Goal: Task Accomplishment & Management: Manage account settings

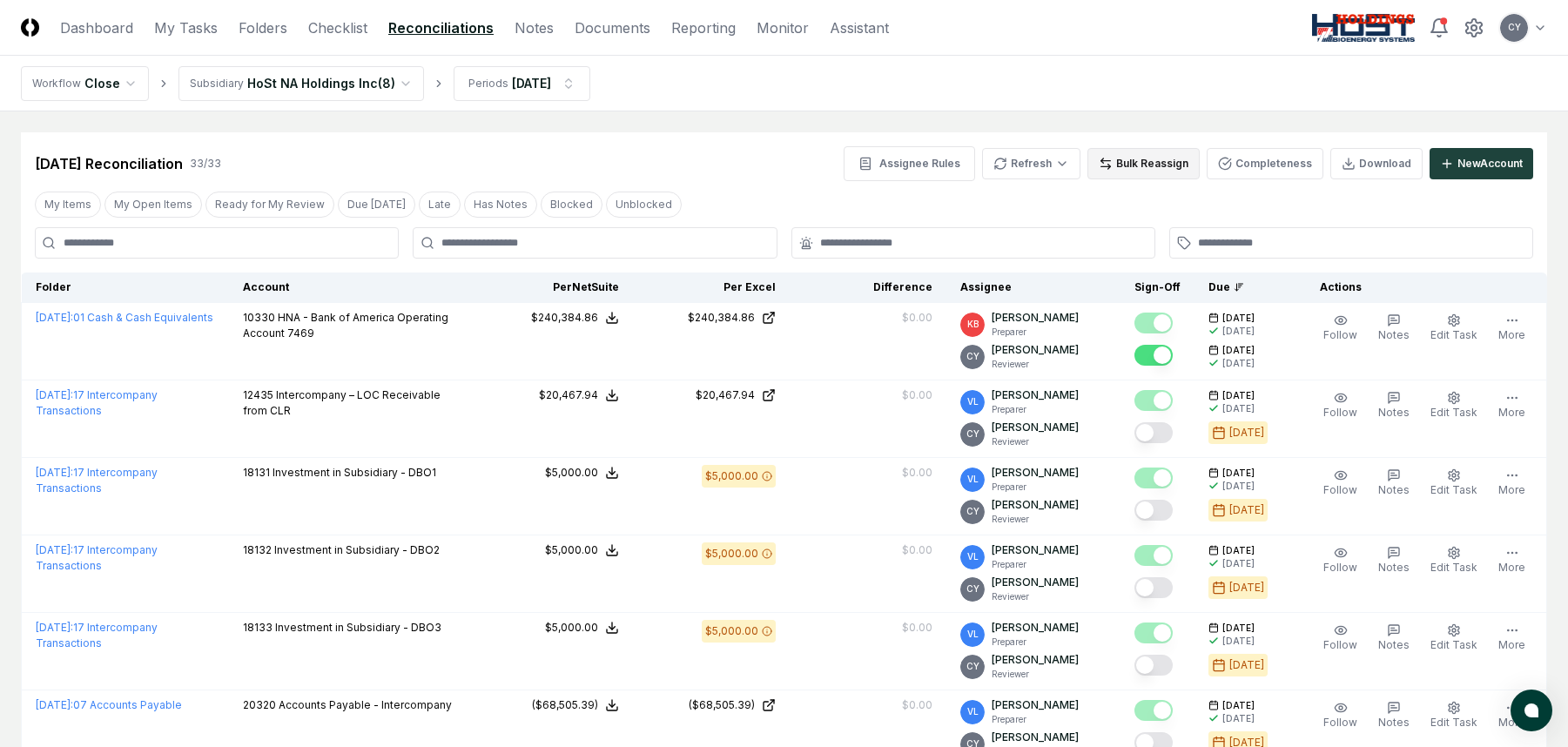
click at [1171, 160] on button "Bulk Reassign" at bounding box center [1144, 163] width 113 height 31
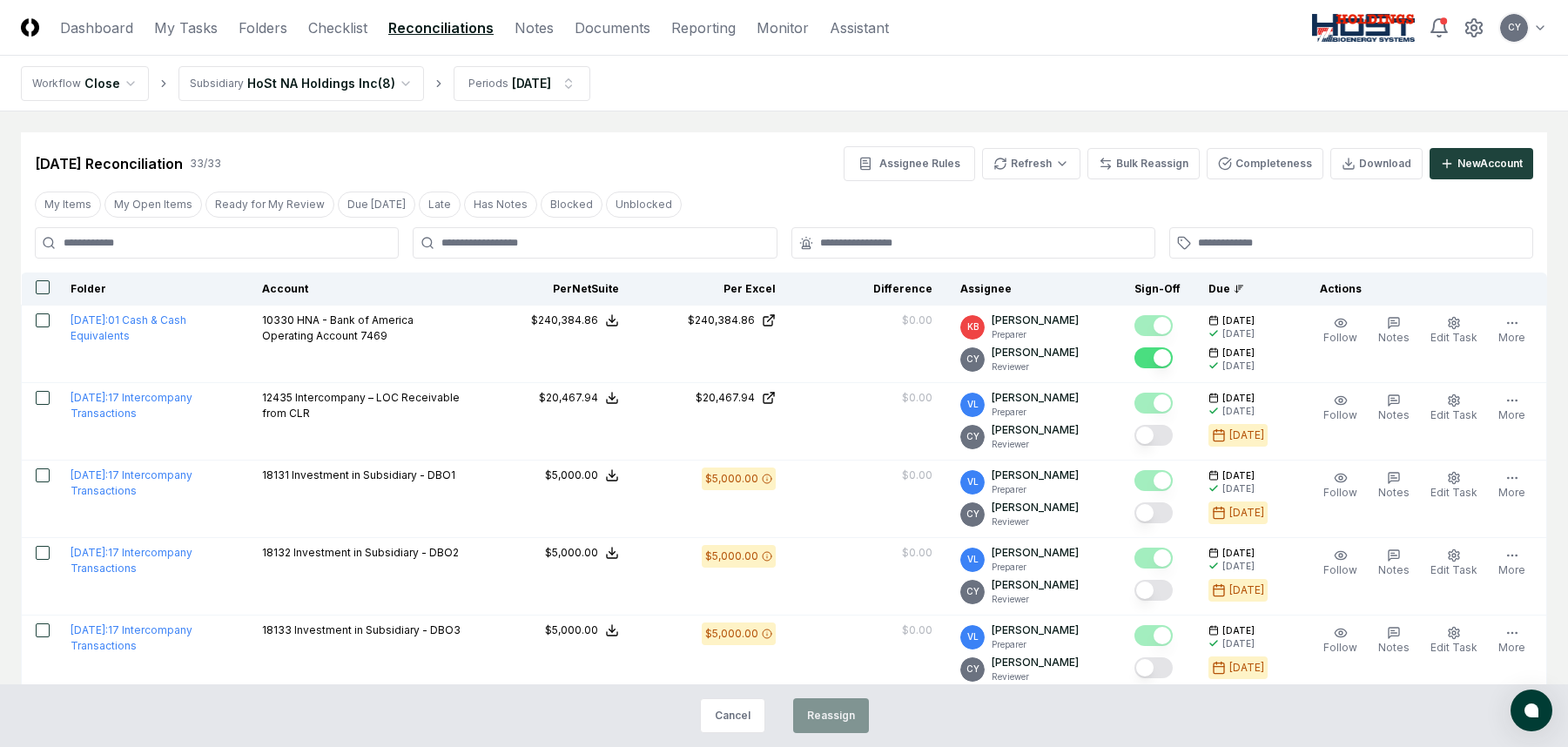
click at [38, 287] on button "button" at bounding box center [43, 287] width 14 height 14
click at [822, 710] on button "Reassign" at bounding box center [831, 715] width 76 height 35
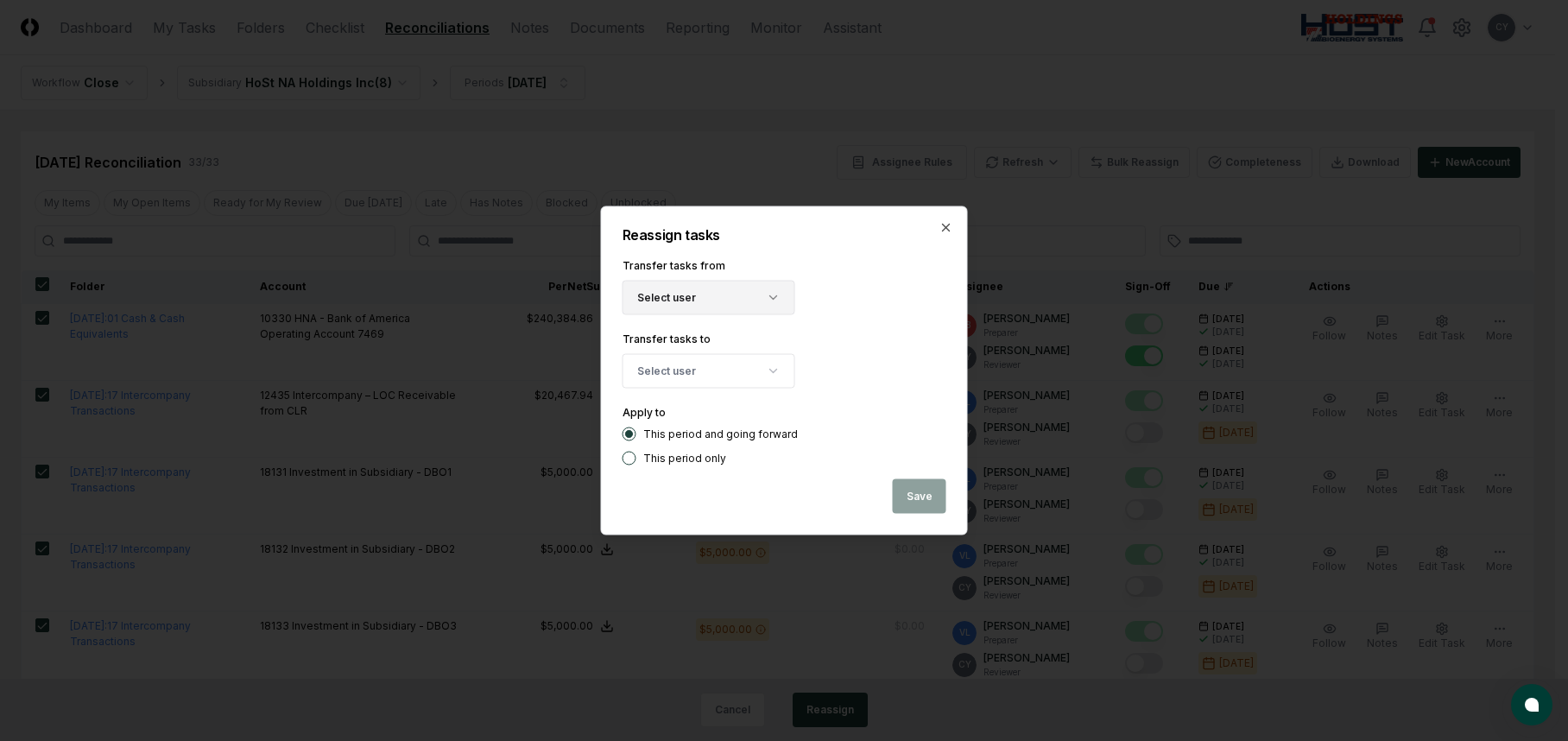
click at [749, 302] on button "Select user" at bounding box center [708, 297] width 173 height 35
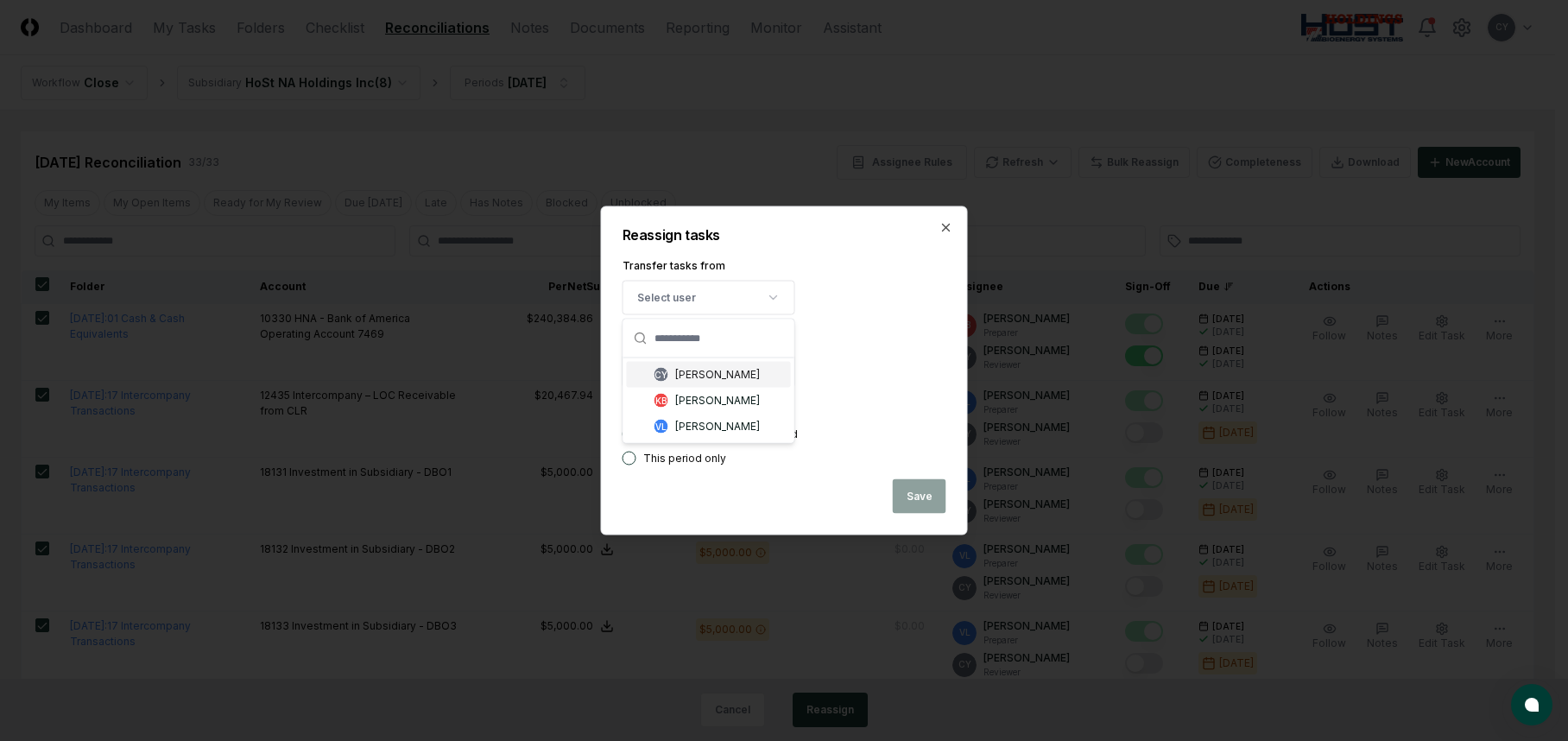
click at [738, 373] on div "[PERSON_NAME]" at bounding box center [717, 374] width 85 height 16
click at [735, 373] on button "Select user" at bounding box center [708, 370] width 173 height 35
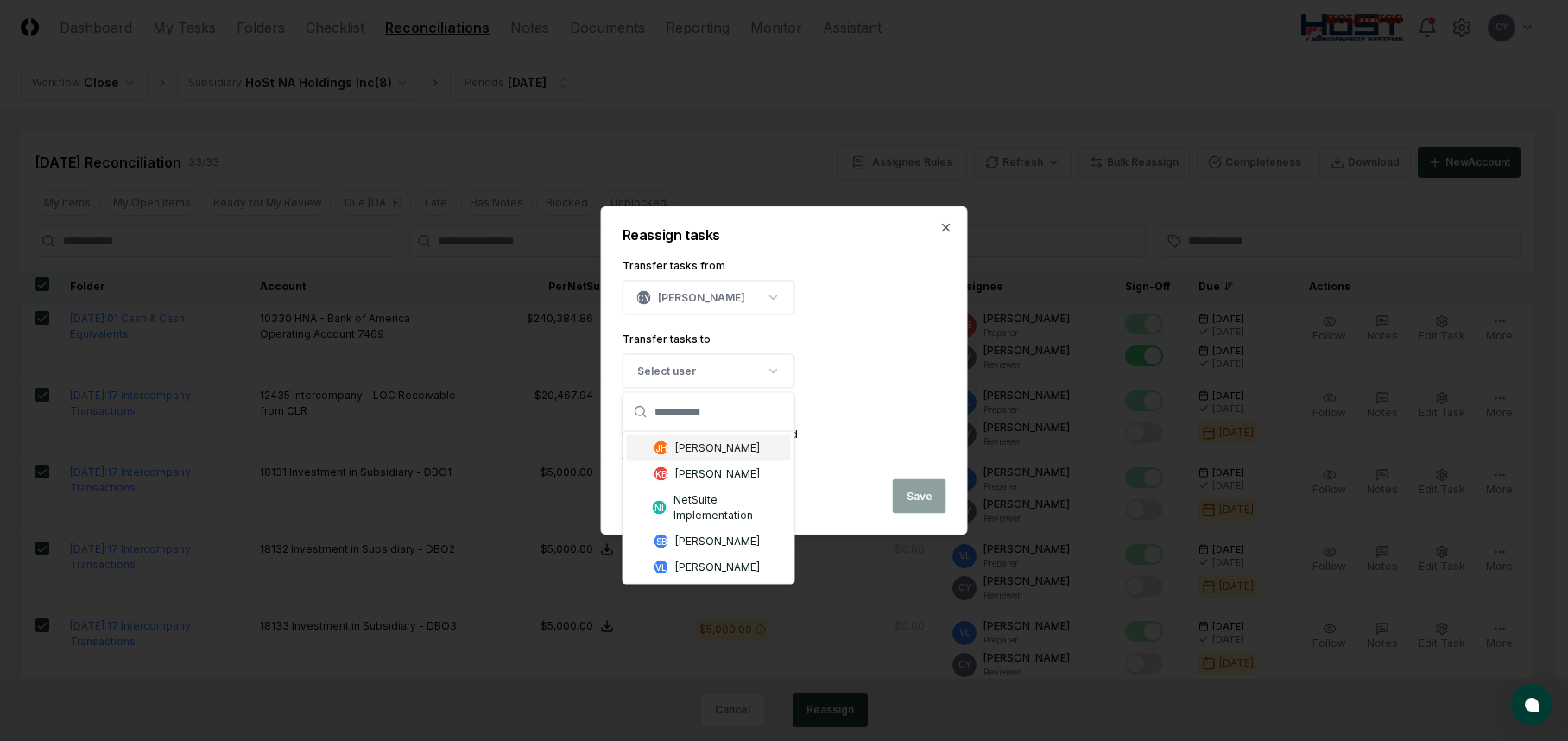
click at [731, 451] on div "[PERSON_NAME]" at bounding box center [717, 449] width 85 height 16
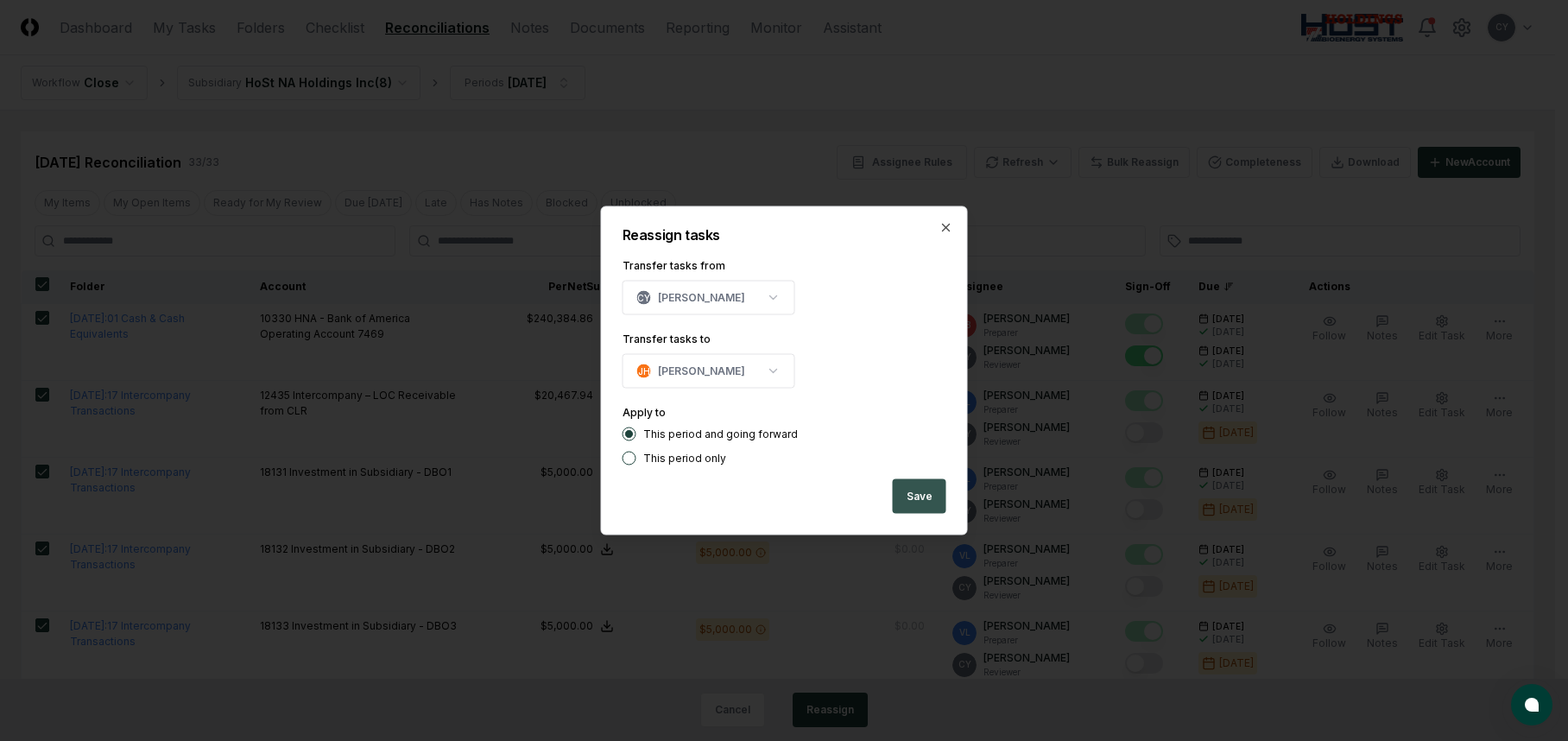
click at [922, 501] on button "Save" at bounding box center [920, 496] width 53 height 35
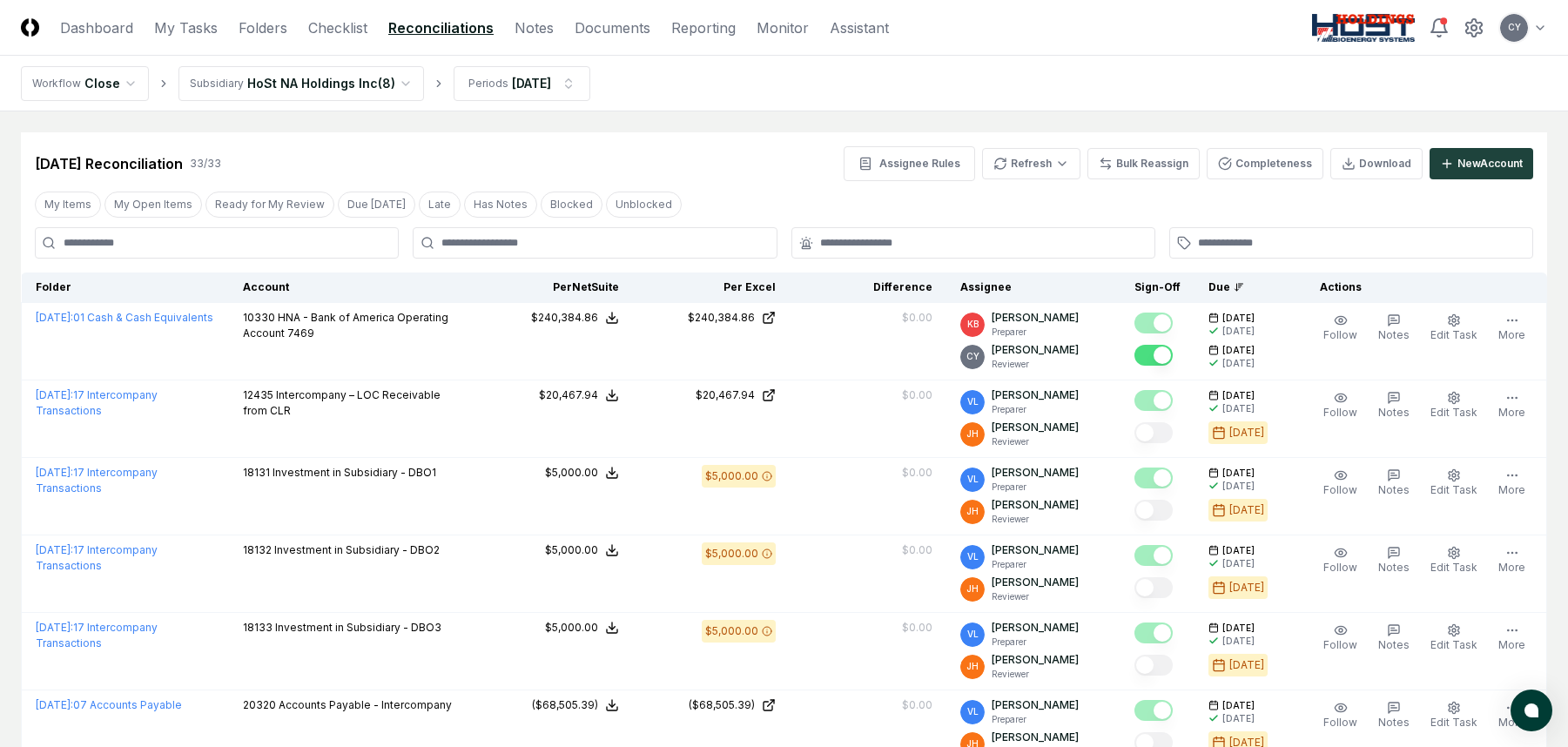
click at [466, 150] on div "Sep 2025 Reconciliation 33 / 33 Assignee Rules Refresh Bulk Reassign Completene…" at bounding box center [784, 163] width 1498 height 35
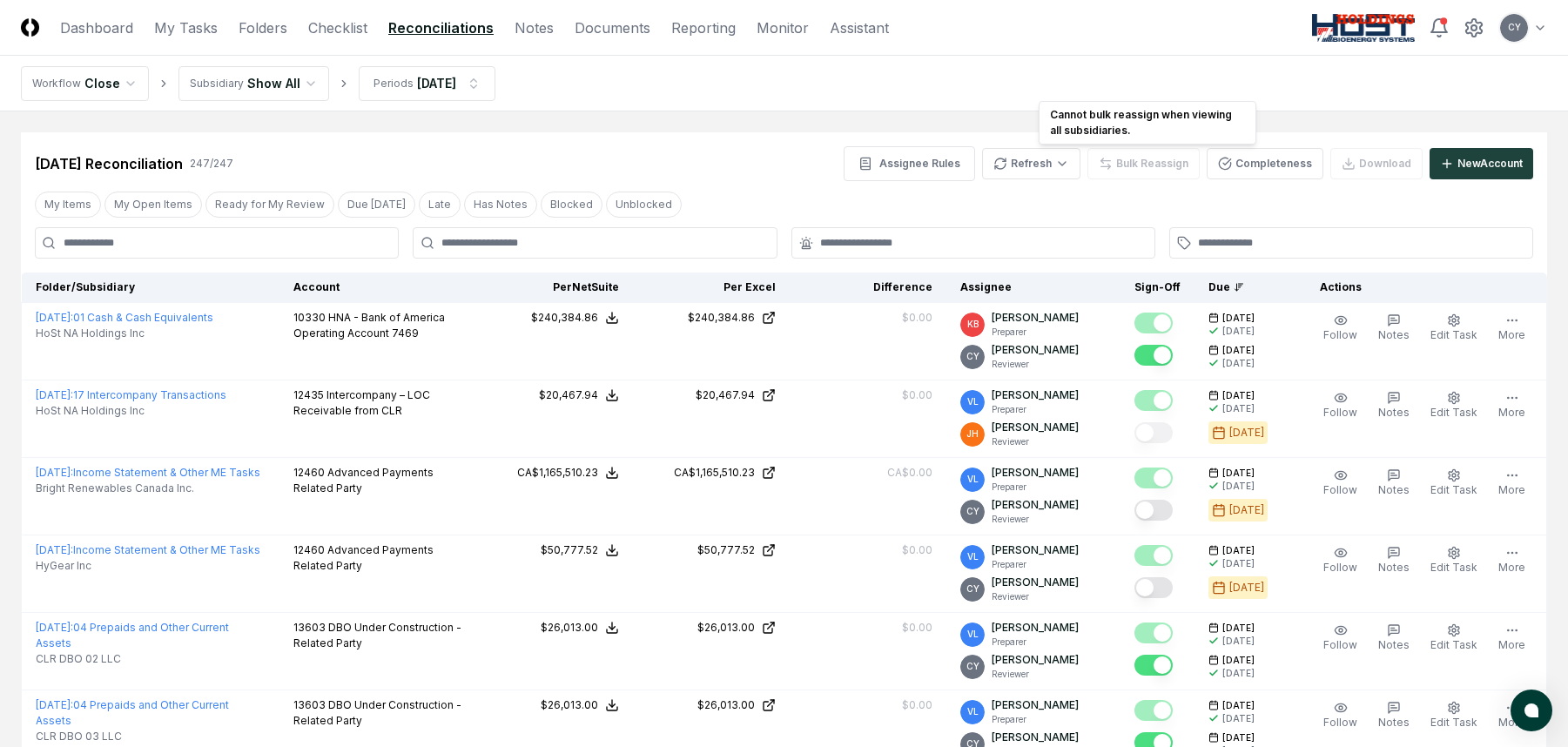
click at [1127, 161] on div "Bulk Reassign" at bounding box center [1144, 163] width 113 height 31
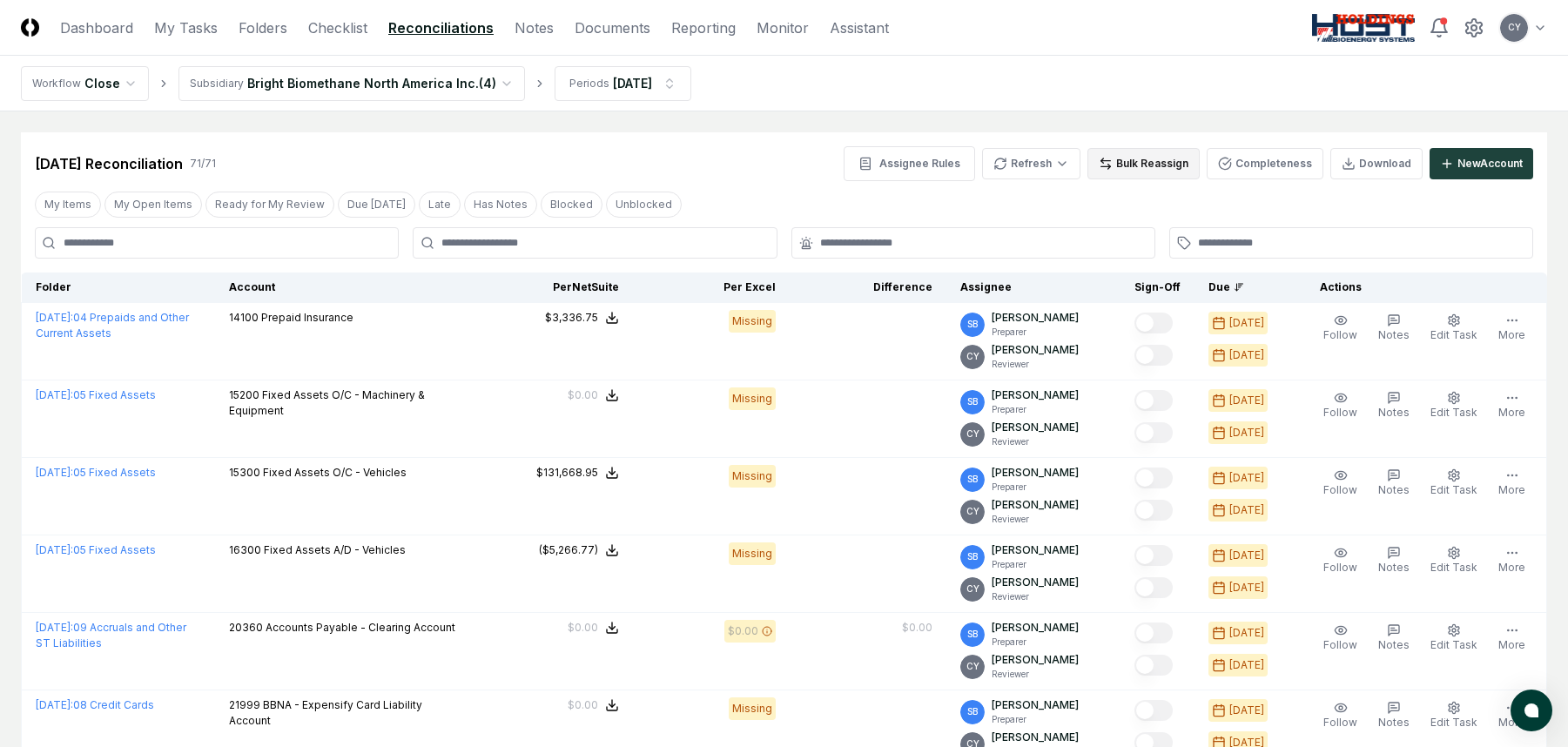
click at [1176, 167] on button "Bulk Reassign" at bounding box center [1144, 163] width 113 height 31
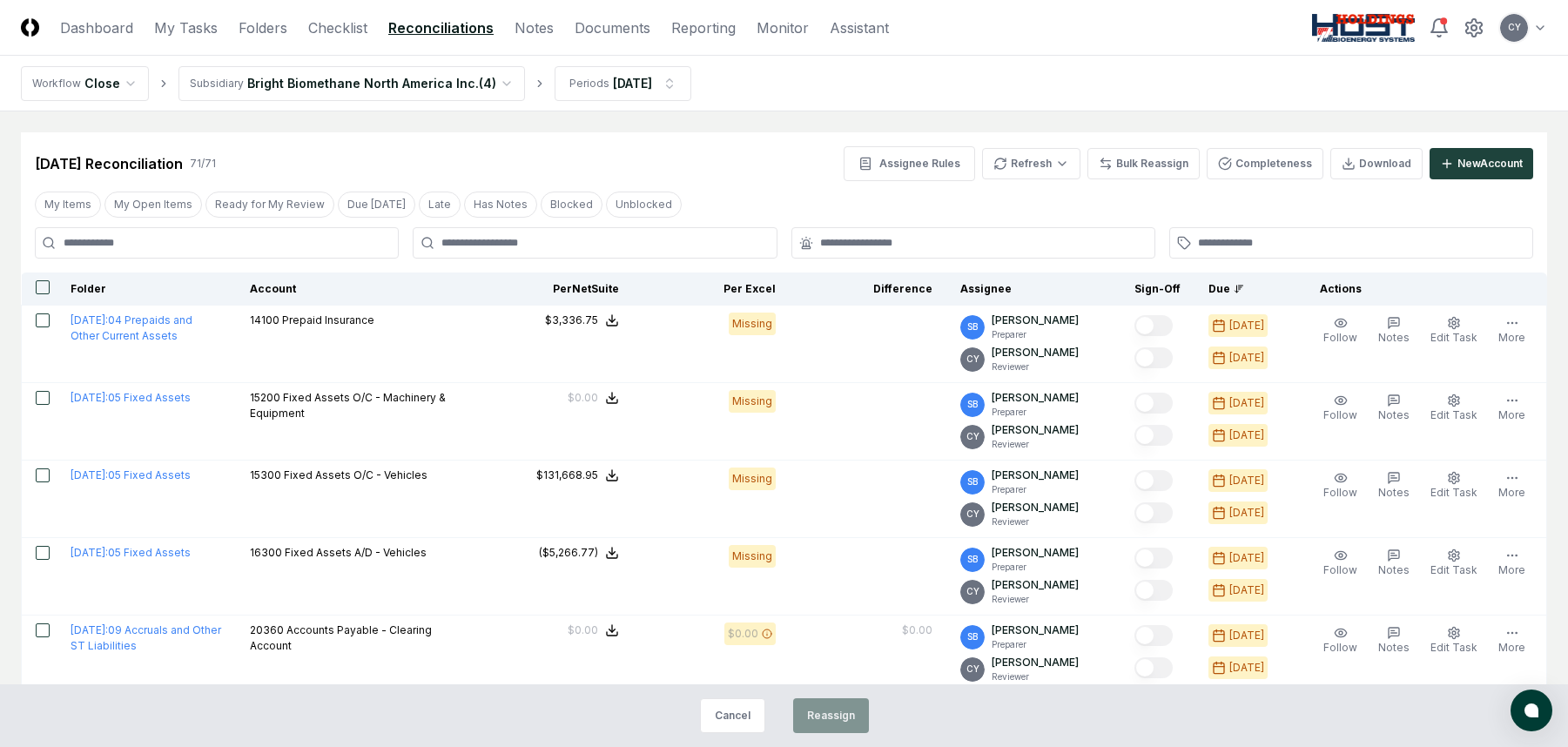
click at [45, 288] on button "button" at bounding box center [43, 287] width 14 height 14
click at [823, 715] on button "Reassign" at bounding box center [831, 715] width 76 height 35
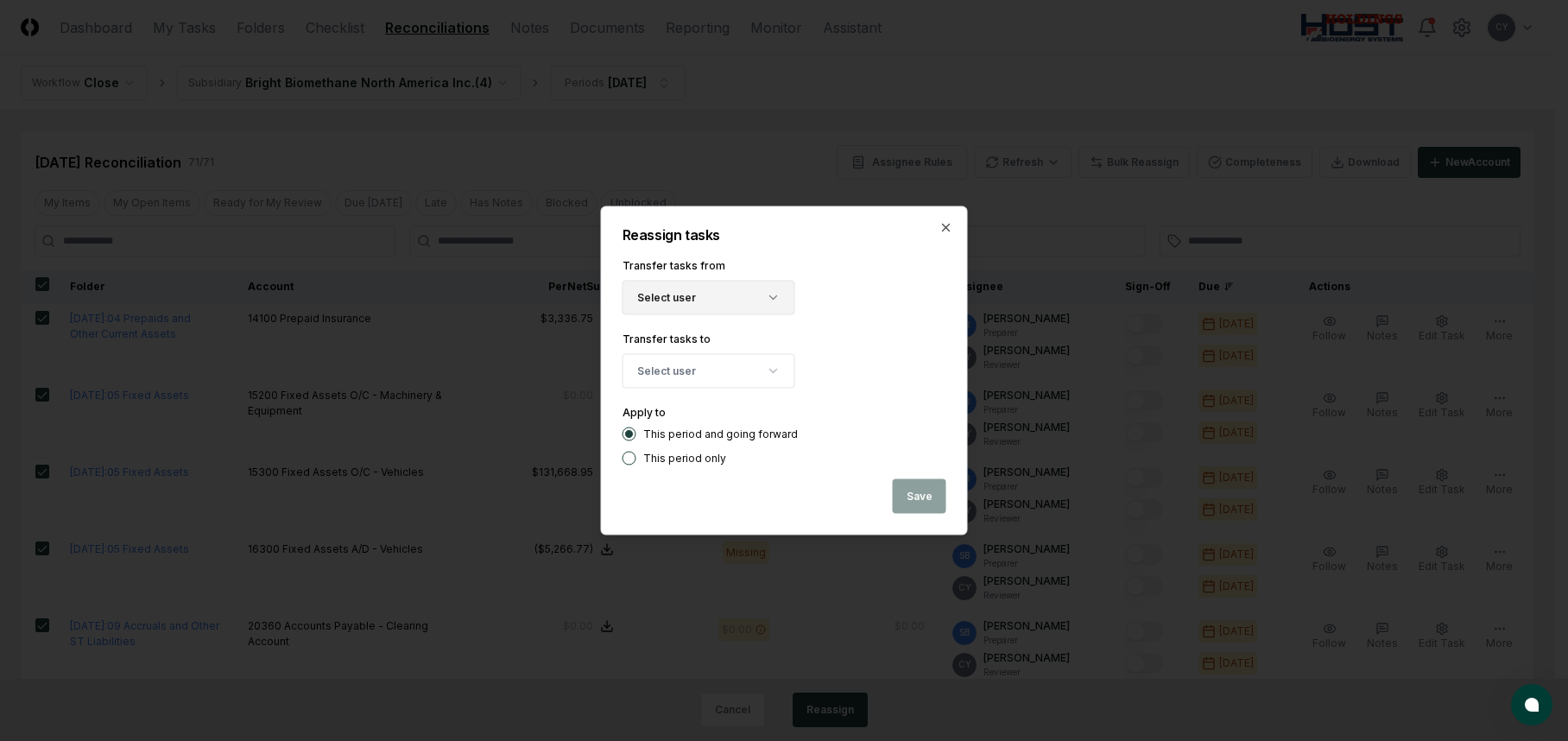
click at [724, 305] on button "Select user" at bounding box center [708, 297] width 173 height 35
click at [706, 375] on div "[PERSON_NAME]" at bounding box center [717, 374] width 85 height 16
click at [704, 370] on button "Select user" at bounding box center [708, 370] width 173 height 35
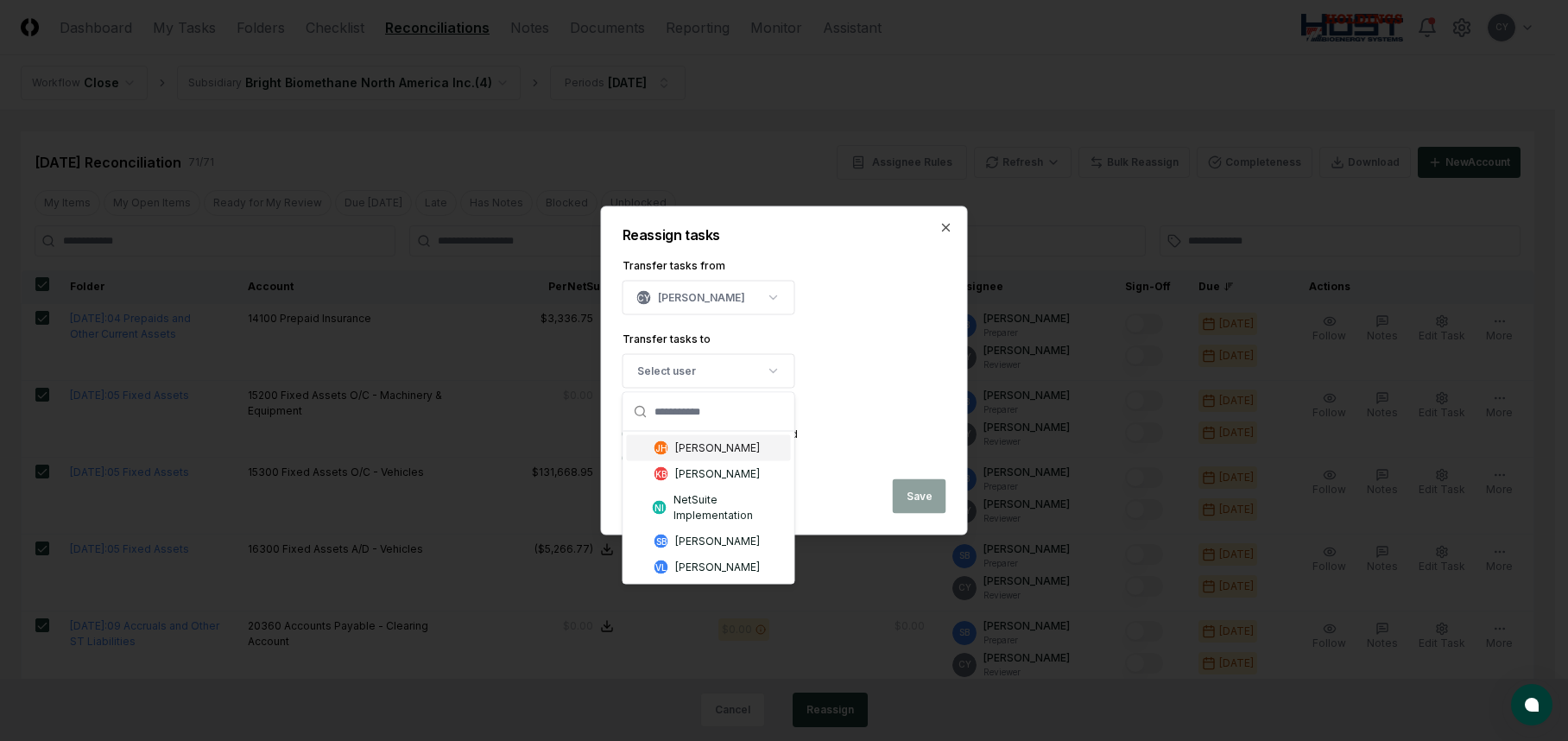
click at [709, 450] on div "[PERSON_NAME]" at bounding box center [717, 449] width 85 height 16
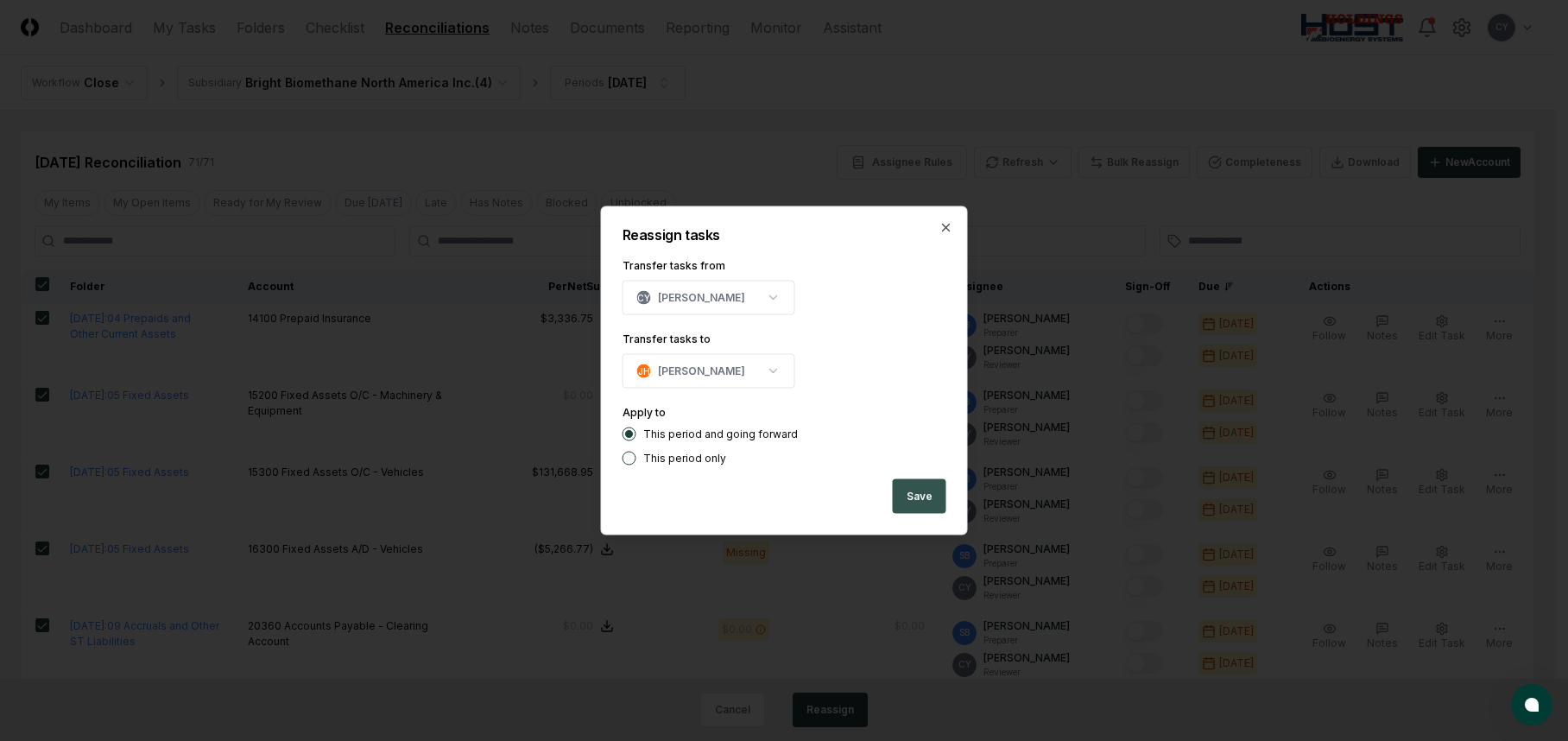
click at [922, 498] on button "Save" at bounding box center [920, 496] width 53 height 35
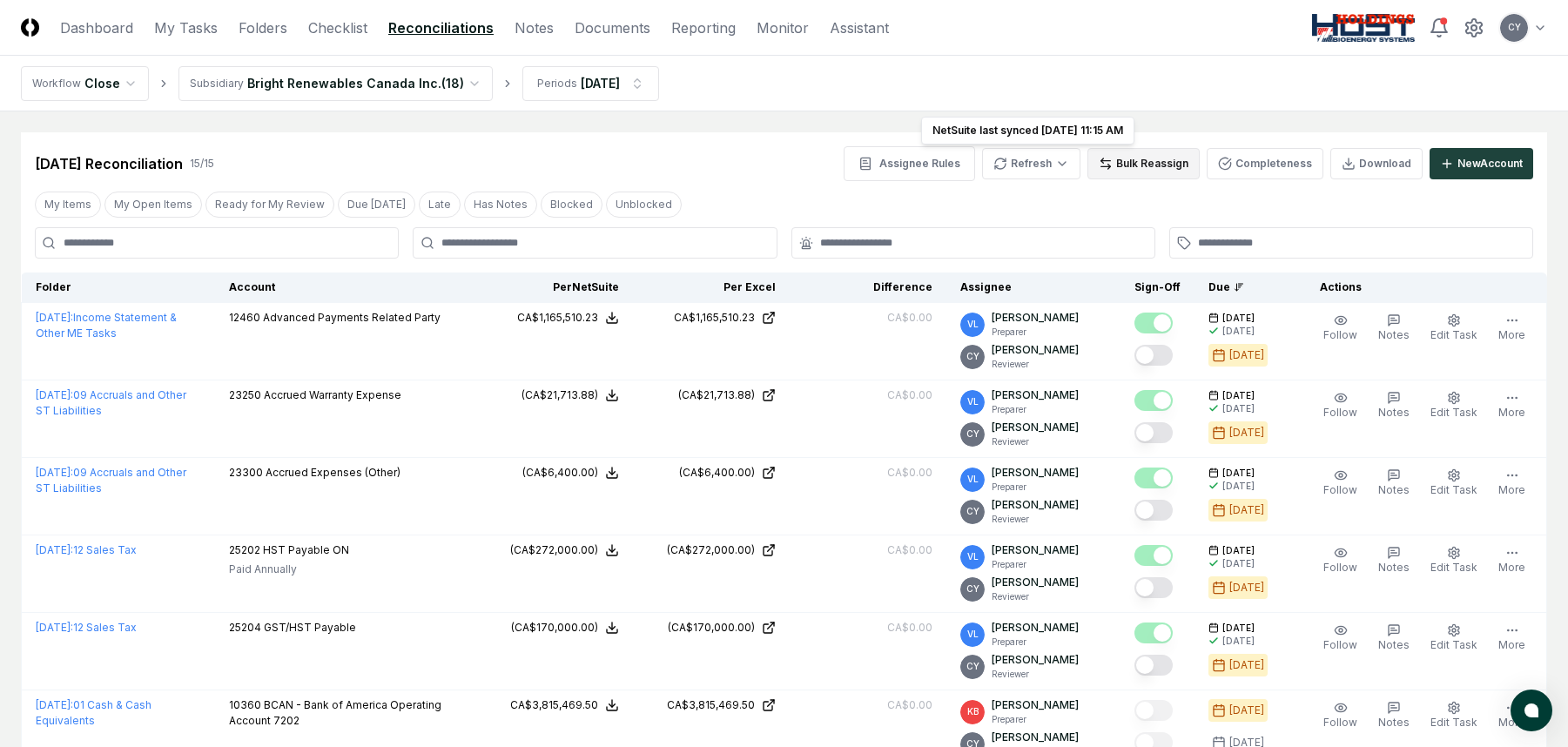
click at [1132, 164] on button "Bulk Reassign" at bounding box center [1144, 163] width 113 height 31
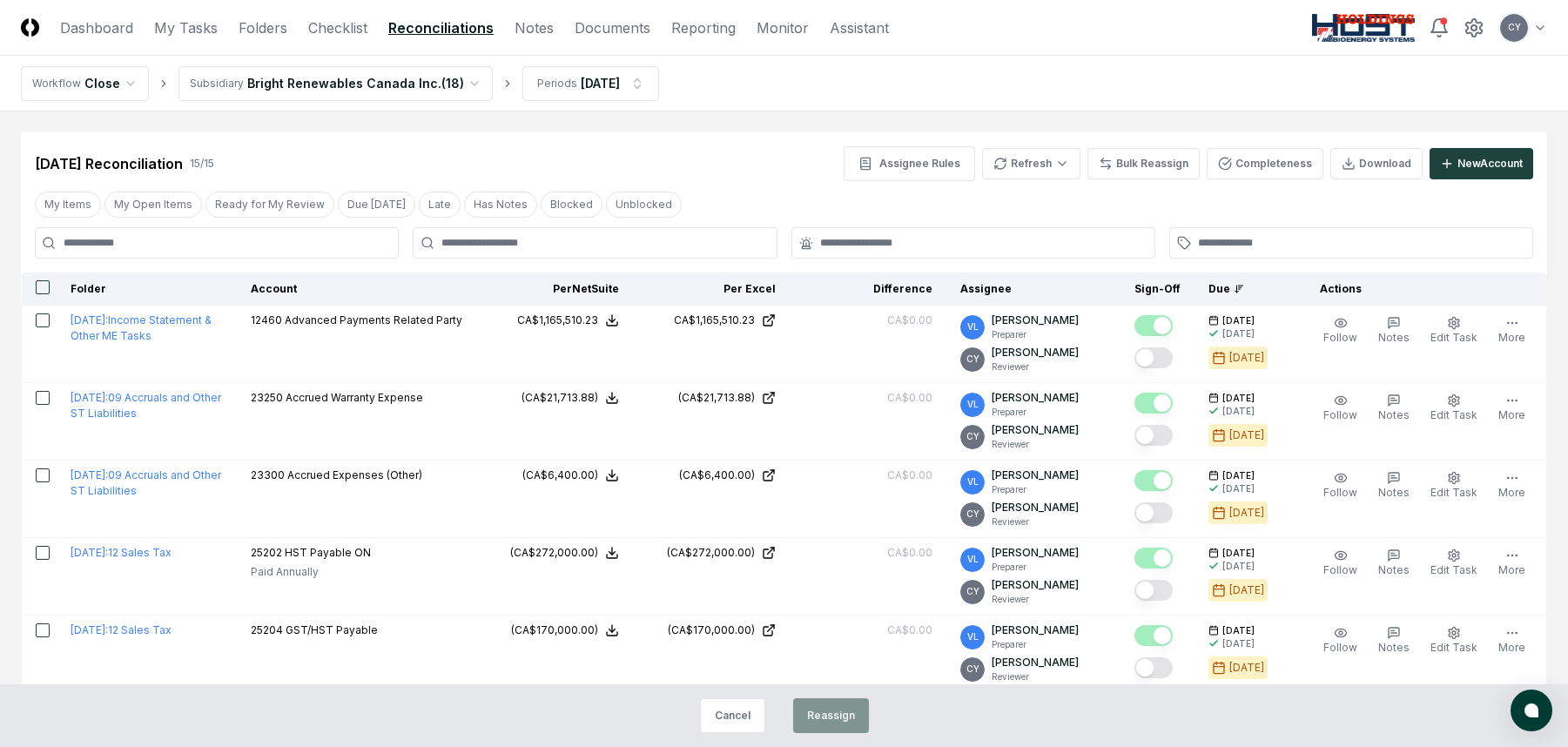
click at [47, 295] on th at bounding box center [40, 289] width 36 height 33
click at [37, 283] on button "button" at bounding box center [43, 287] width 14 height 14
click at [836, 721] on button "Reassign" at bounding box center [831, 715] width 76 height 35
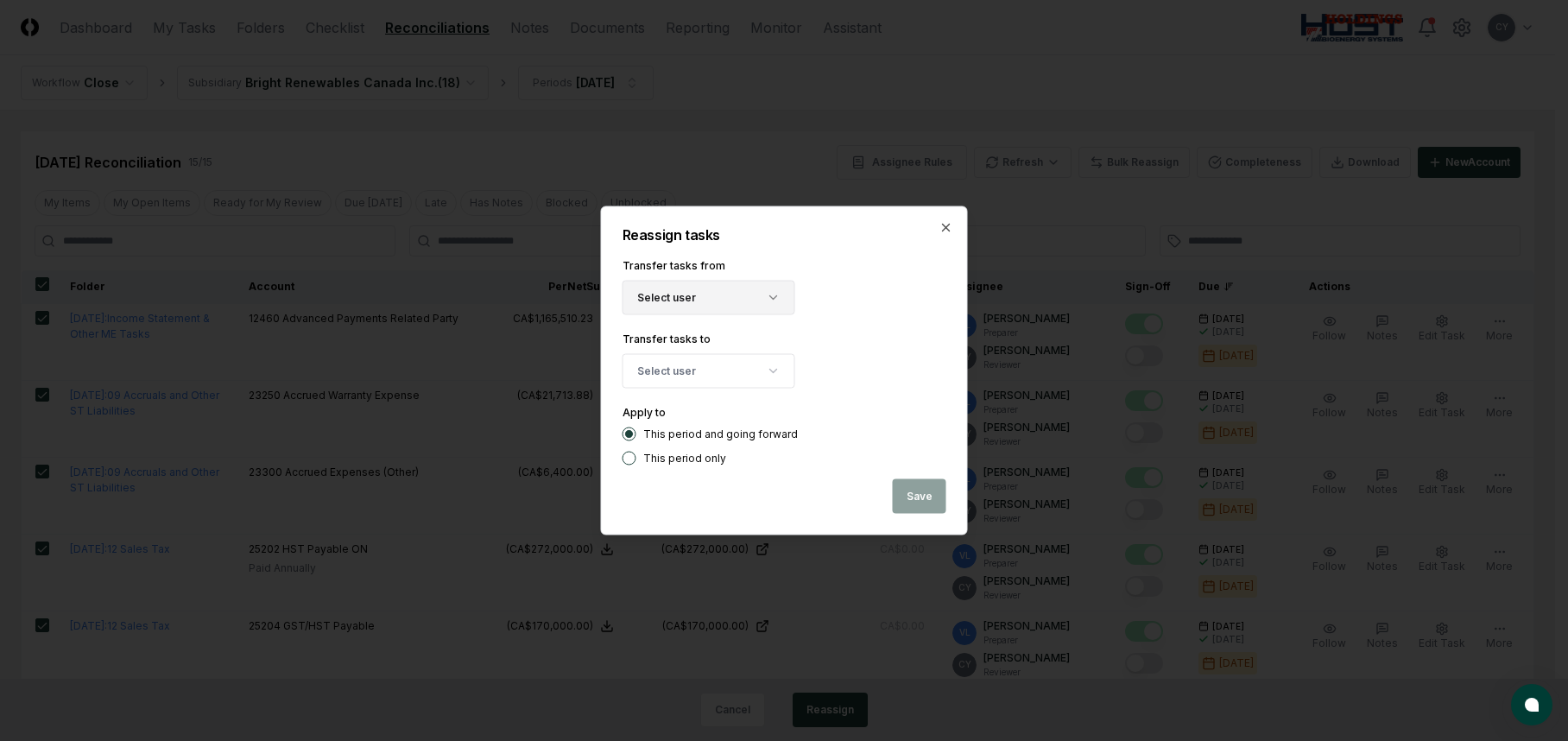
click at [718, 298] on button "Select user" at bounding box center [708, 297] width 173 height 35
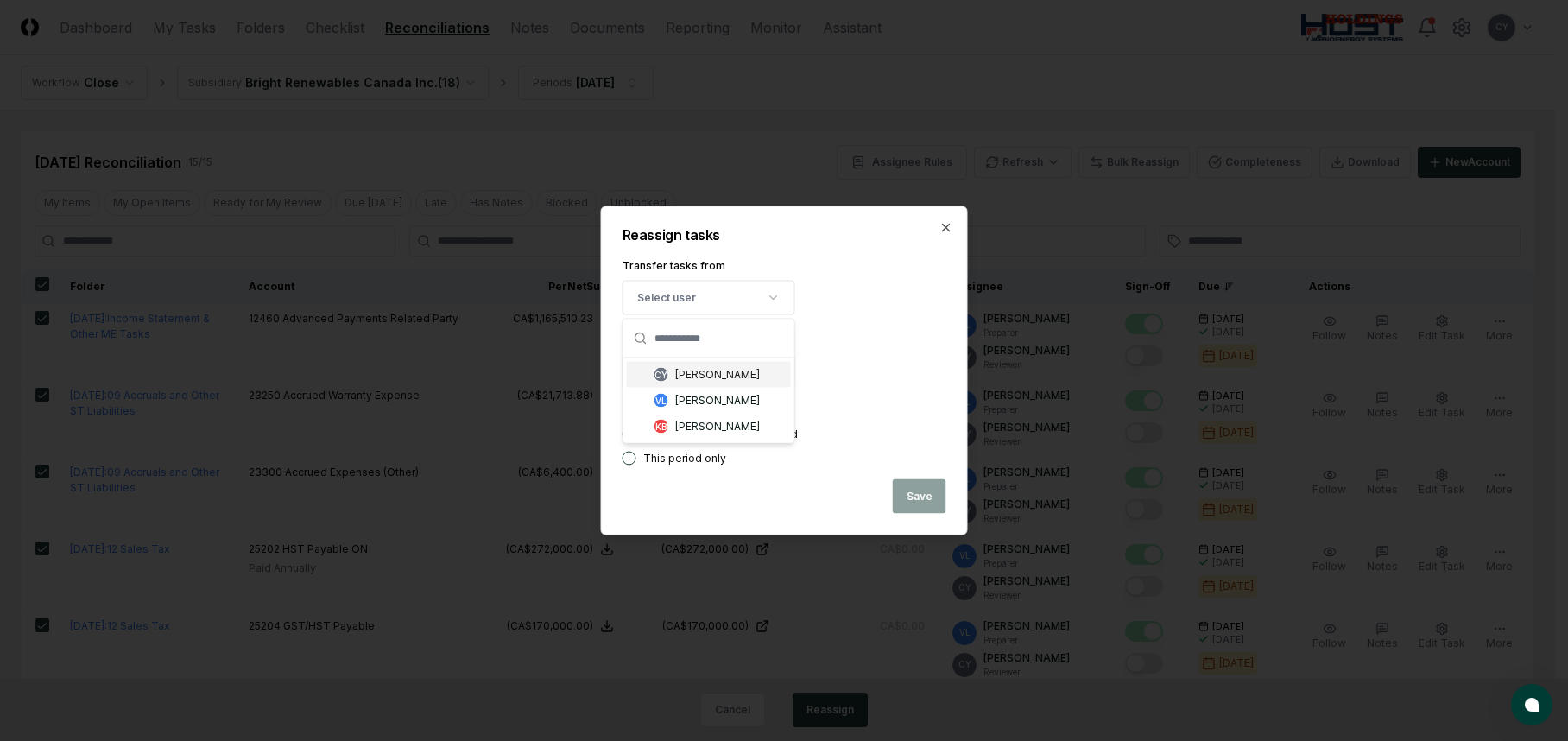
click at [711, 376] on div "[PERSON_NAME]" at bounding box center [717, 374] width 85 height 16
click at [702, 373] on button "Select user" at bounding box center [708, 370] width 173 height 35
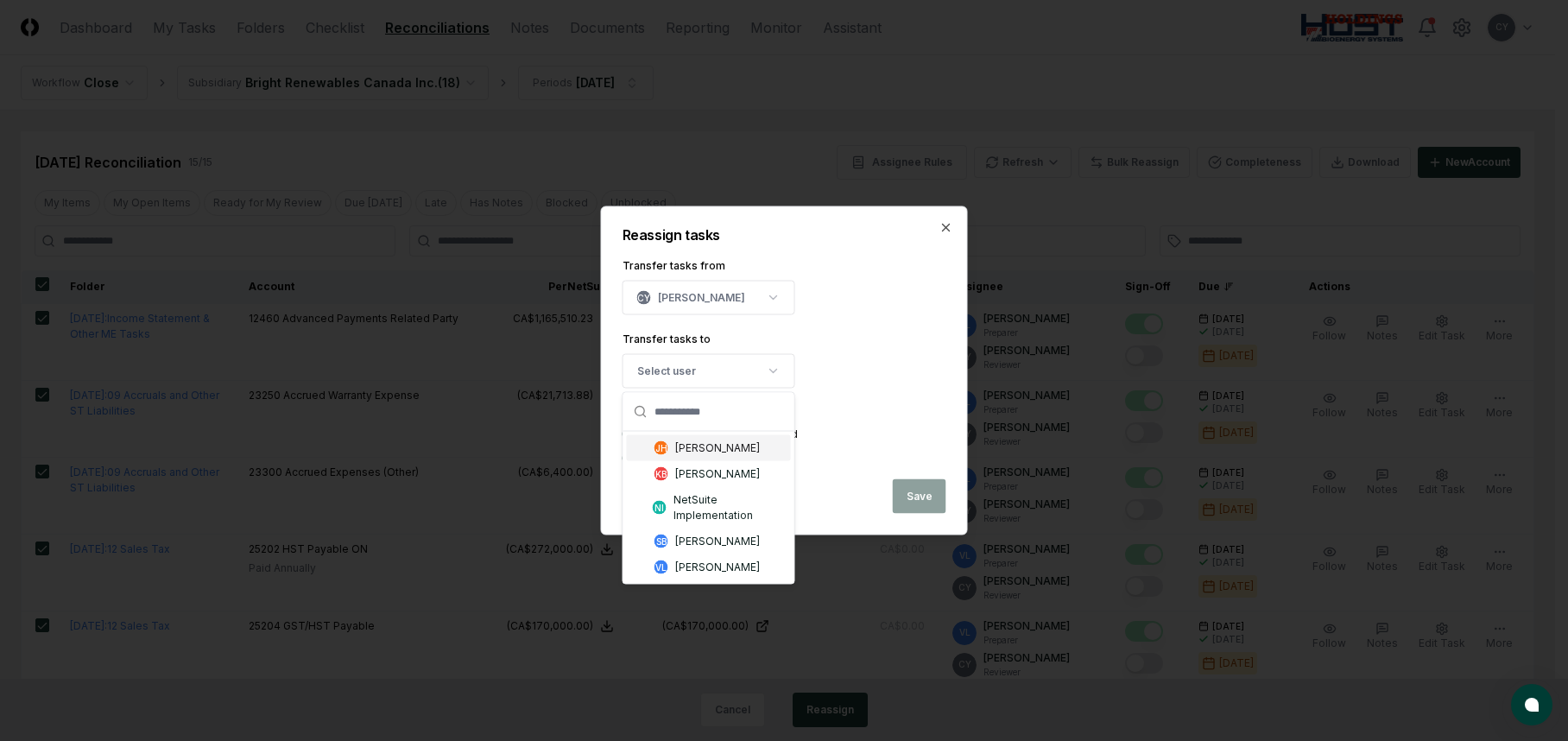
click at [692, 448] on div "[PERSON_NAME]" at bounding box center [717, 449] width 85 height 16
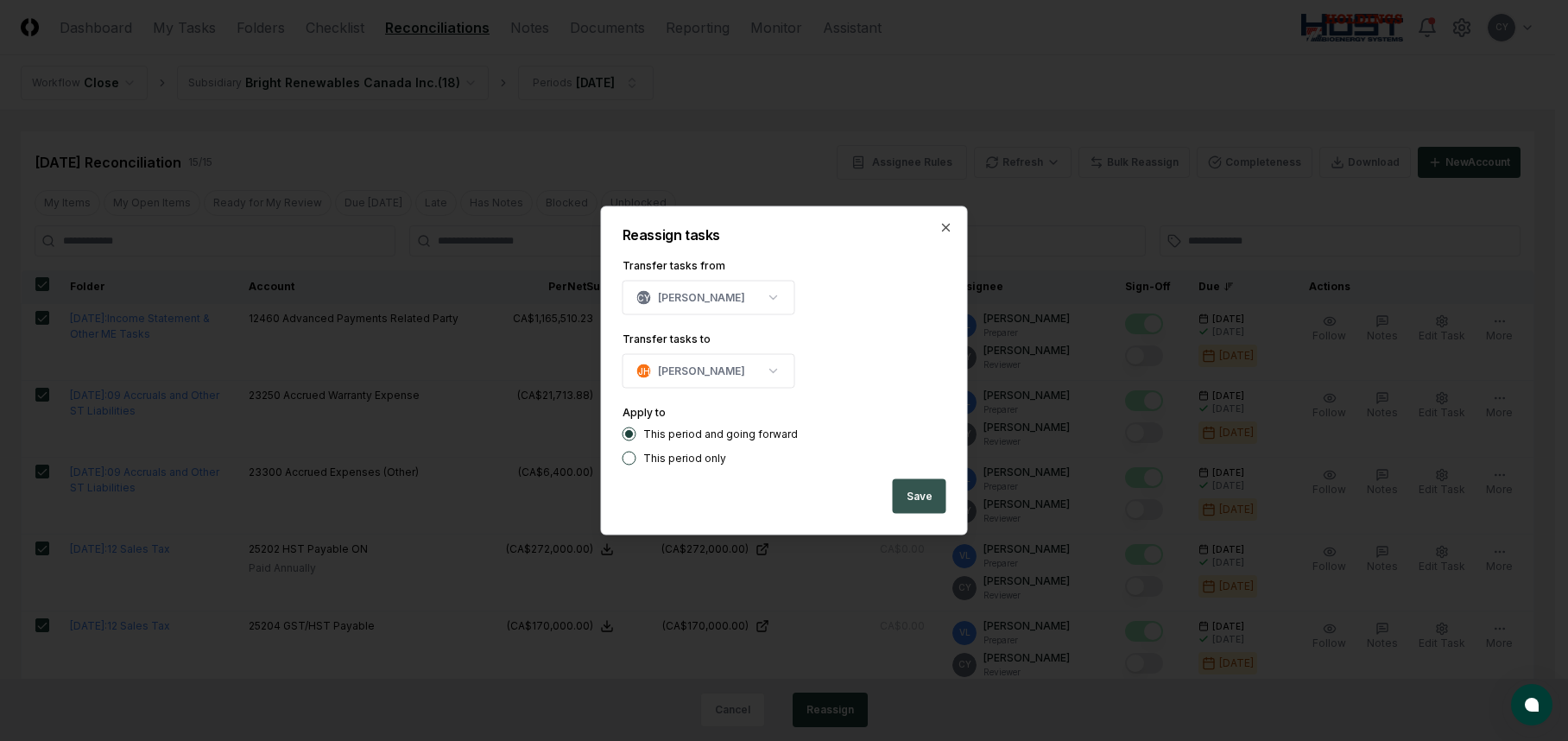
click at [920, 492] on button "Save" at bounding box center [920, 496] width 53 height 35
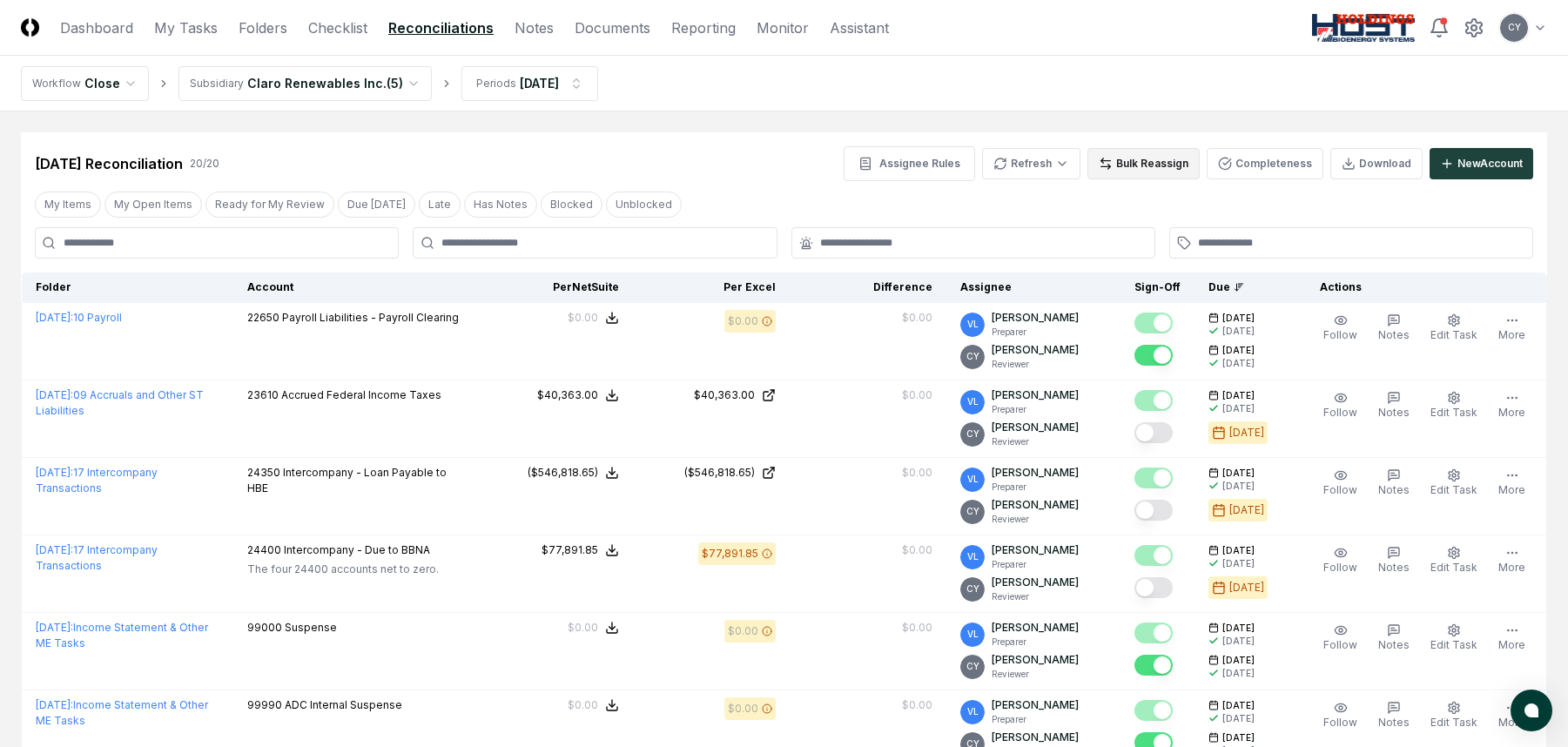
click at [1125, 159] on button "Bulk Reassign" at bounding box center [1144, 163] width 113 height 31
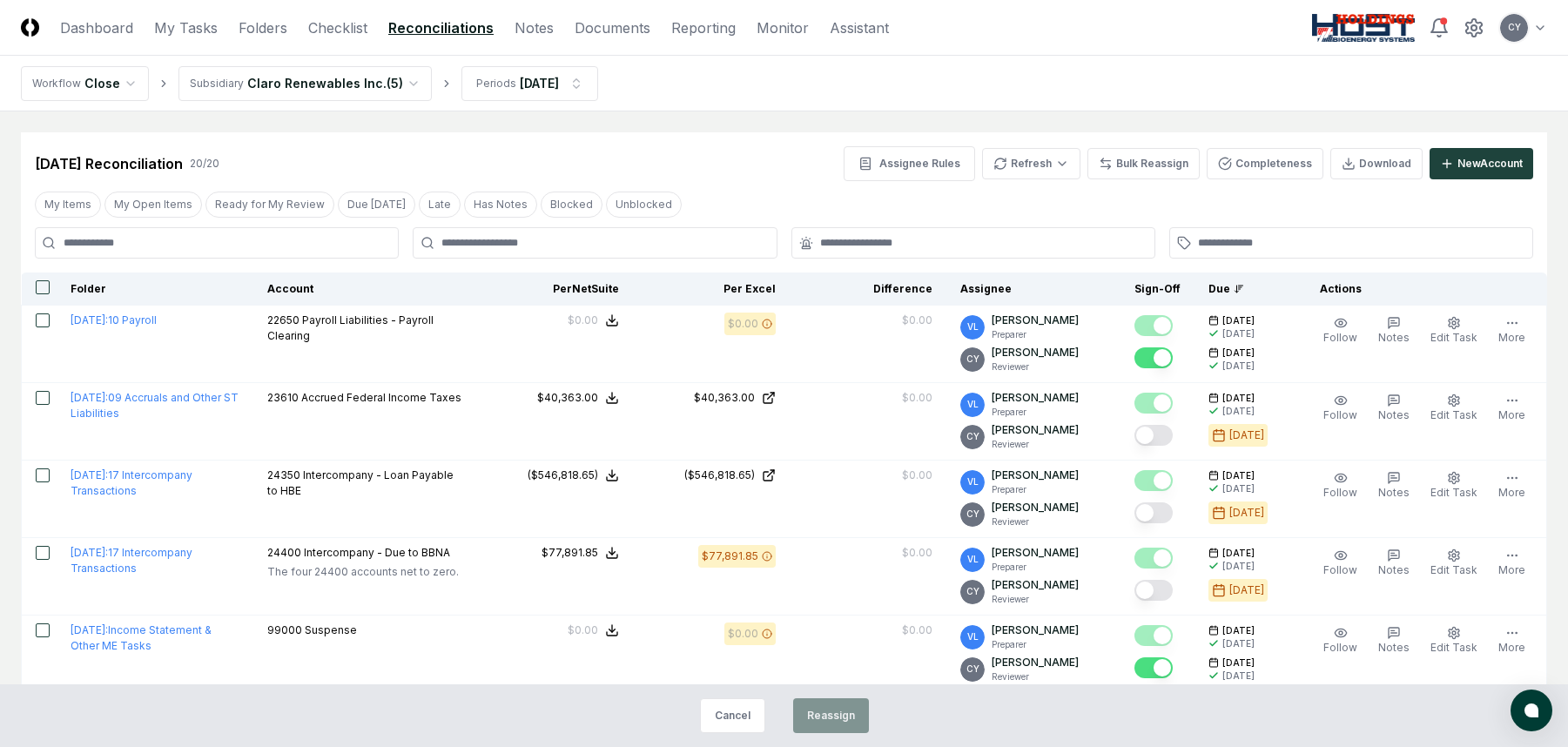
click at [39, 292] on button "button" at bounding box center [43, 287] width 14 height 14
click at [846, 713] on button "Reassign" at bounding box center [831, 715] width 76 height 35
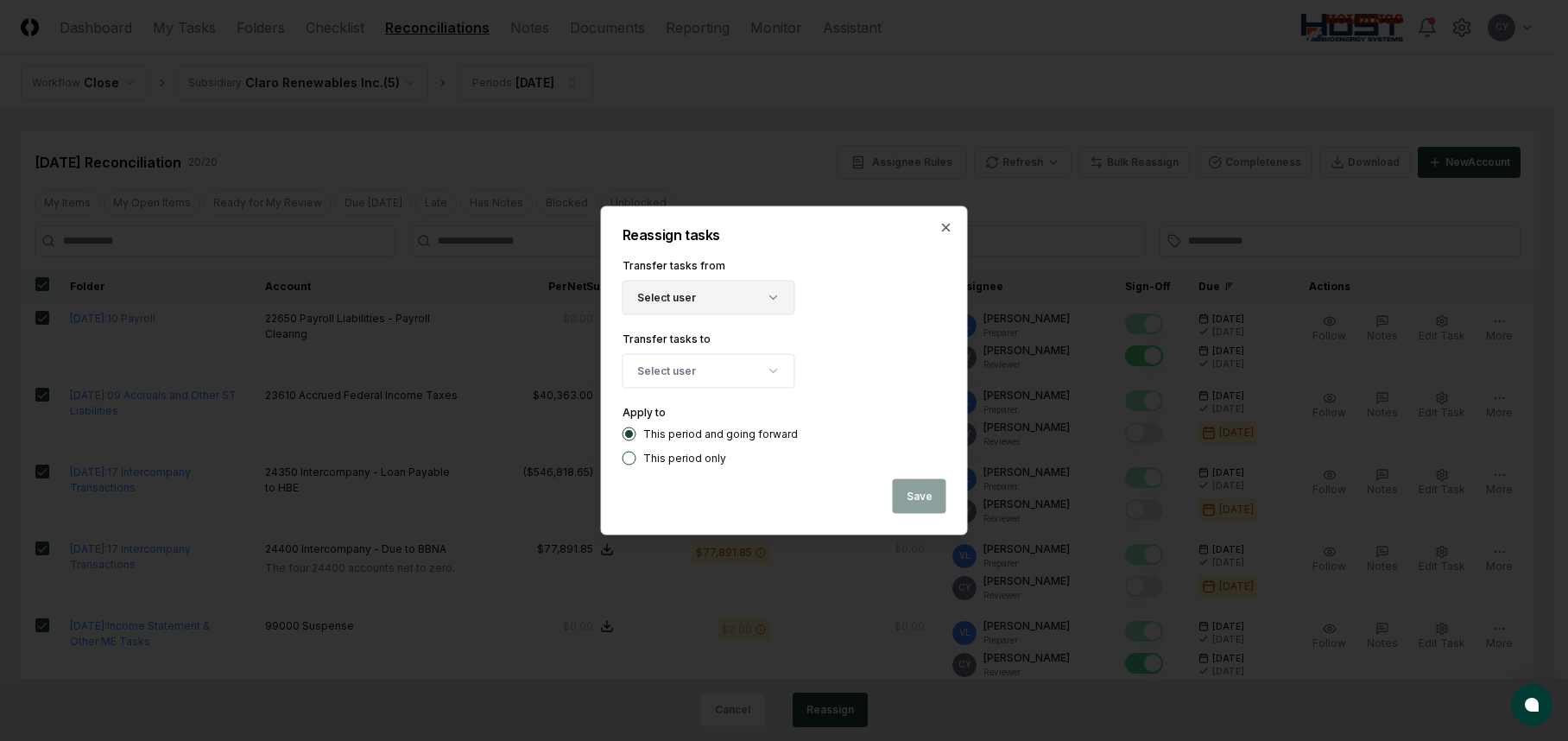
click at [736, 308] on button "Select user" at bounding box center [708, 297] width 173 height 35
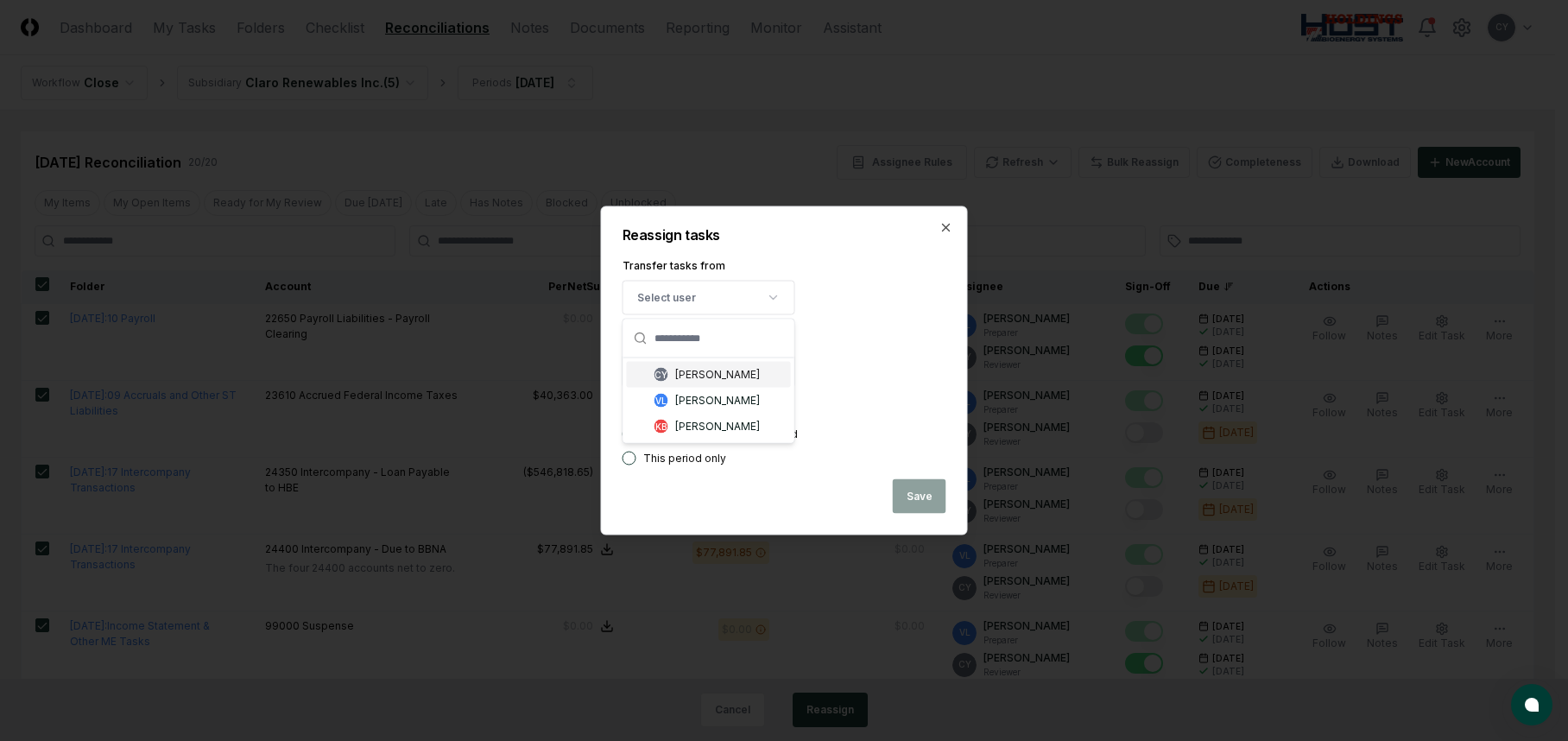
click at [695, 373] on div "[PERSON_NAME]" at bounding box center [717, 374] width 85 height 16
click at [692, 373] on button "Select user" at bounding box center [708, 370] width 173 height 35
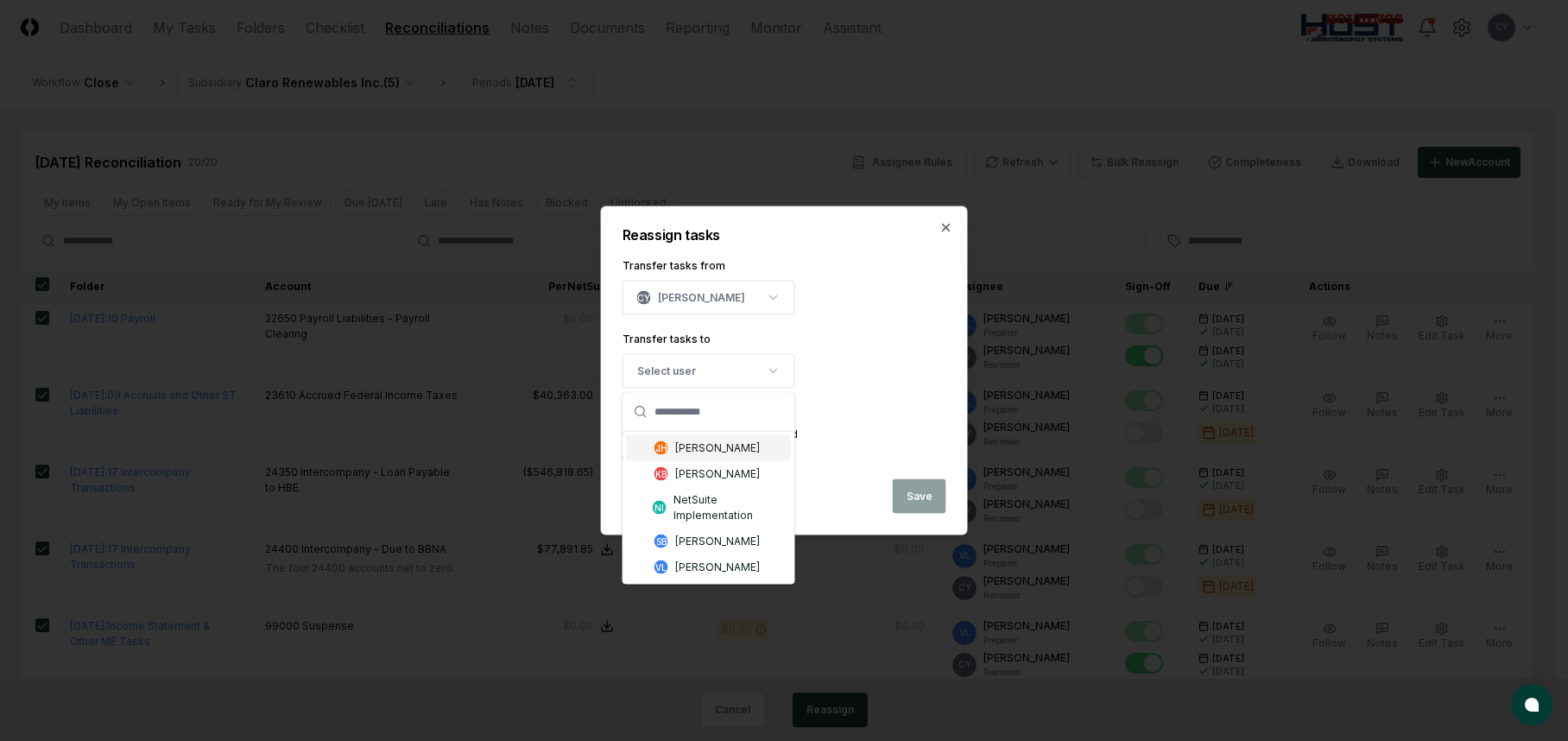
click at [699, 442] on div "[PERSON_NAME]" at bounding box center [717, 449] width 85 height 16
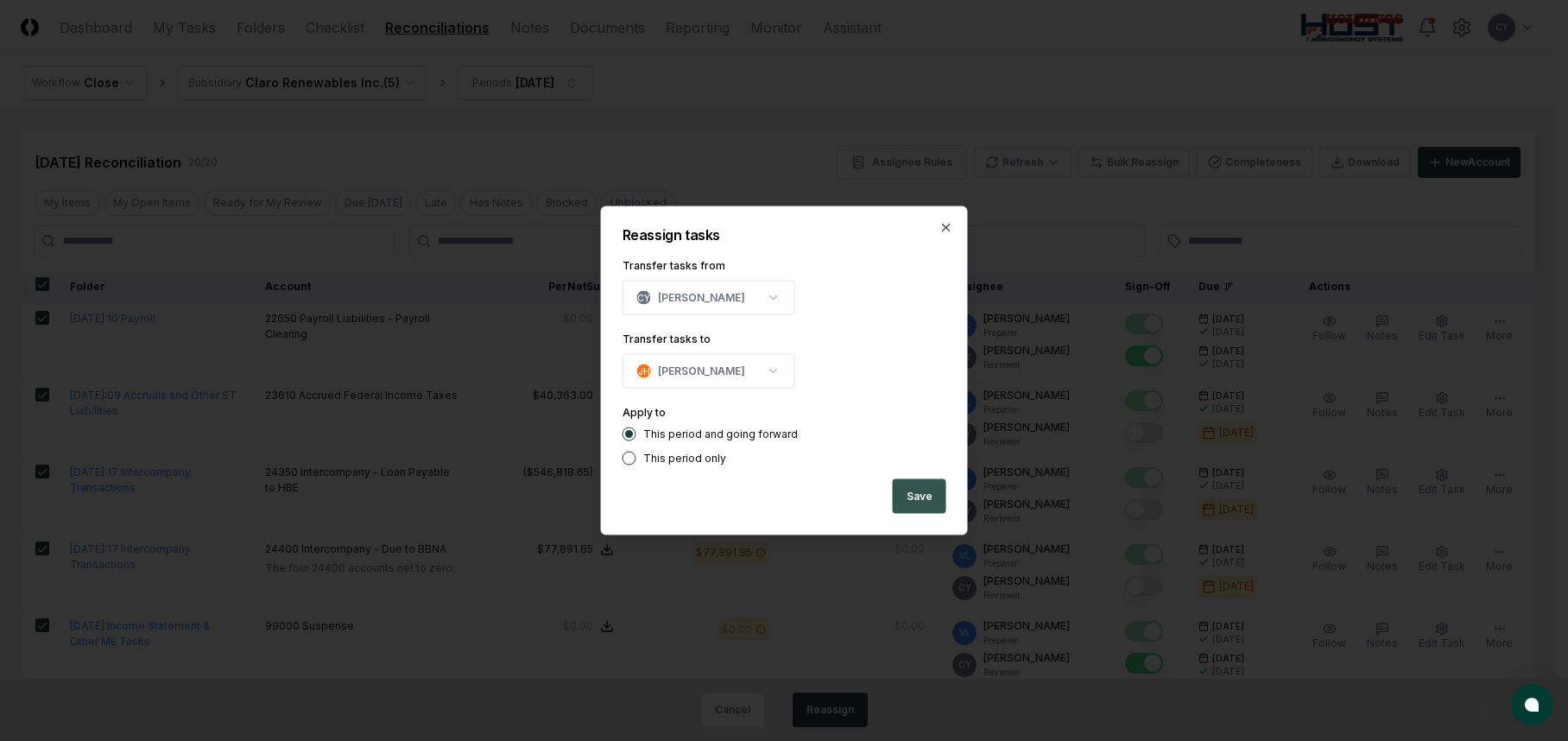
click at [922, 491] on button "Save" at bounding box center [920, 496] width 53 height 35
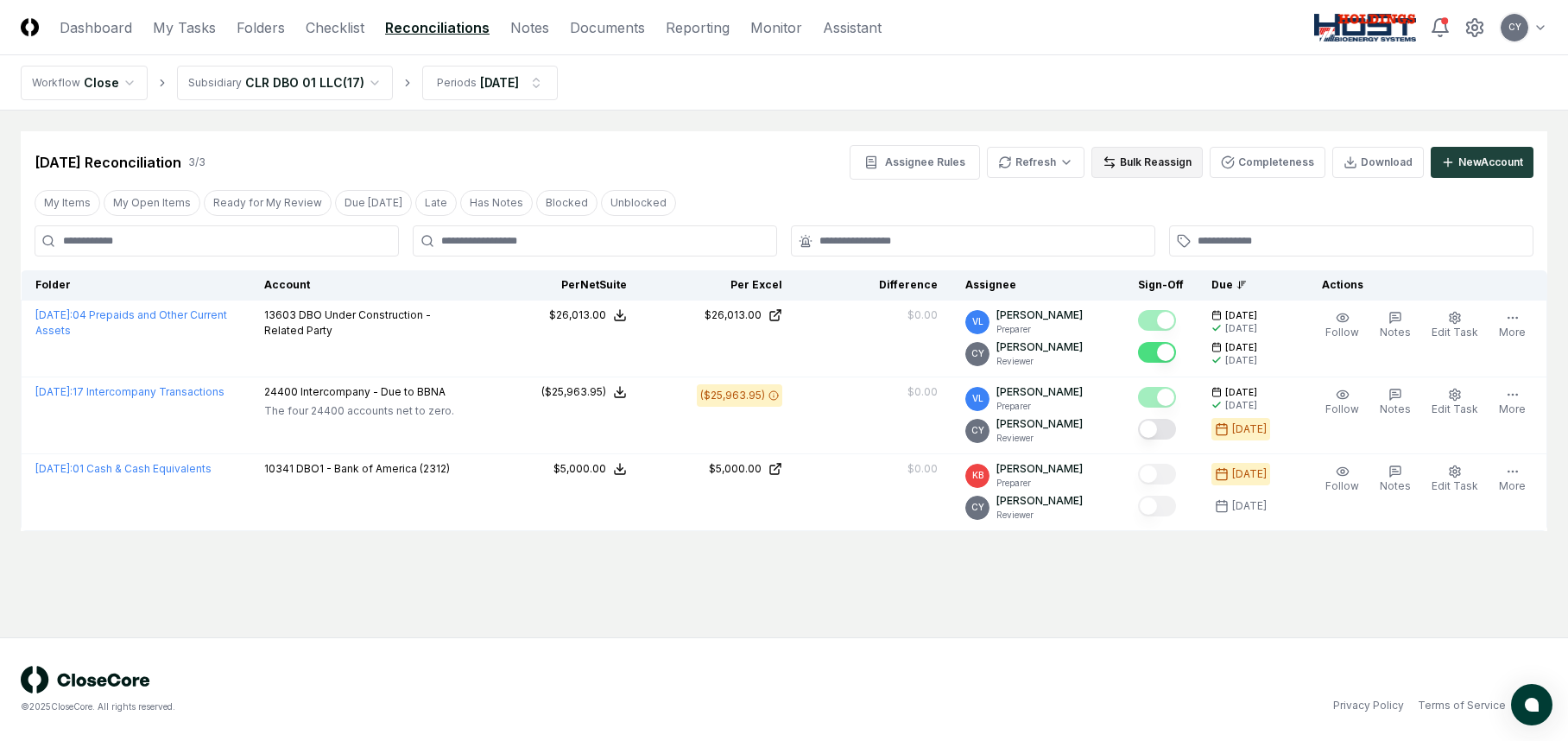
click at [1156, 161] on button "Bulk Reassign" at bounding box center [1147, 162] width 112 height 31
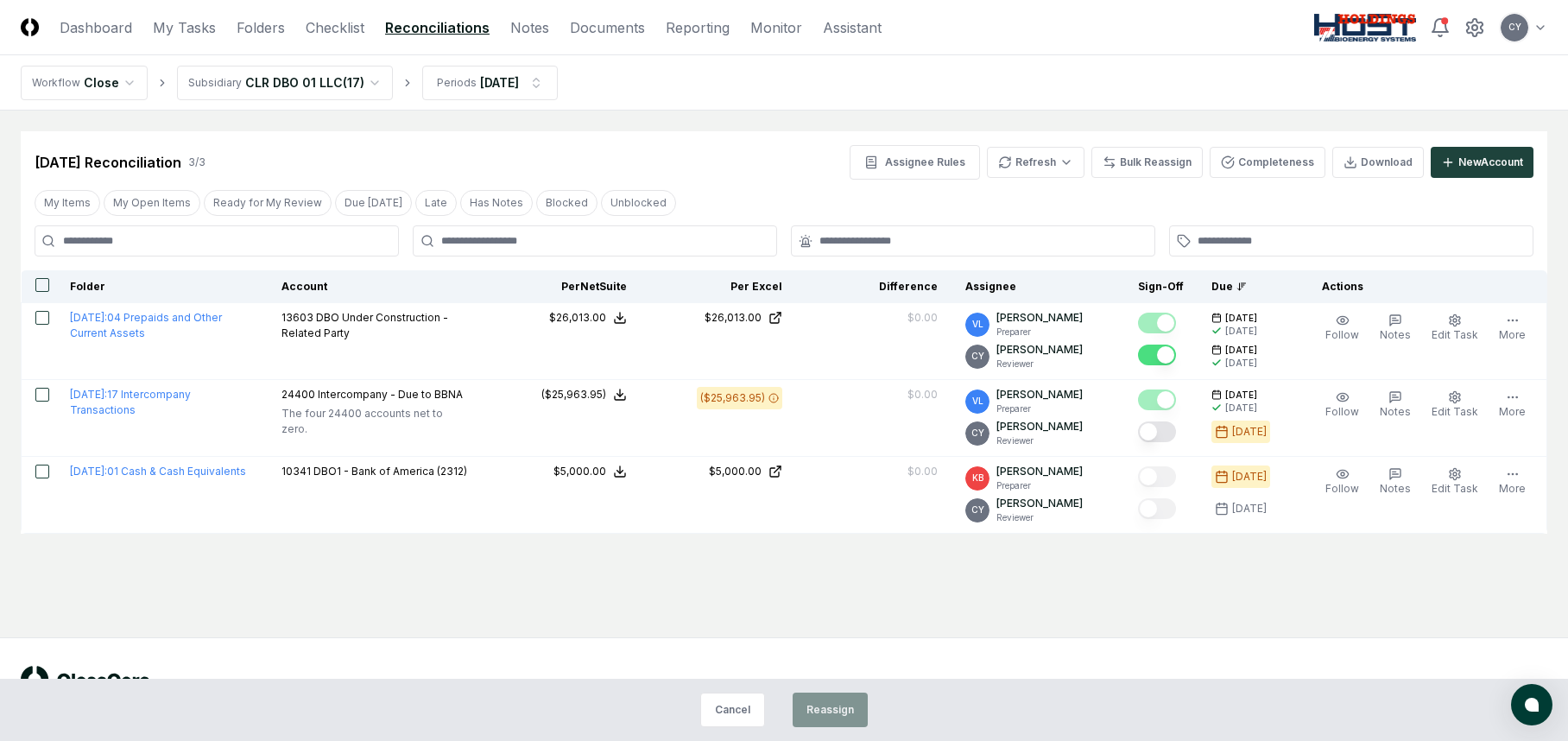
click at [41, 281] on button "button" at bounding box center [42, 285] width 14 height 14
click at [831, 709] on button "Reassign" at bounding box center [830, 709] width 75 height 35
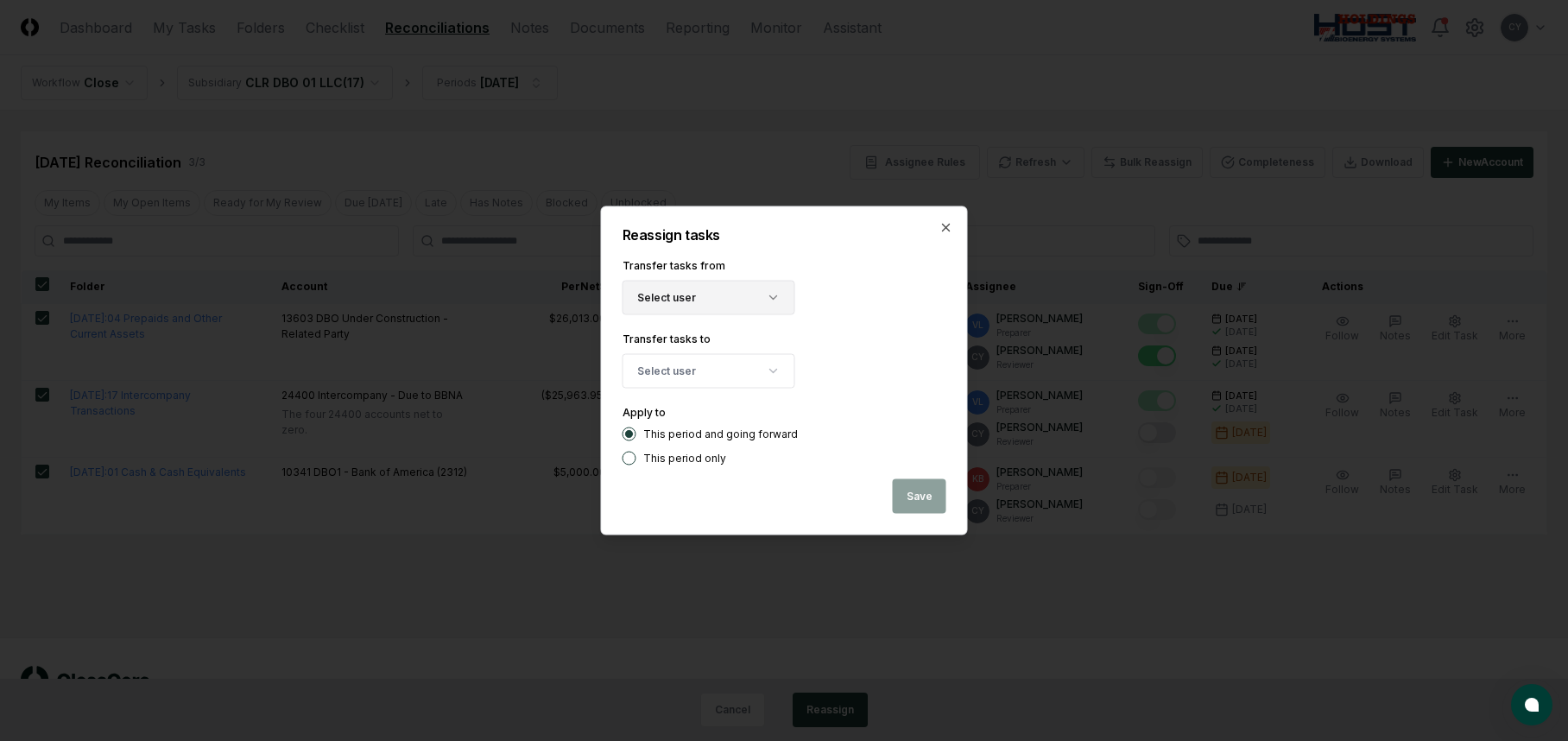
click at [724, 292] on button "Select user" at bounding box center [708, 297] width 173 height 35
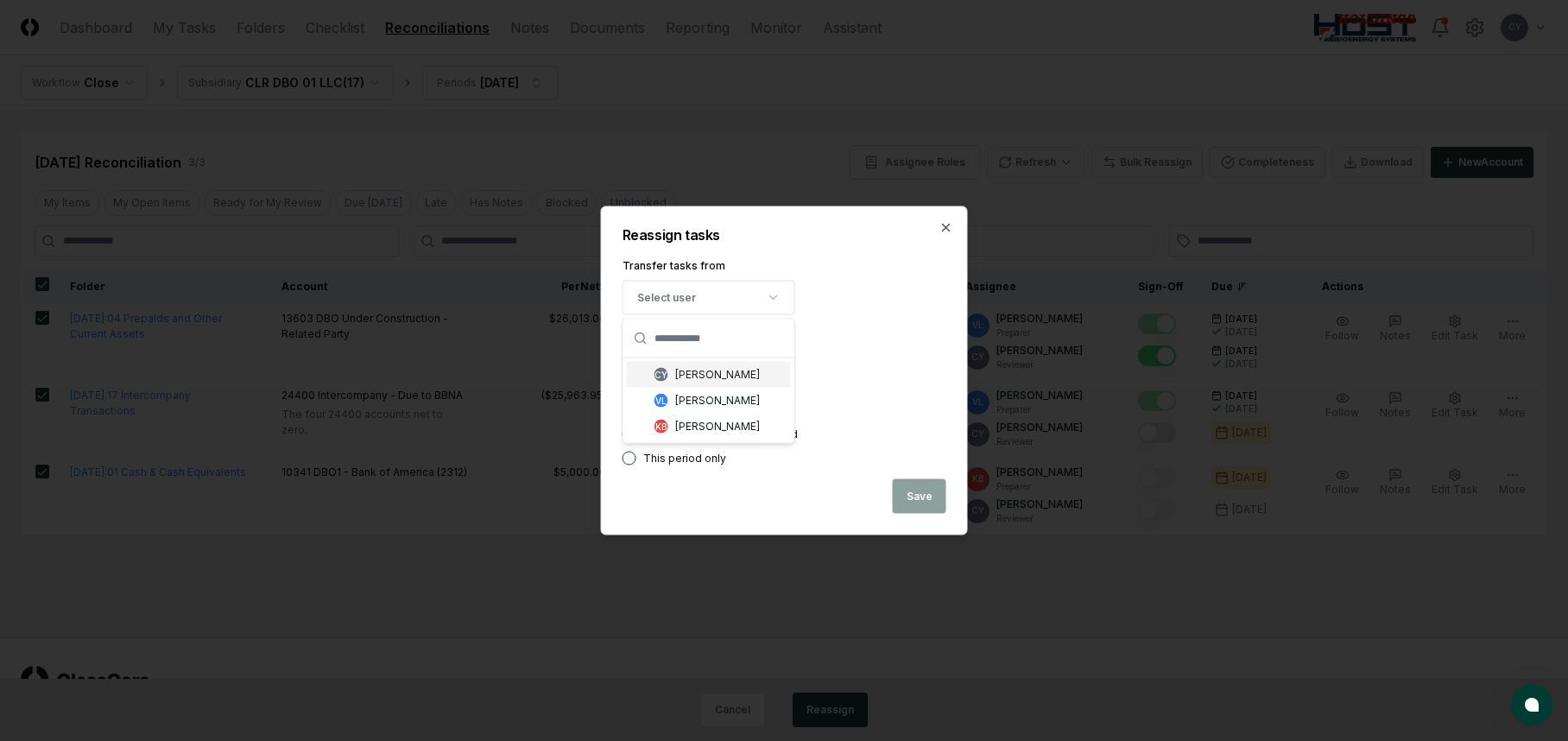
click at [702, 370] on div "[PERSON_NAME]" at bounding box center [717, 374] width 85 height 16
click at [701, 372] on button "Select user" at bounding box center [708, 370] width 173 height 35
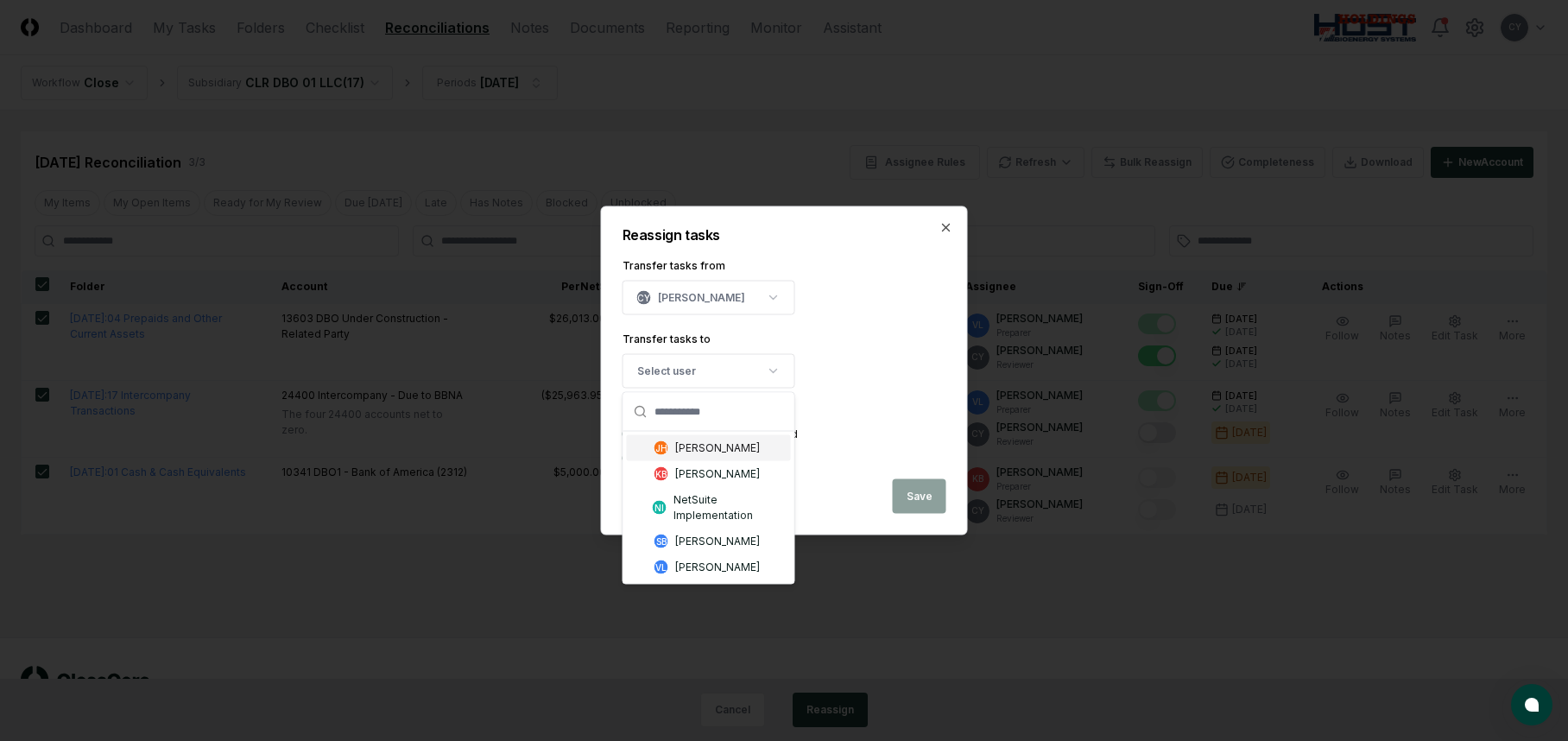
click at [701, 451] on div "[PERSON_NAME]" at bounding box center [717, 449] width 85 height 16
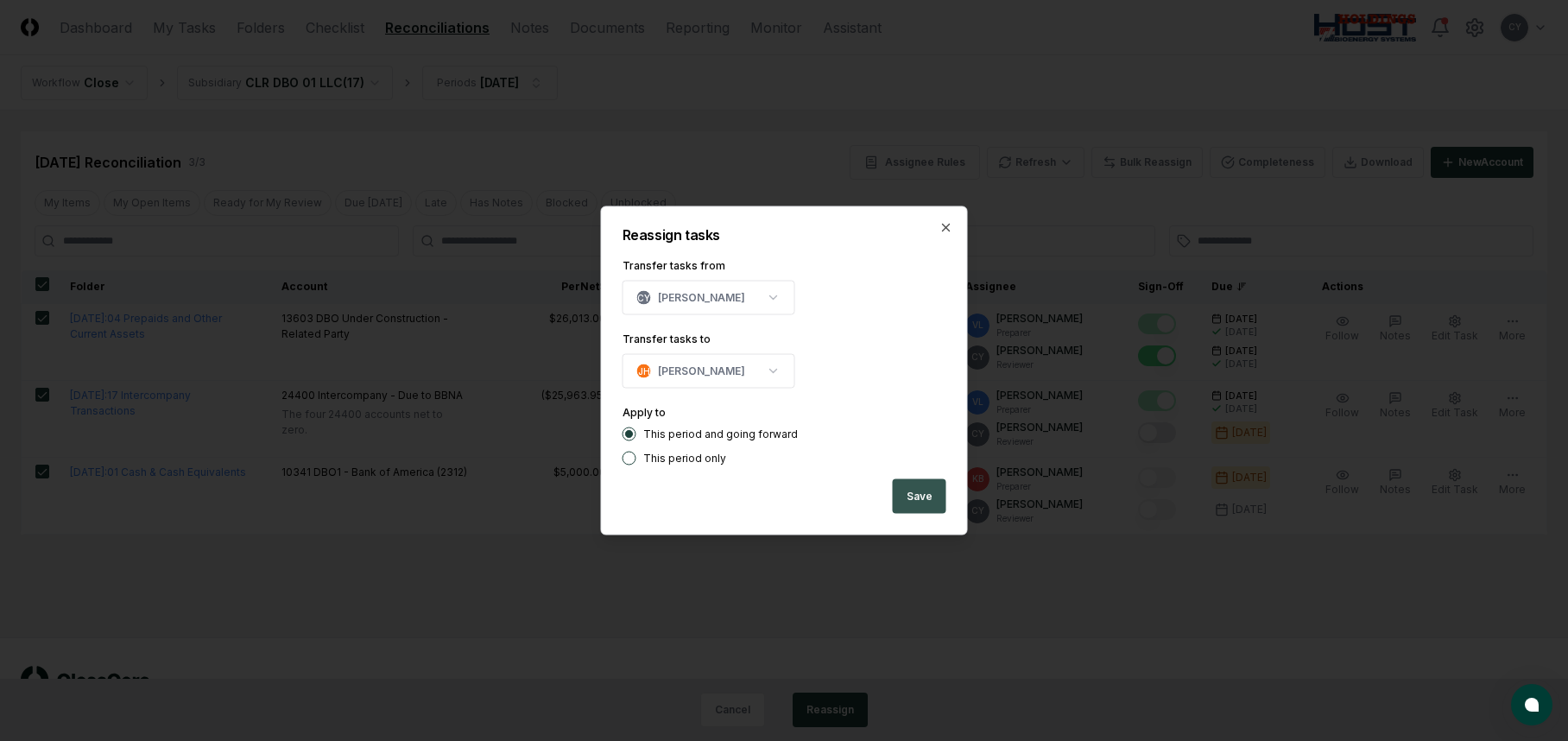
click at [926, 497] on button "Save" at bounding box center [920, 496] width 53 height 35
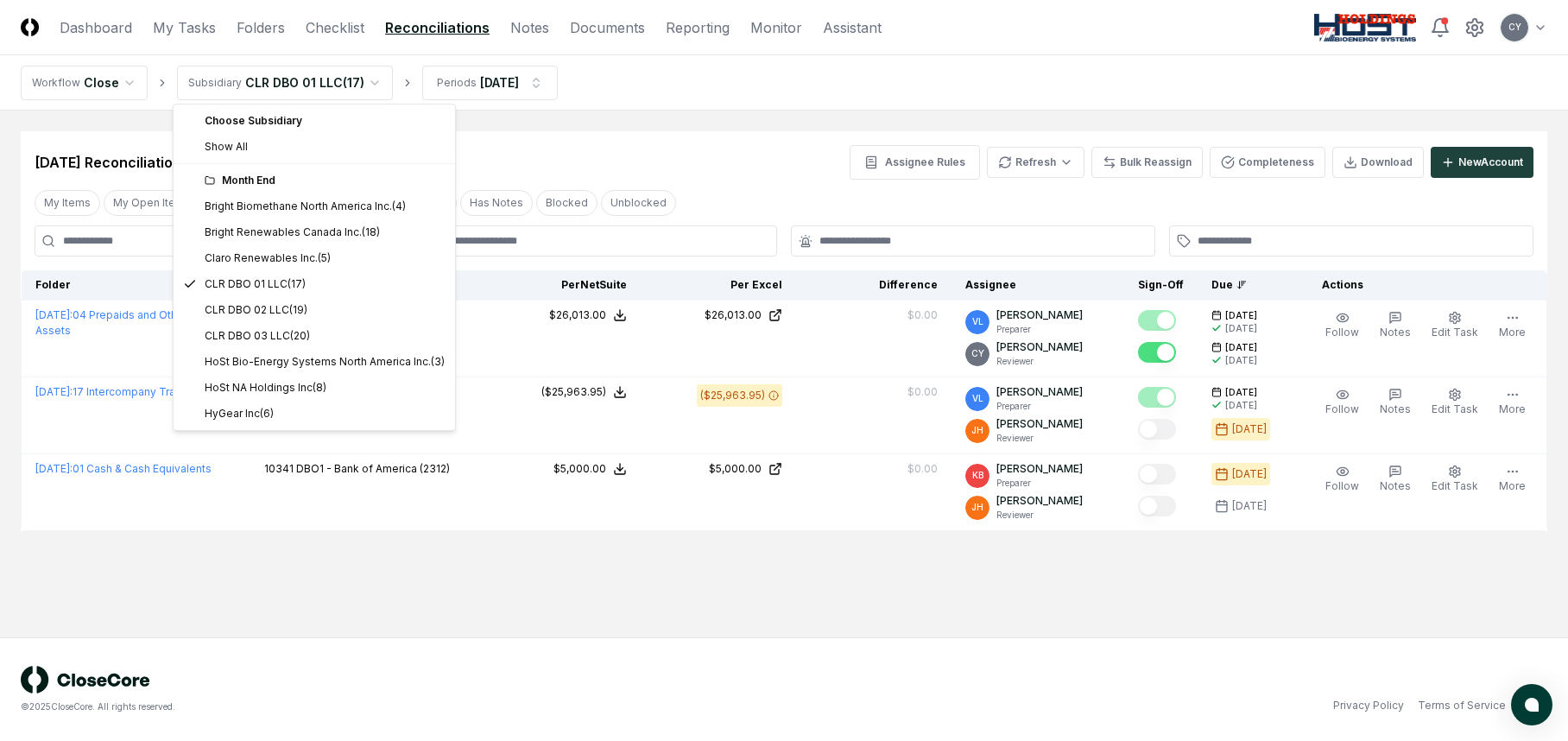
click at [367, 80] on html "CloseCore Dashboard My Tasks Folders Checklist Reconciliations Notes Documents …" at bounding box center [784, 370] width 1568 height 741
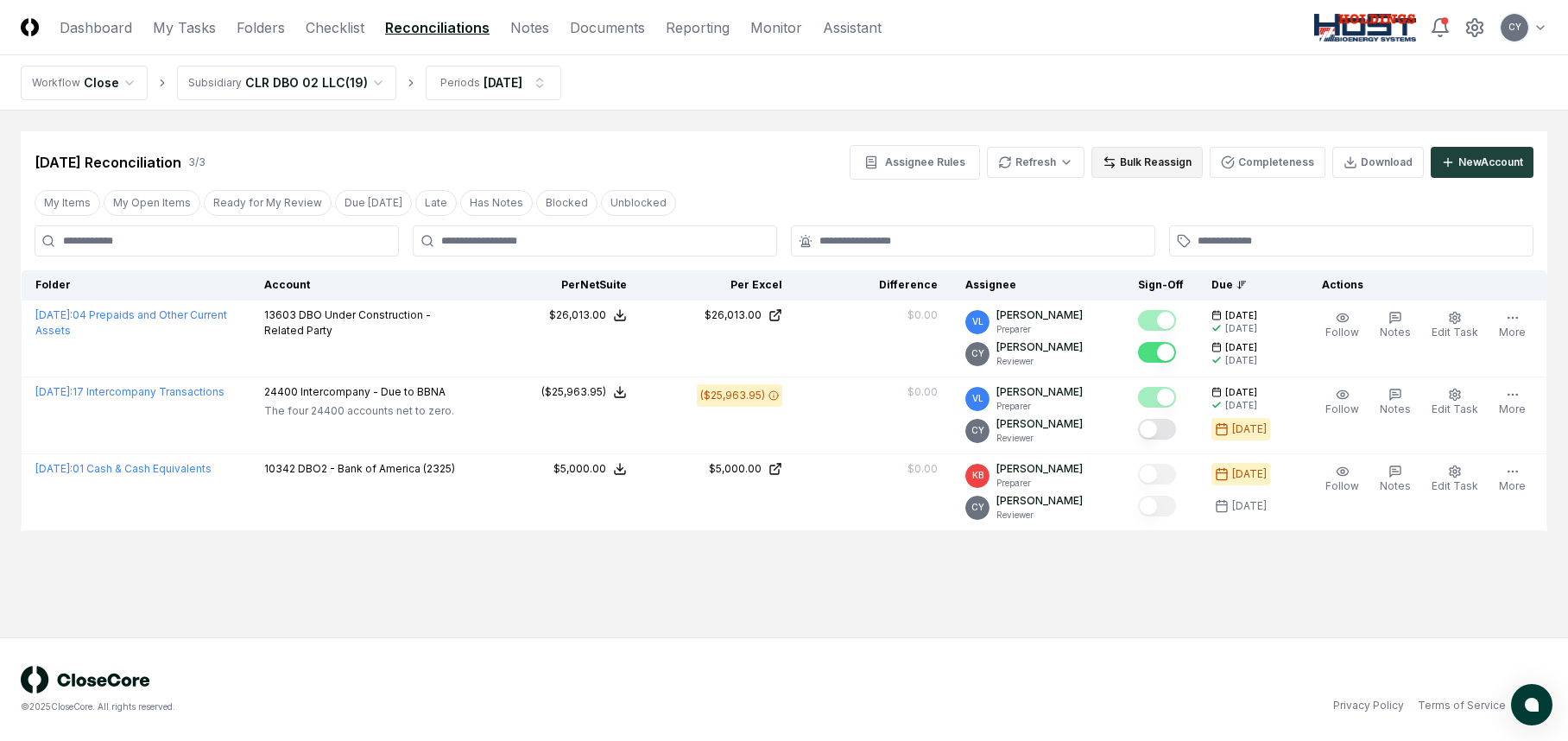
click at [1116, 167] on icon at bounding box center [1110, 162] width 14 height 14
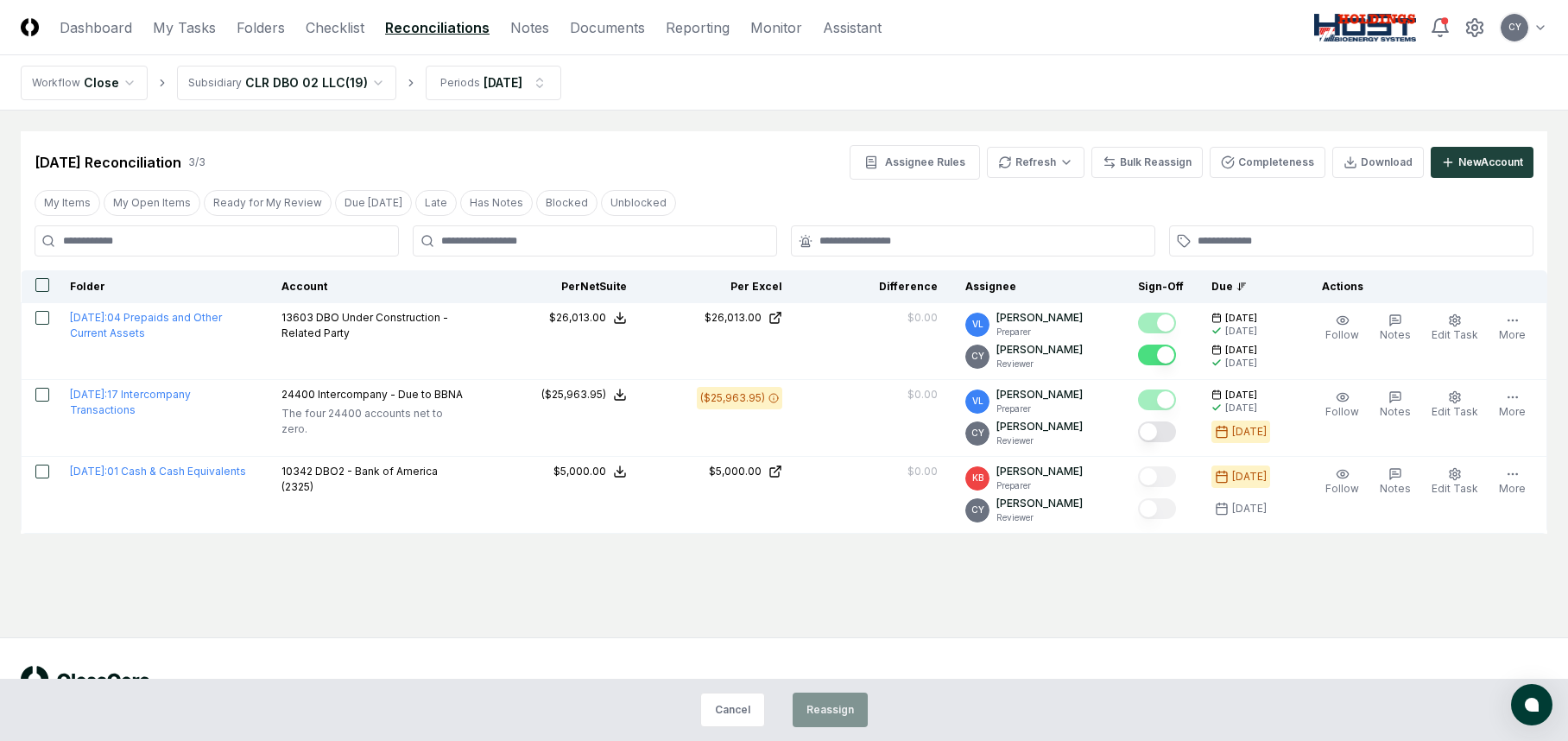
click at [44, 283] on button "button" at bounding box center [42, 285] width 14 height 14
click at [835, 711] on button "Reassign" at bounding box center [830, 709] width 75 height 35
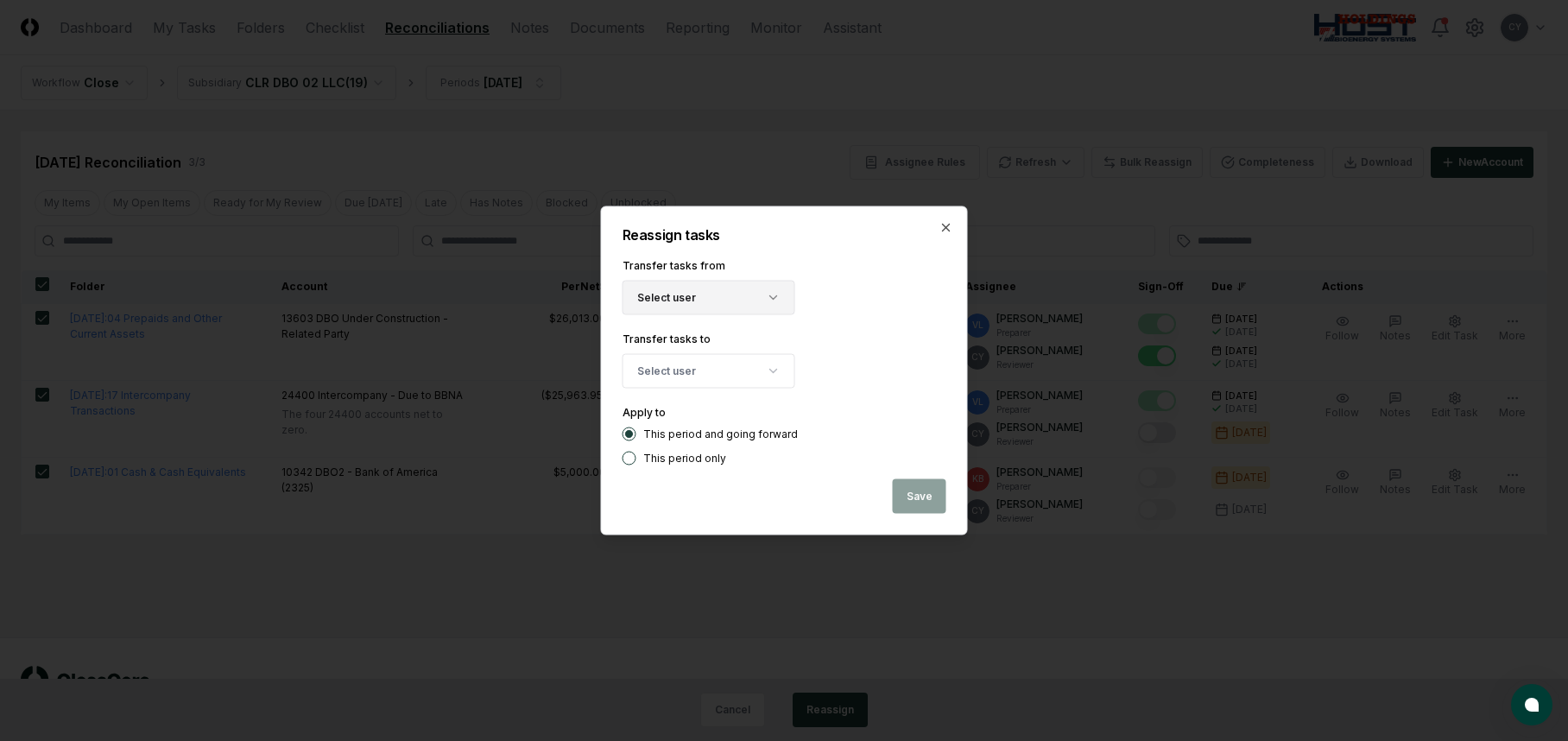
click at [704, 293] on button "Select user" at bounding box center [708, 297] width 173 height 35
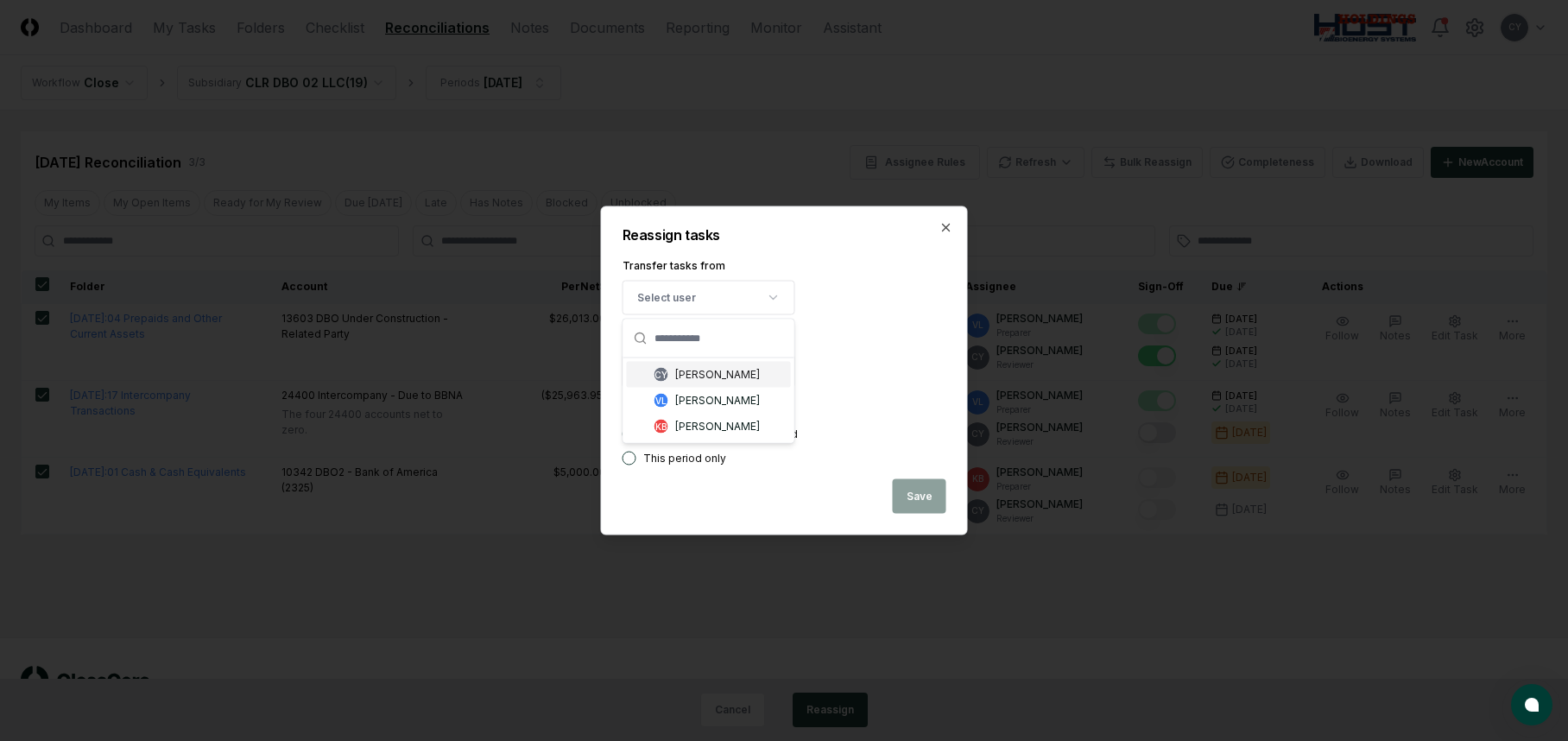
click at [688, 370] on div "[PERSON_NAME]" at bounding box center [717, 374] width 85 height 16
click at [688, 369] on button "Select user" at bounding box center [708, 370] width 173 height 35
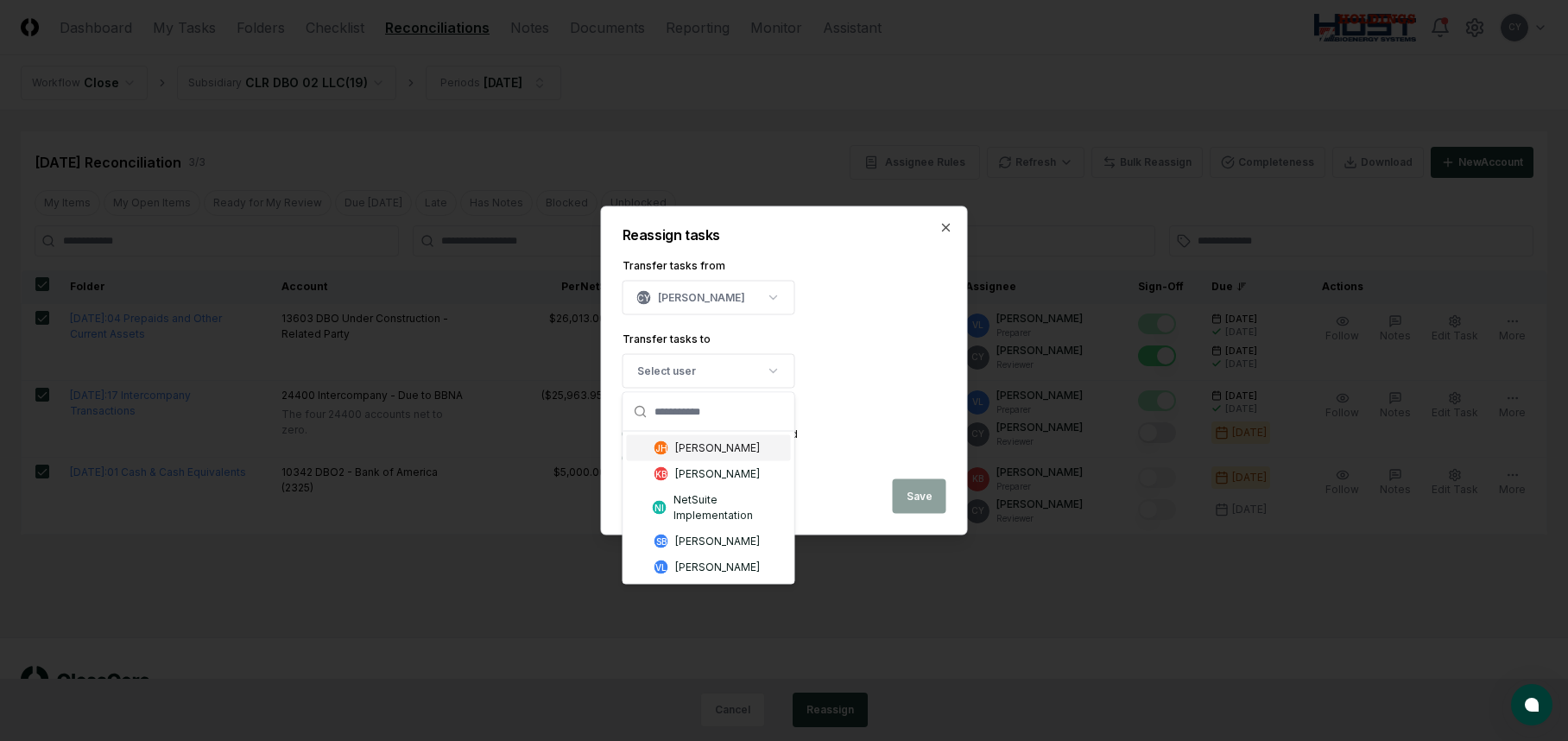
click at [702, 449] on div "[PERSON_NAME]" at bounding box center [717, 449] width 85 height 16
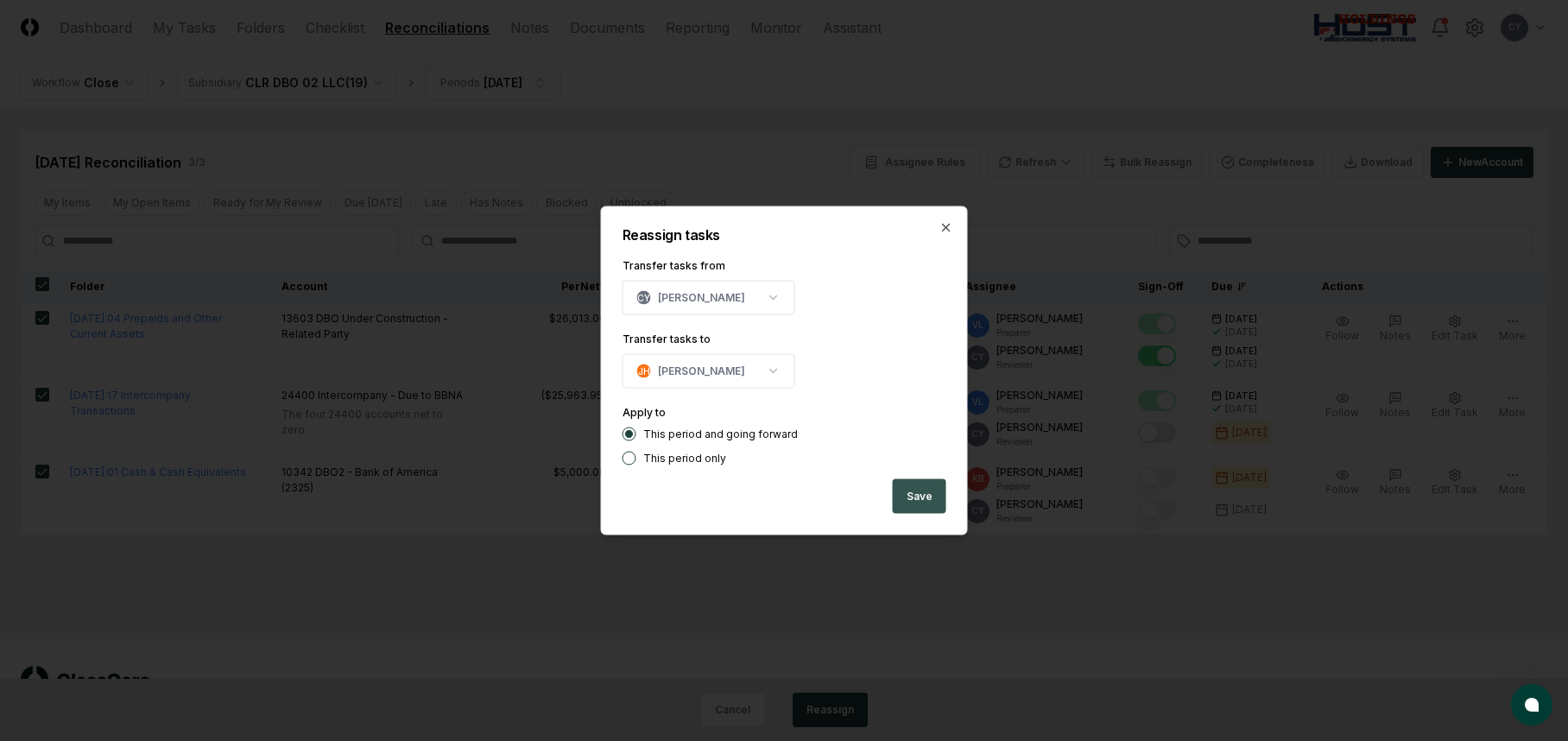
click at [935, 497] on button "Save" at bounding box center [920, 496] width 53 height 35
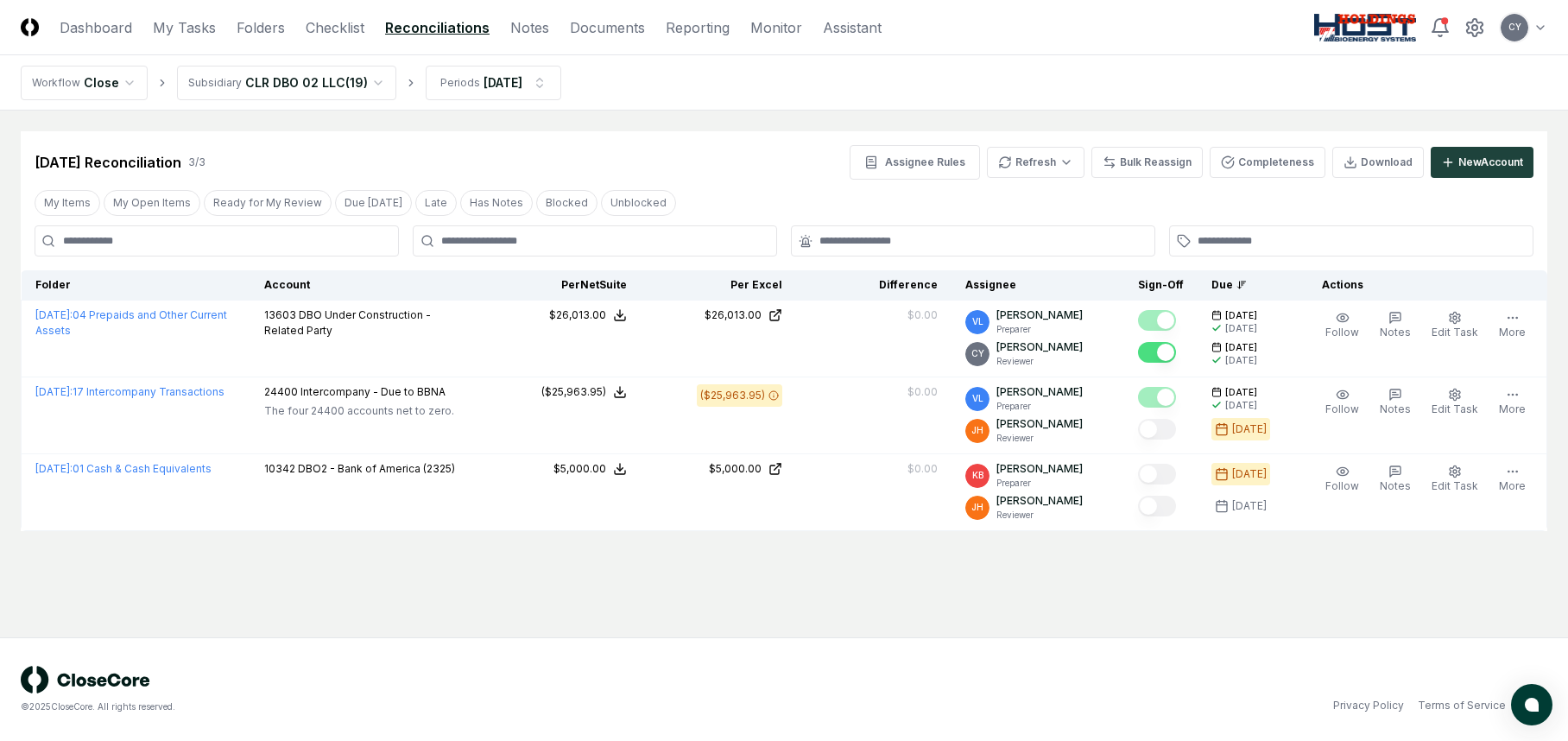
click at [319, 83] on html "CloseCore Dashboard My Tasks Folders Checklist Reconciliations Notes Documents …" at bounding box center [784, 370] width 1568 height 741
click at [1158, 164] on button "Bulk Reassign" at bounding box center [1147, 162] width 112 height 31
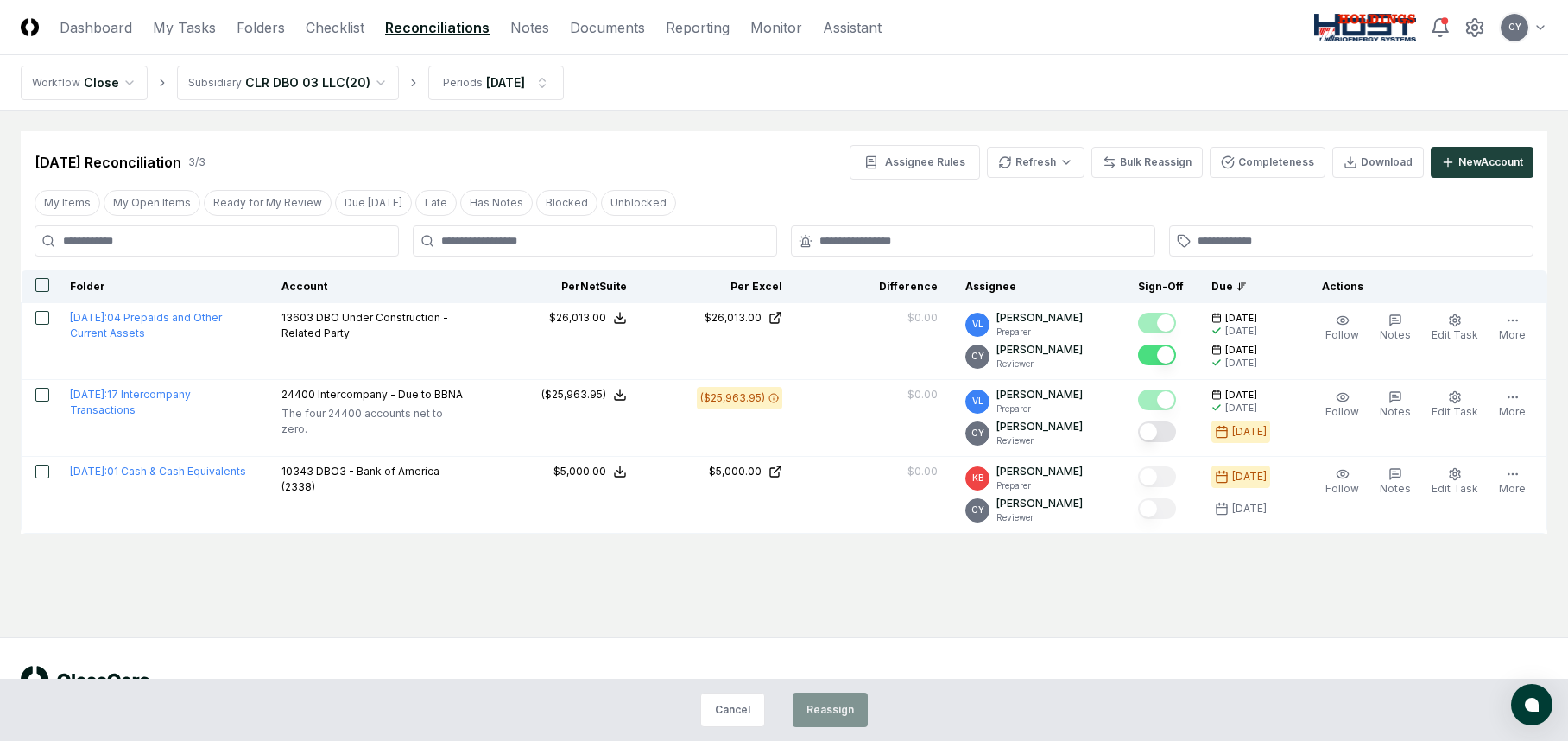
click at [42, 284] on button "button" at bounding box center [42, 285] width 14 height 14
click at [815, 712] on button "Reassign" at bounding box center [830, 709] width 75 height 35
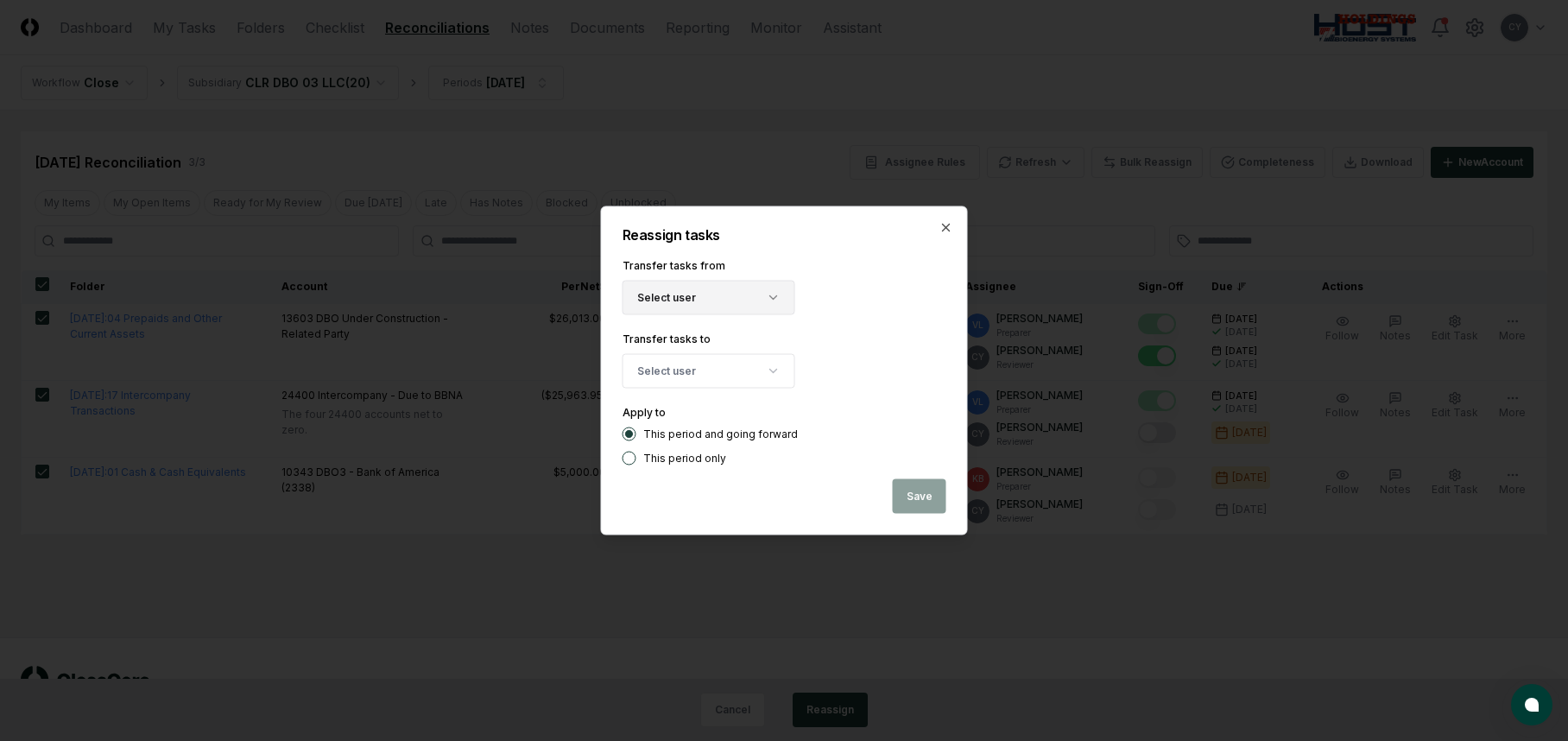
click at [672, 296] on button "Select user" at bounding box center [708, 297] width 173 height 35
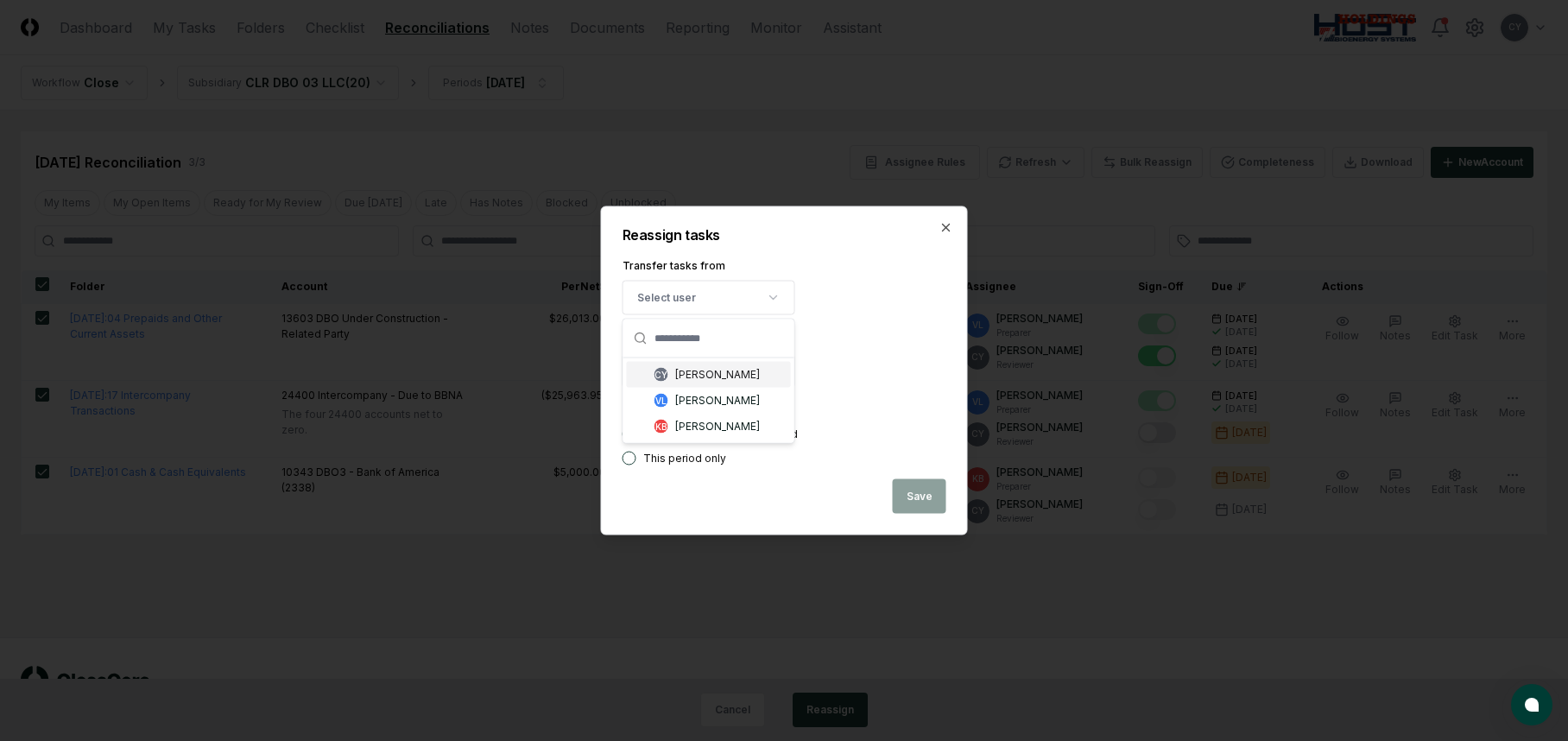
click at [716, 377] on div "[PERSON_NAME]" at bounding box center [717, 374] width 85 height 16
click at [720, 370] on button "Select user" at bounding box center [708, 370] width 173 height 35
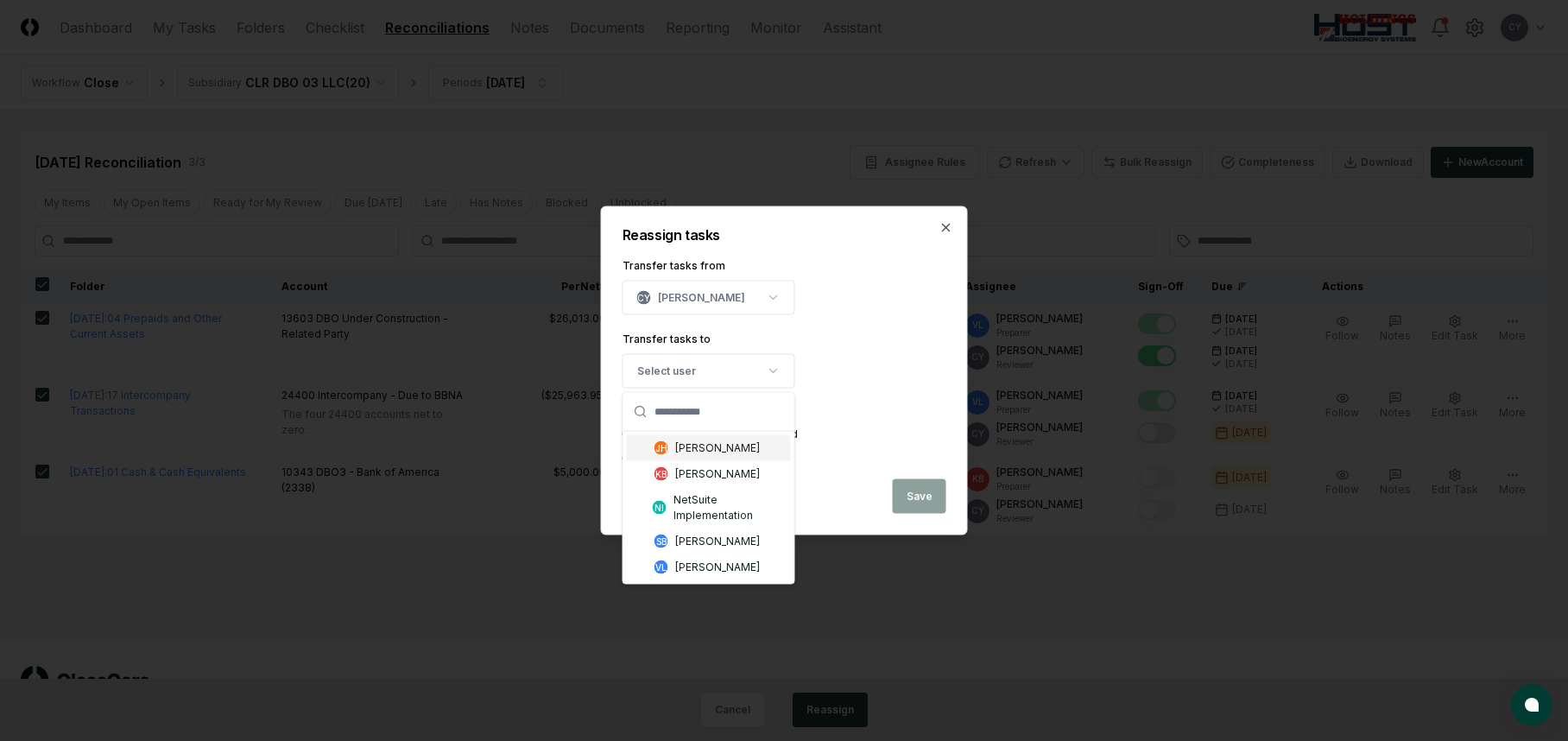
click at [692, 452] on div "[PERSON_NAME]" at bounding box center [717, 449] width 85 height 16
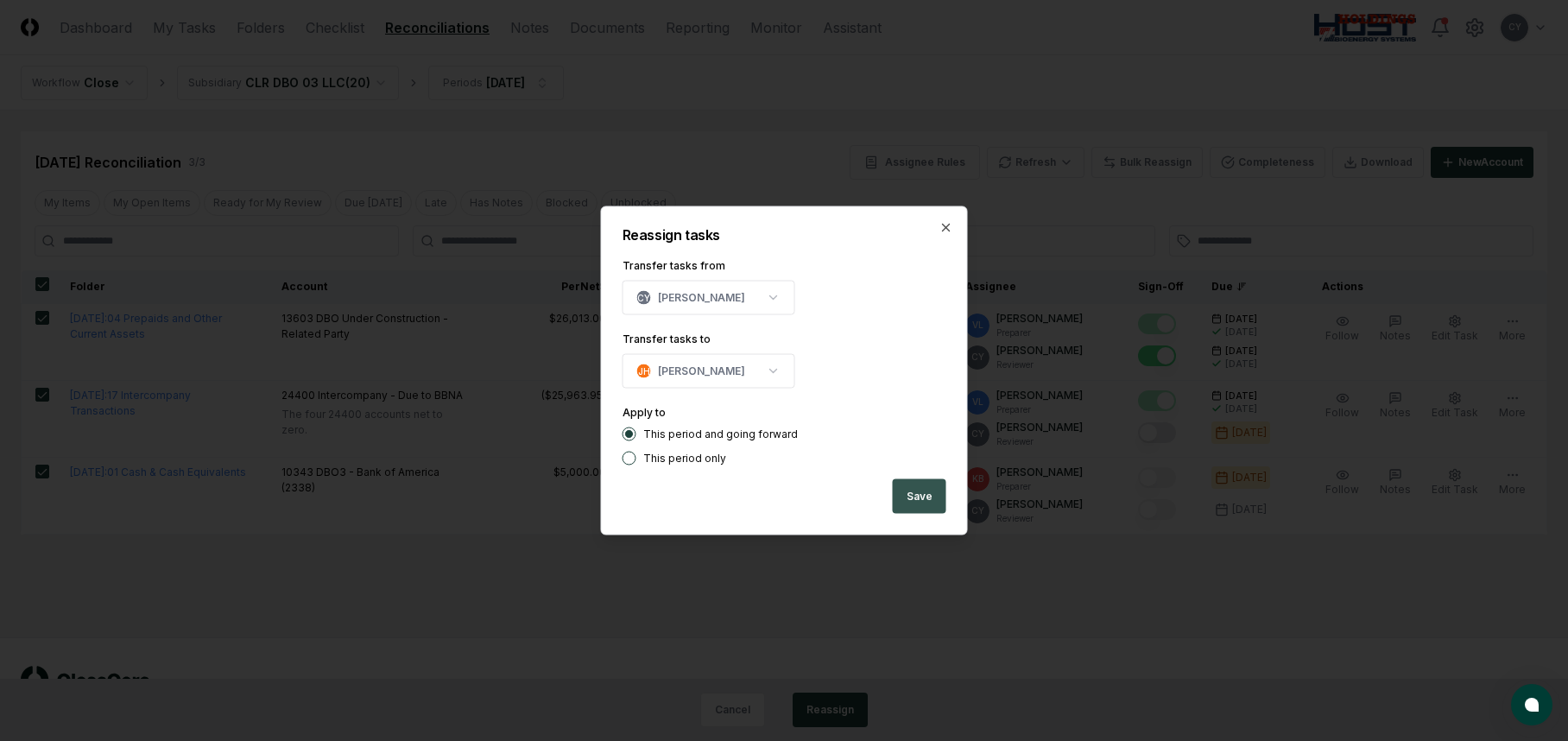
click at [913, 490] on button "Save" at bounding box center [920, 496] width 53 height 35
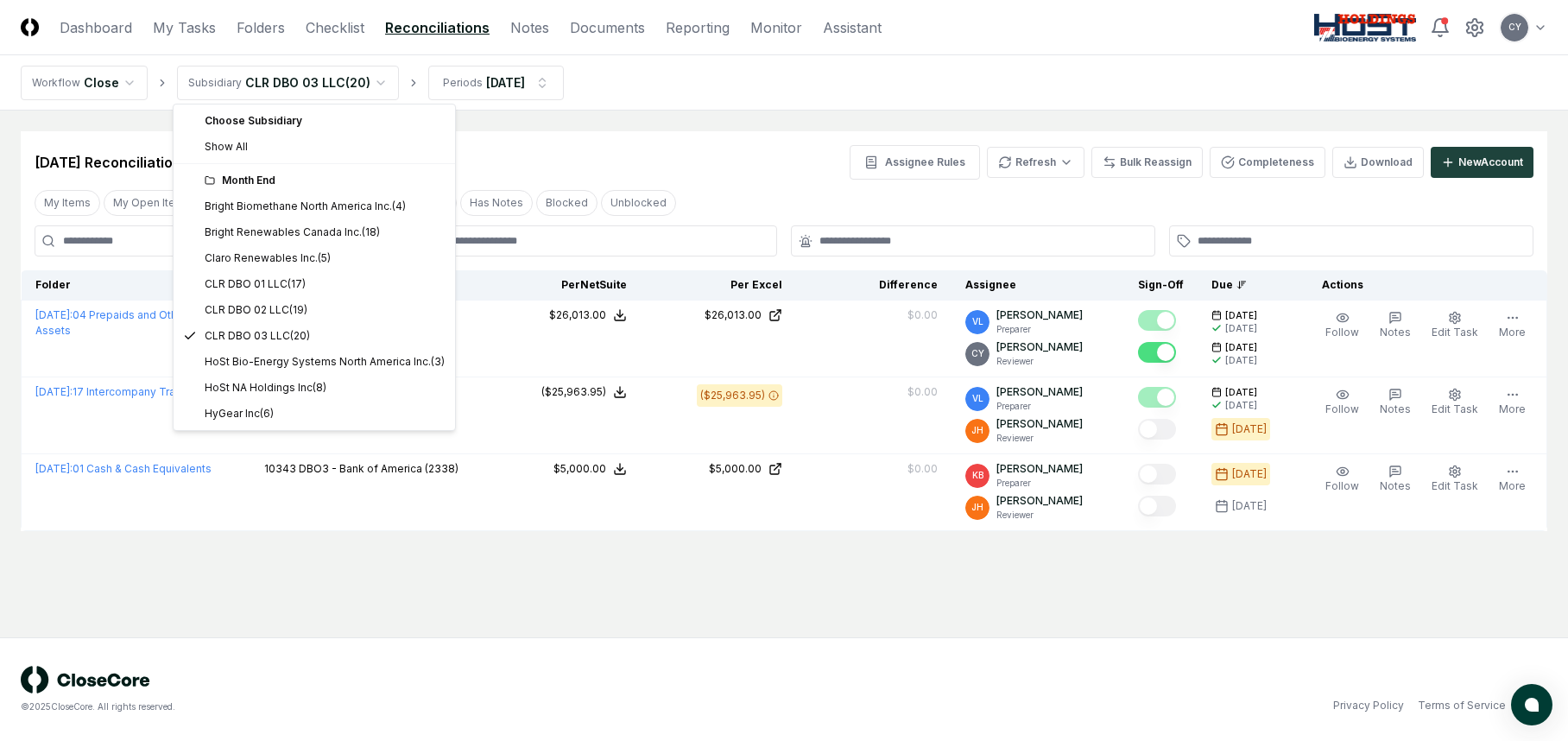
click at [372, 84] on html "CloseCore Dashboard My Tasks Folders Checklist Reconciliations Notes Documents …" at bounding box center [784, 370] width 1568 height 741
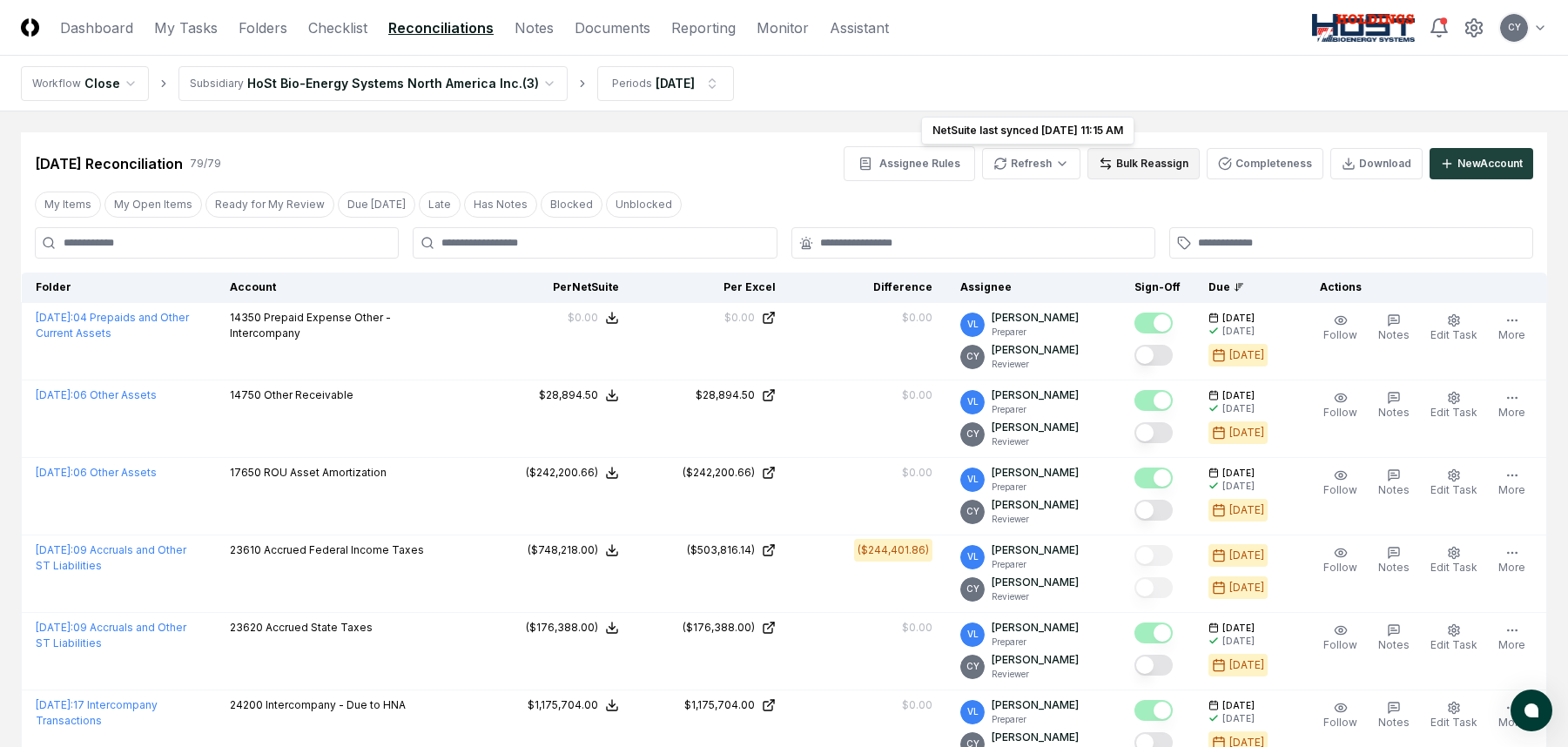
click at [1111, 161] on icon at bounding box center [1107, 161] width 10 height 0
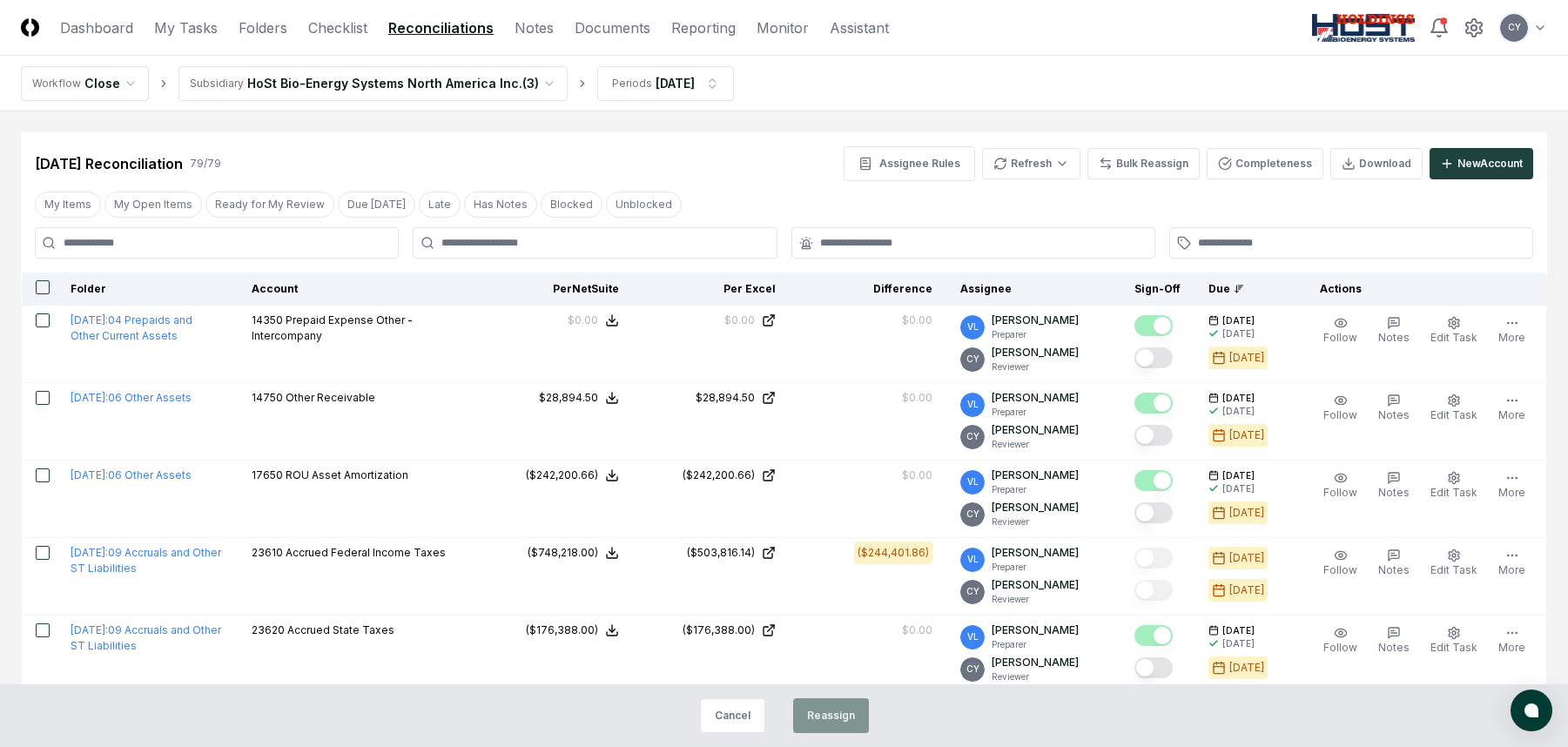
click at [41, 288] on button "button" at bounding box center [43, 287] width 14 height 14
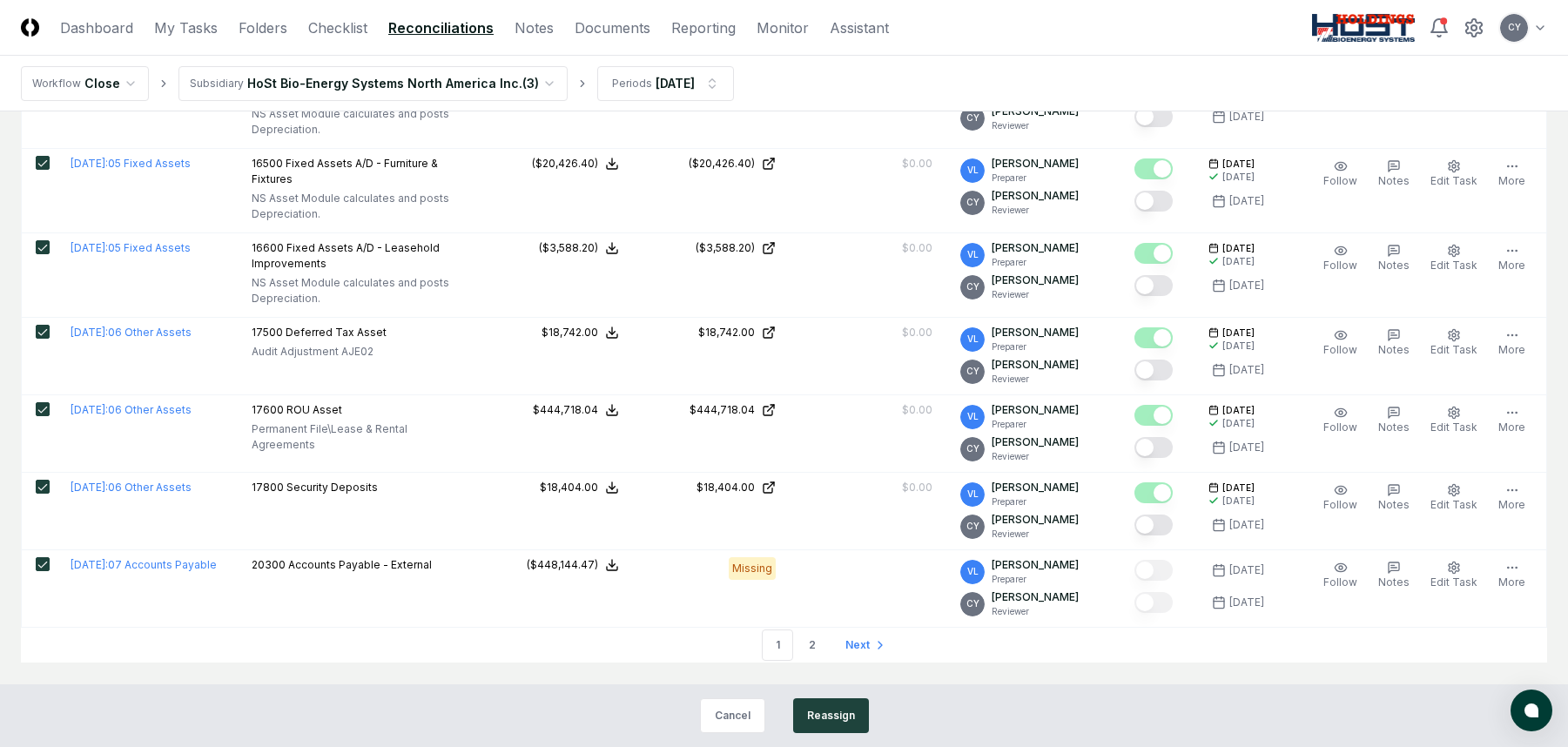
scroll to position [3754, 0]
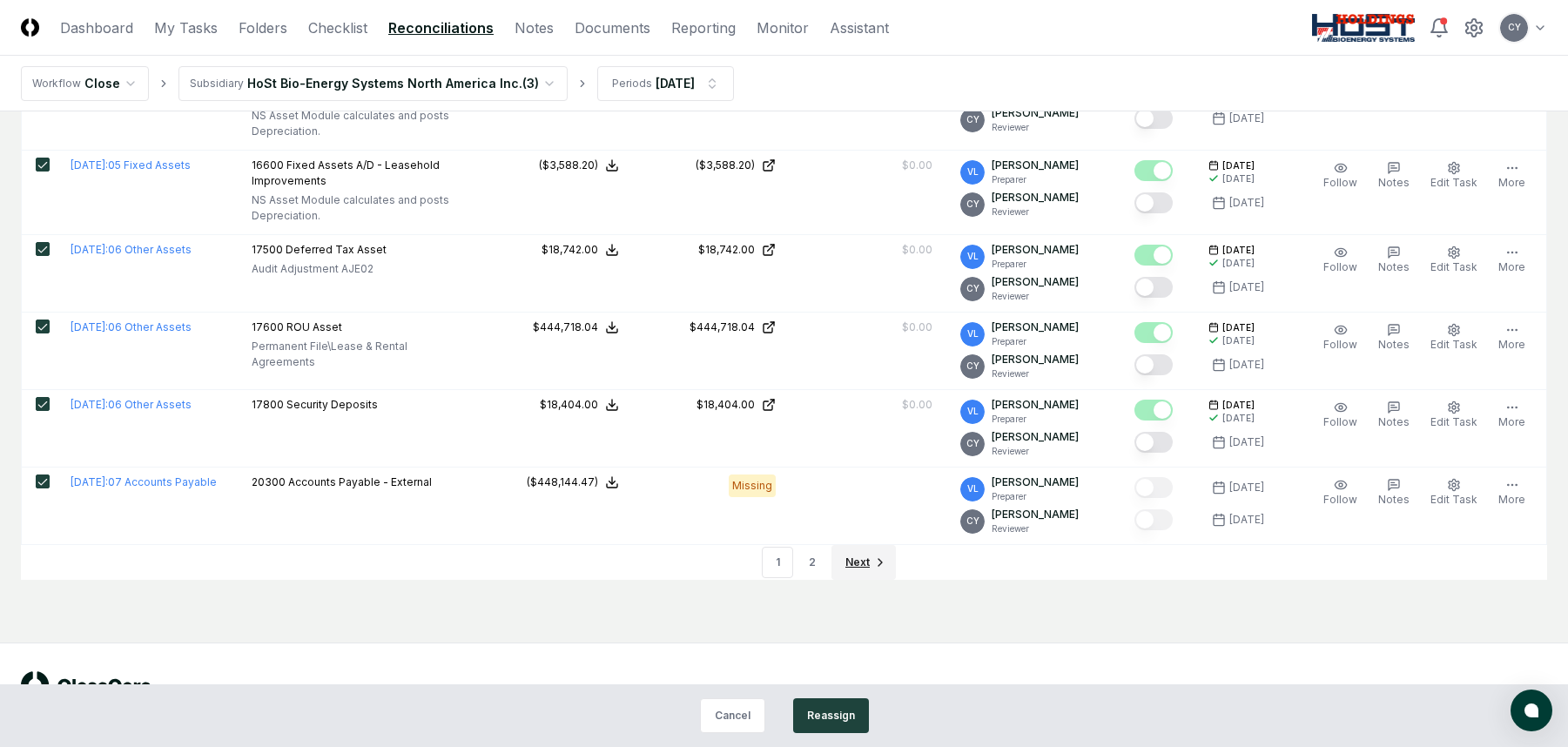
click at [866, 564] on span "Next" at bounding box center [858, 563] width 24 height 16
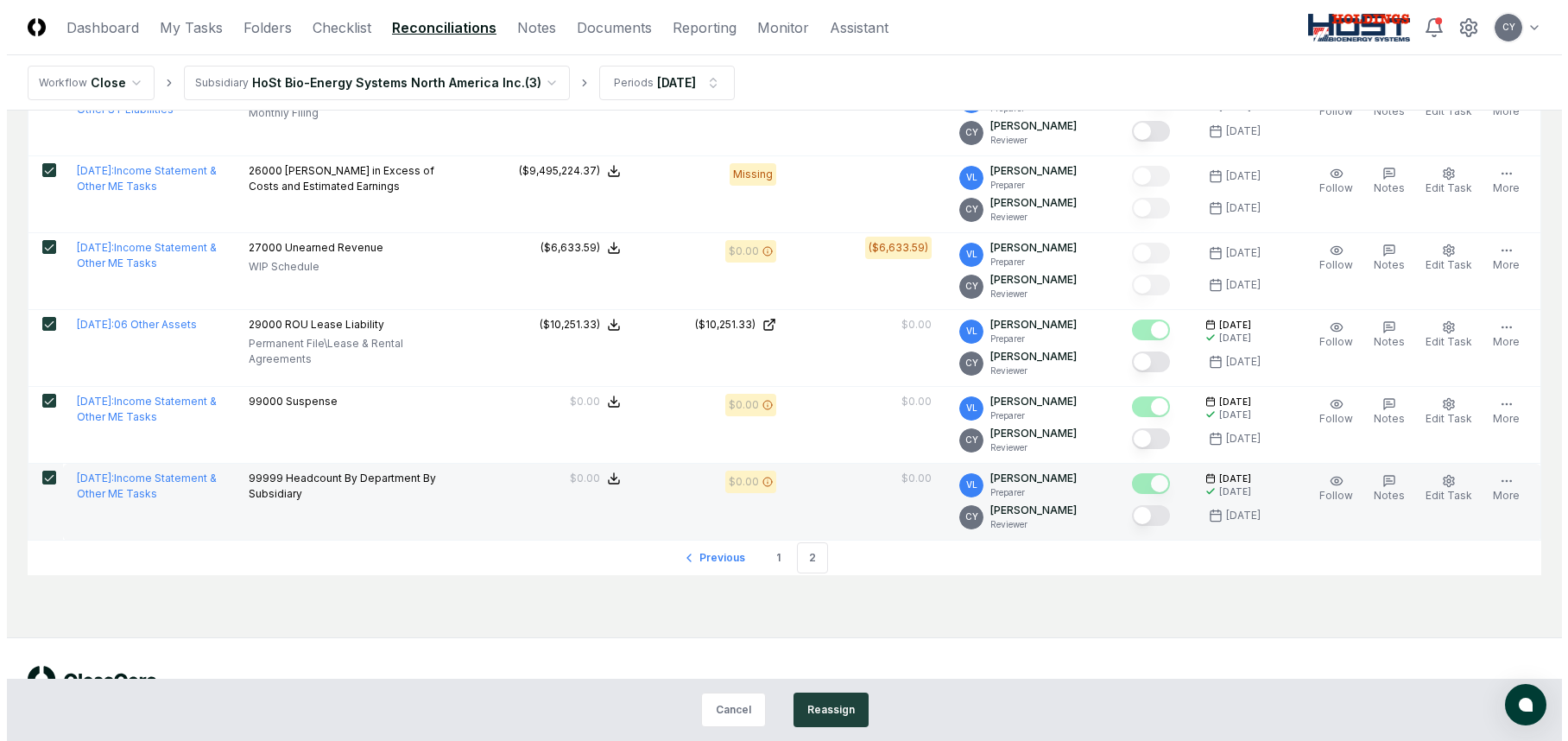
scroll to position [2015, 0]
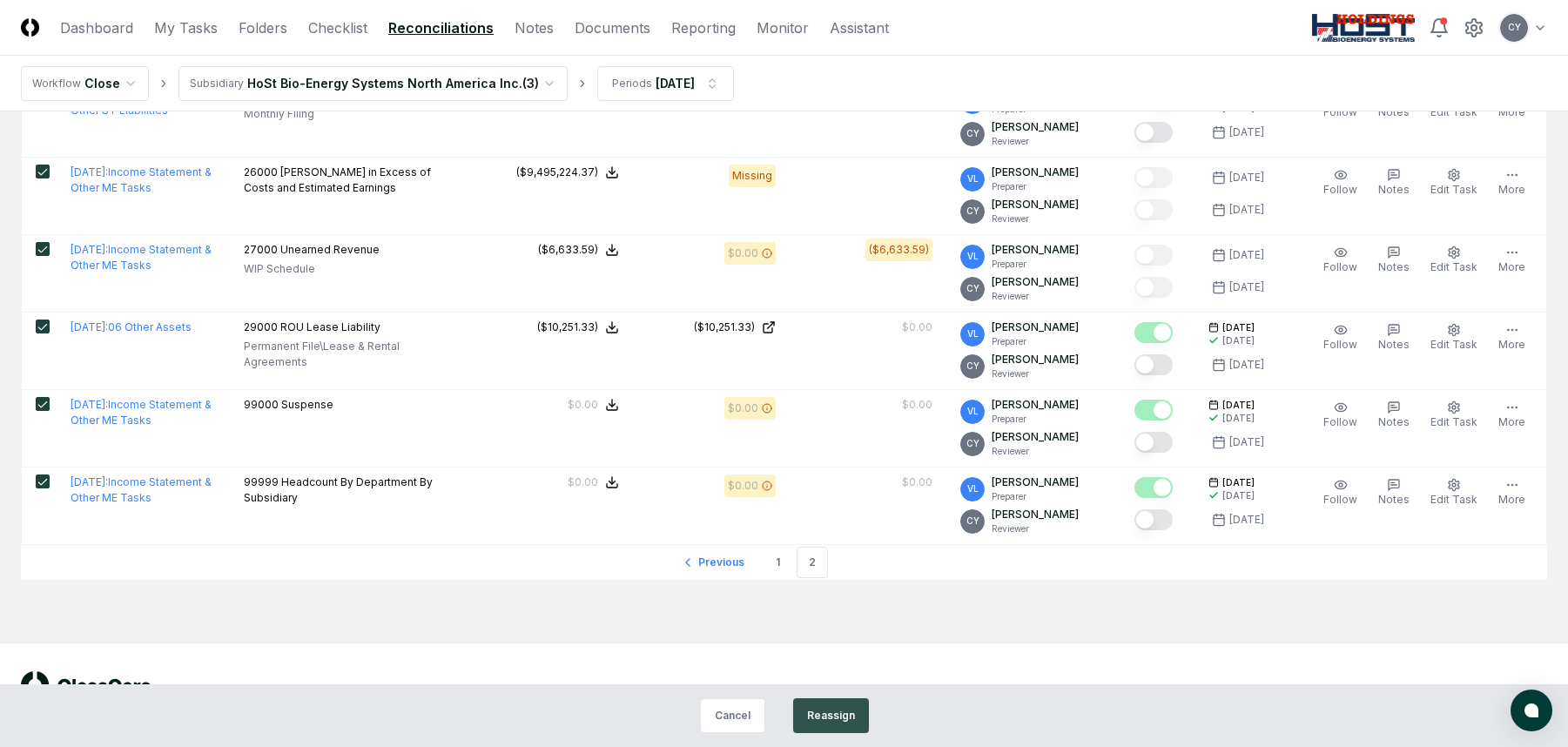
click at [833, 706] on button "Reassign" at bounding box center [831, 715] width 76 height 35
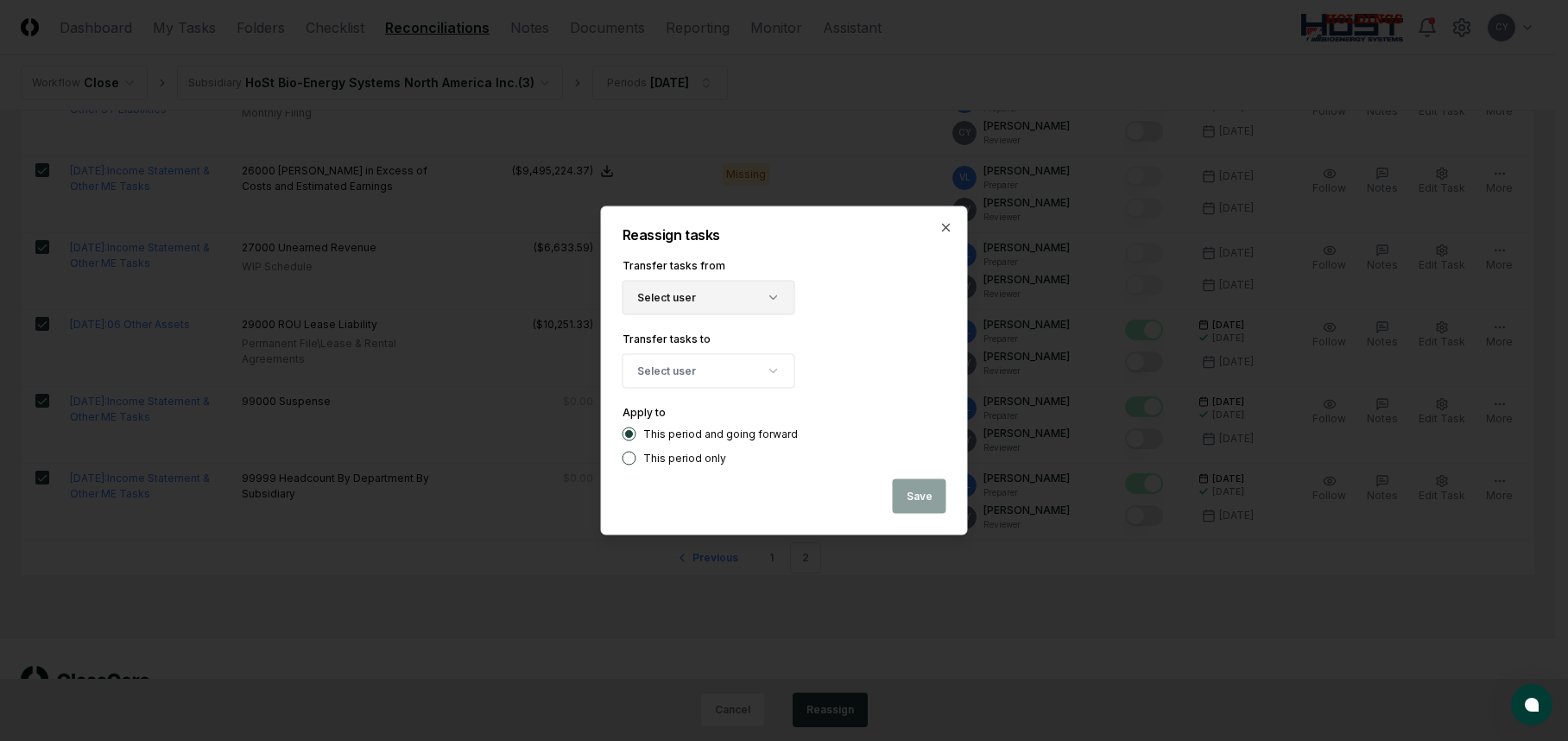
click at [714, 296] on button "Select user" at bounding box center [708, 297] width 173 height 35
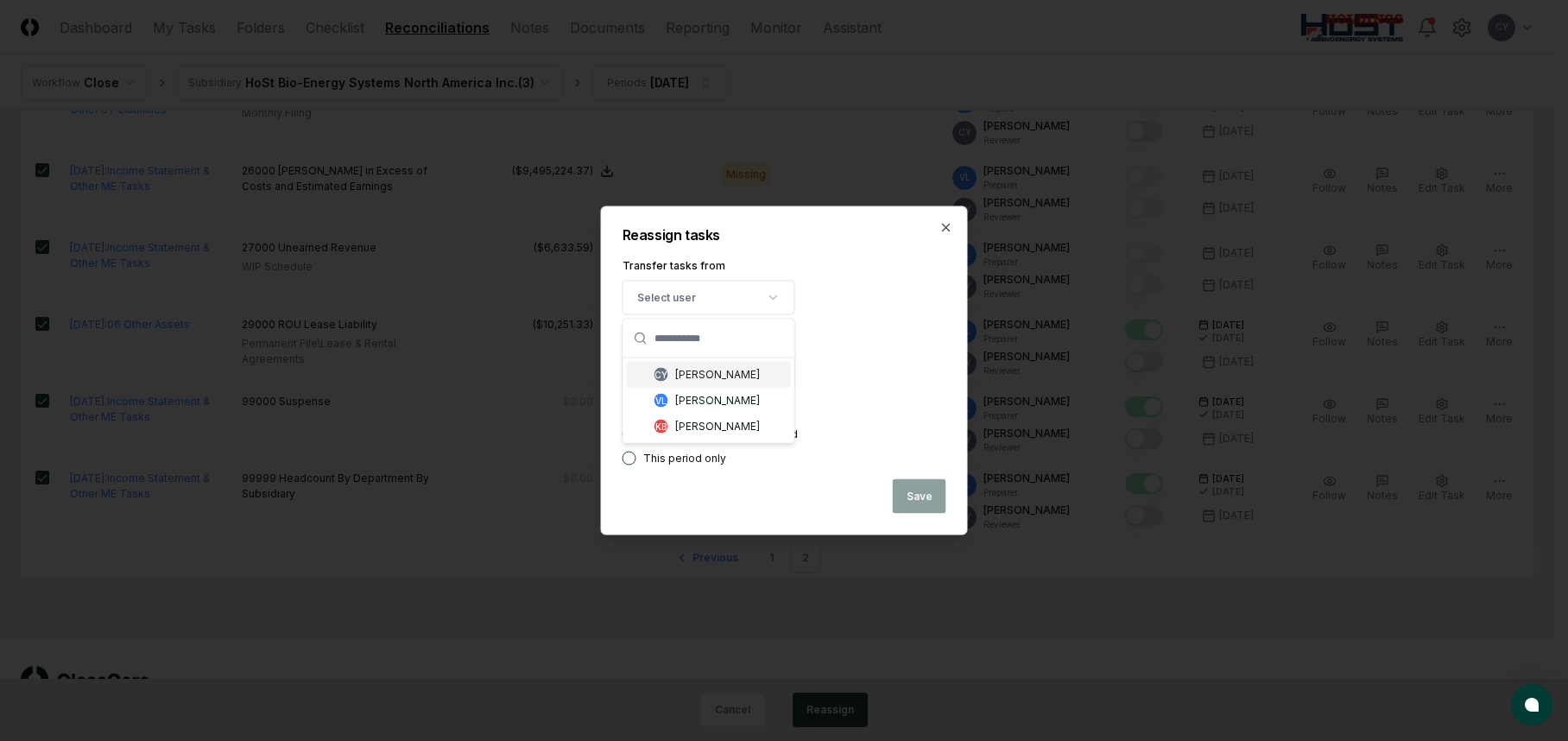
click at [695, 369] on div "[PERSON_NAME]" at bounding box center [717, 374] width 85 height 16
click at [693, 366] on button "Select user" at bounding box center [708, 370] width 173 height 35
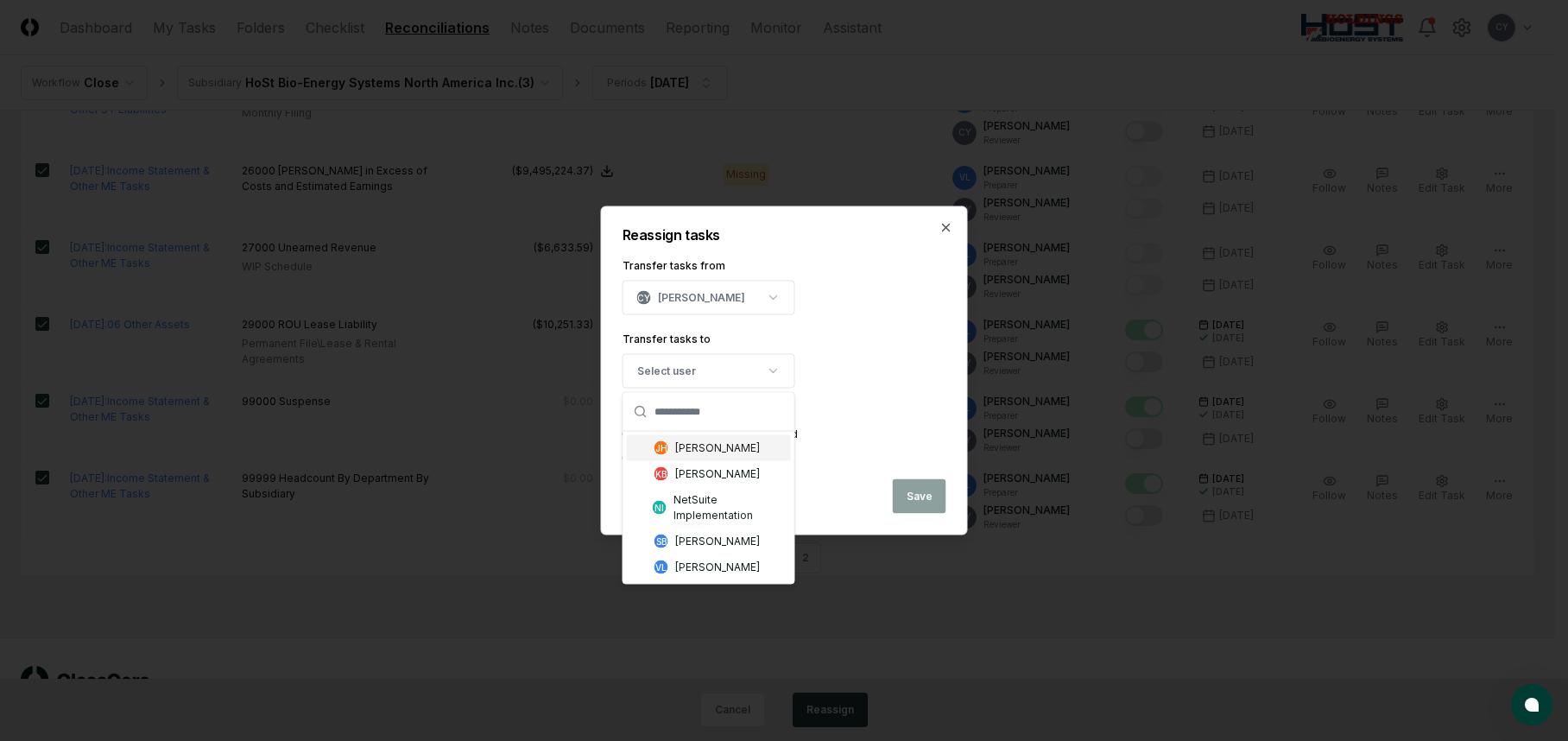
click at [716, 447] on div "[PERSON_NAME]" at bounding box center [717, 449] width 85 height 16
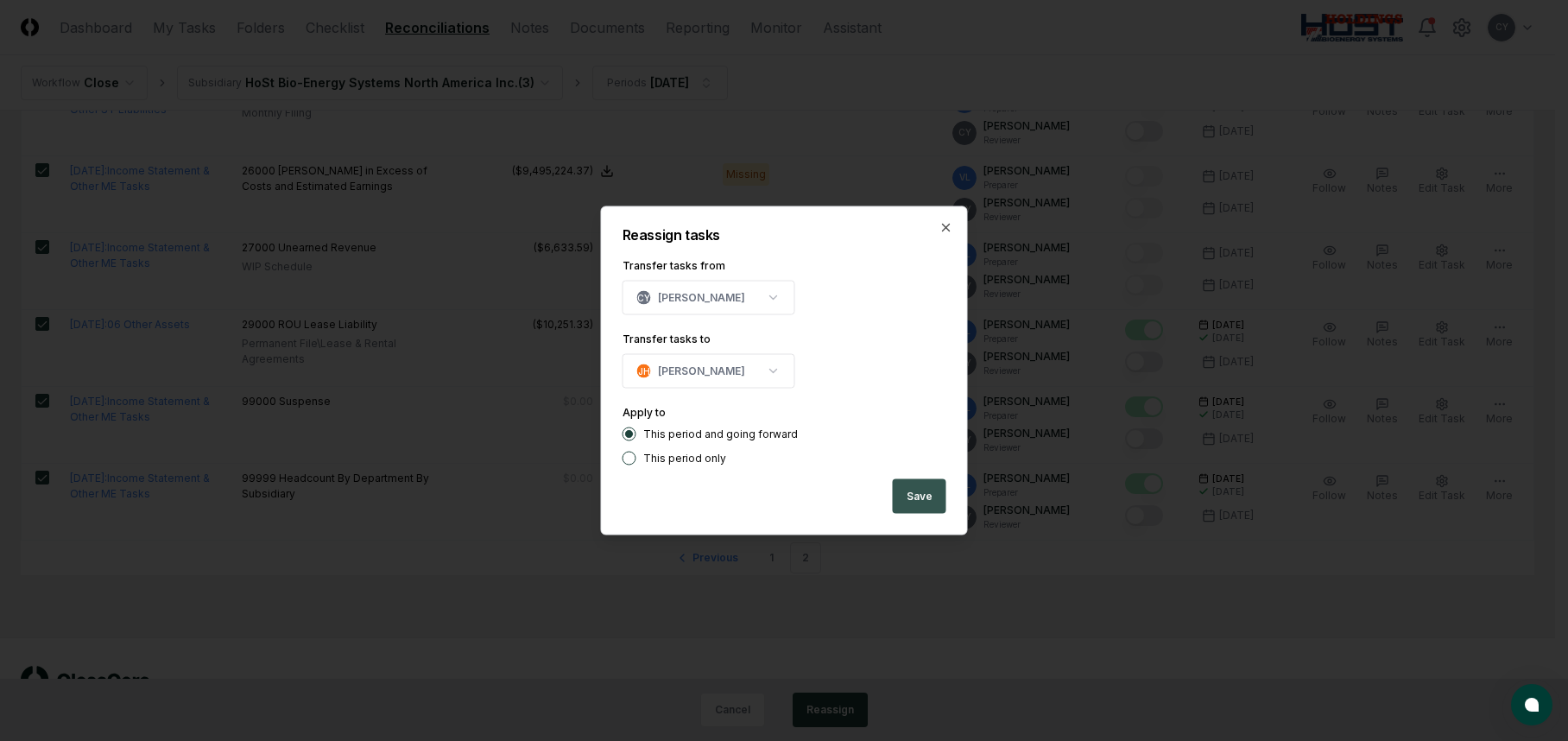
click at [929, 492] on button "Save" at bounding box center [920, 496] width 53 height 35
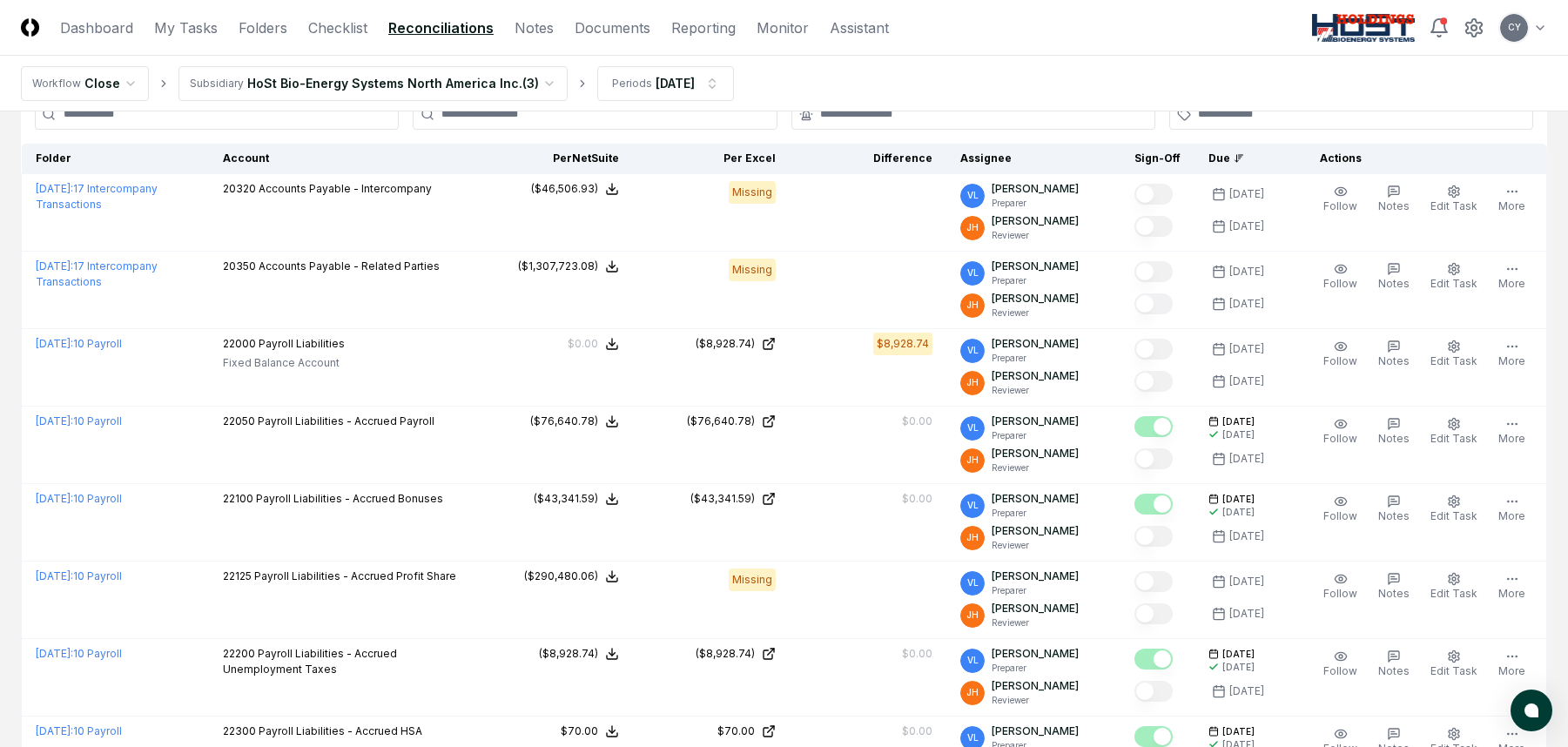
scroll to position [0, 0]
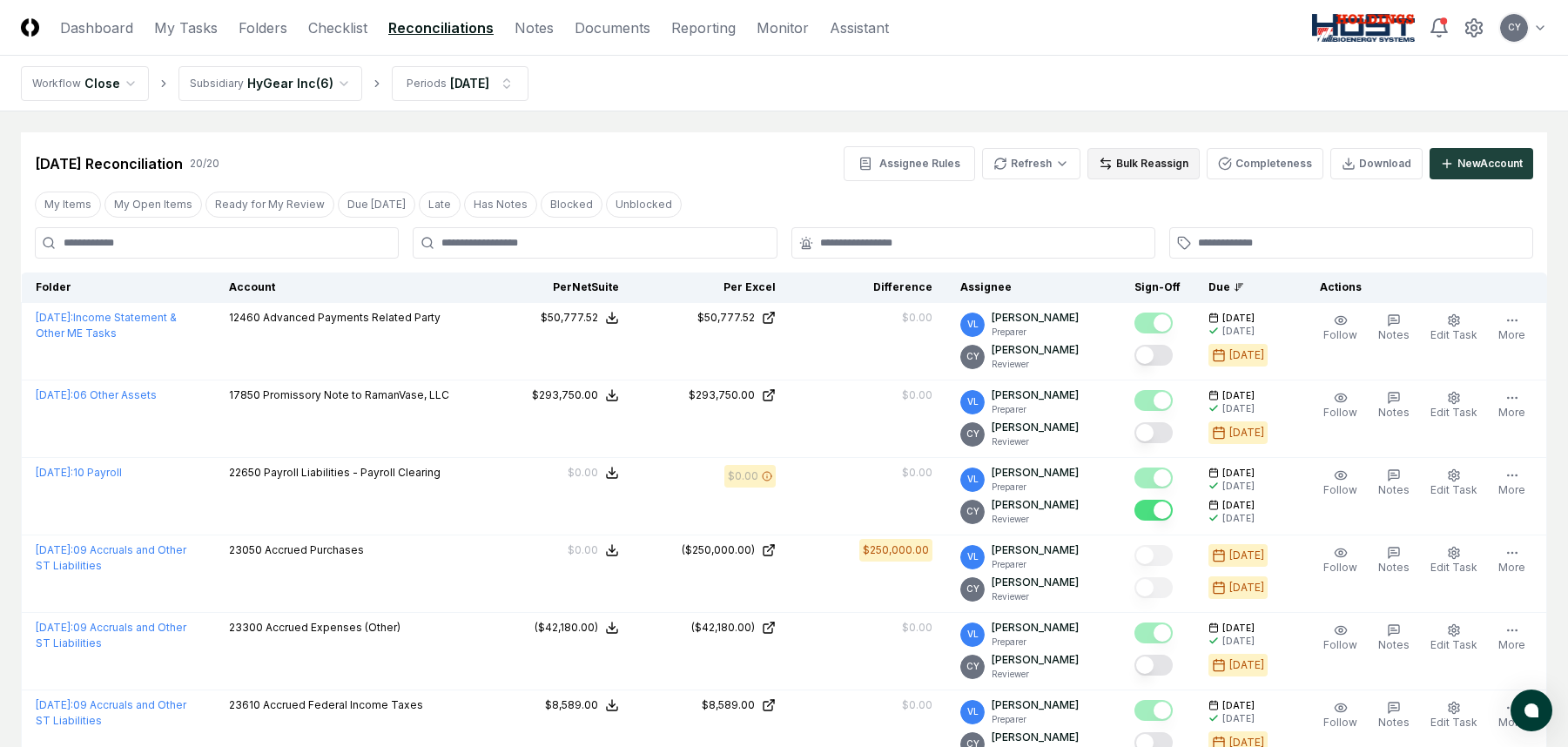
click at [1153, 163] on button "Bulk Reassign" at bounding box center [1144, 163] width 113 height 31
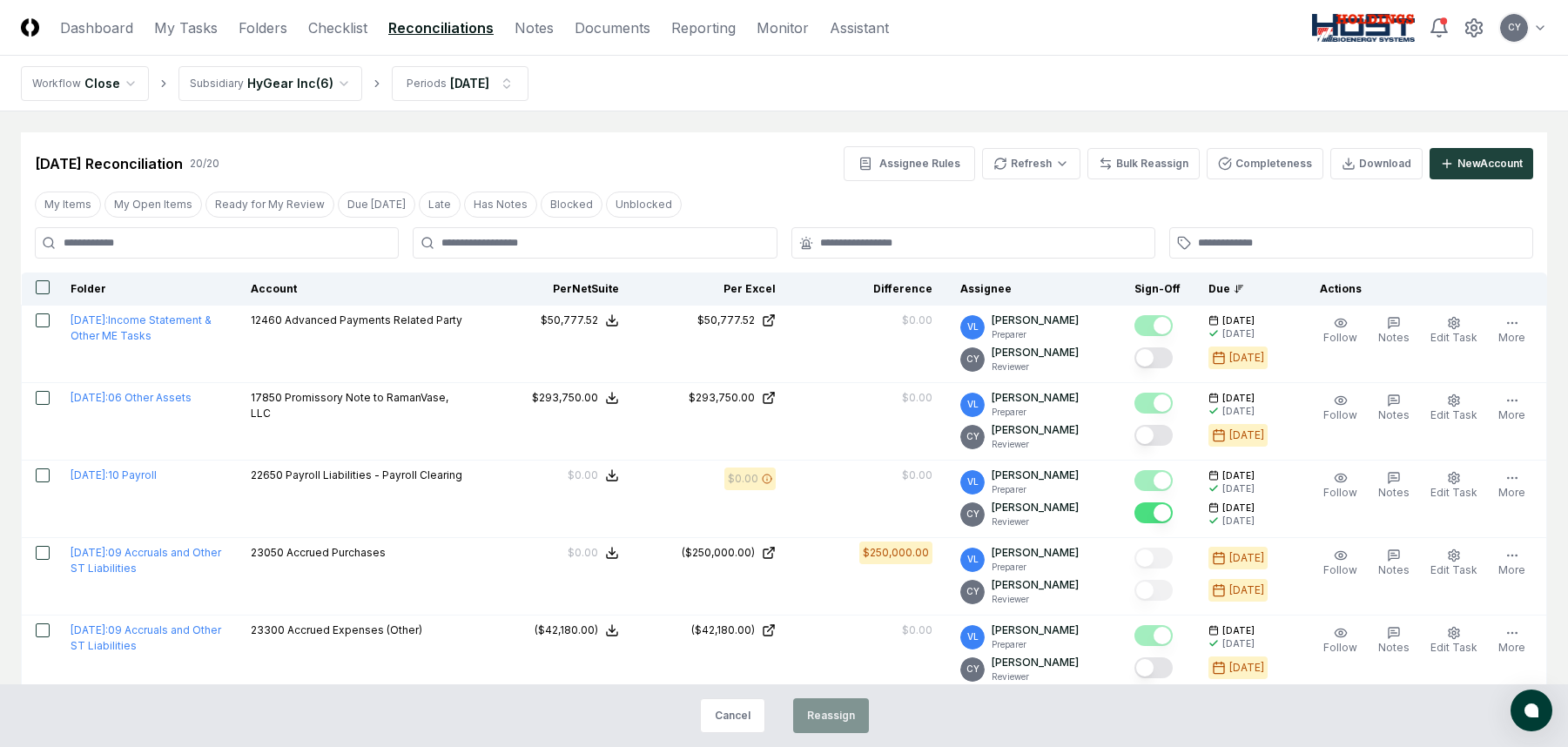
click at [49, 287] on button "button" at bounding box center [43, 287] width 14 height 14
click at [847, 712] on button "Reassign" at bounding box center [831, 715] width 76 height 35
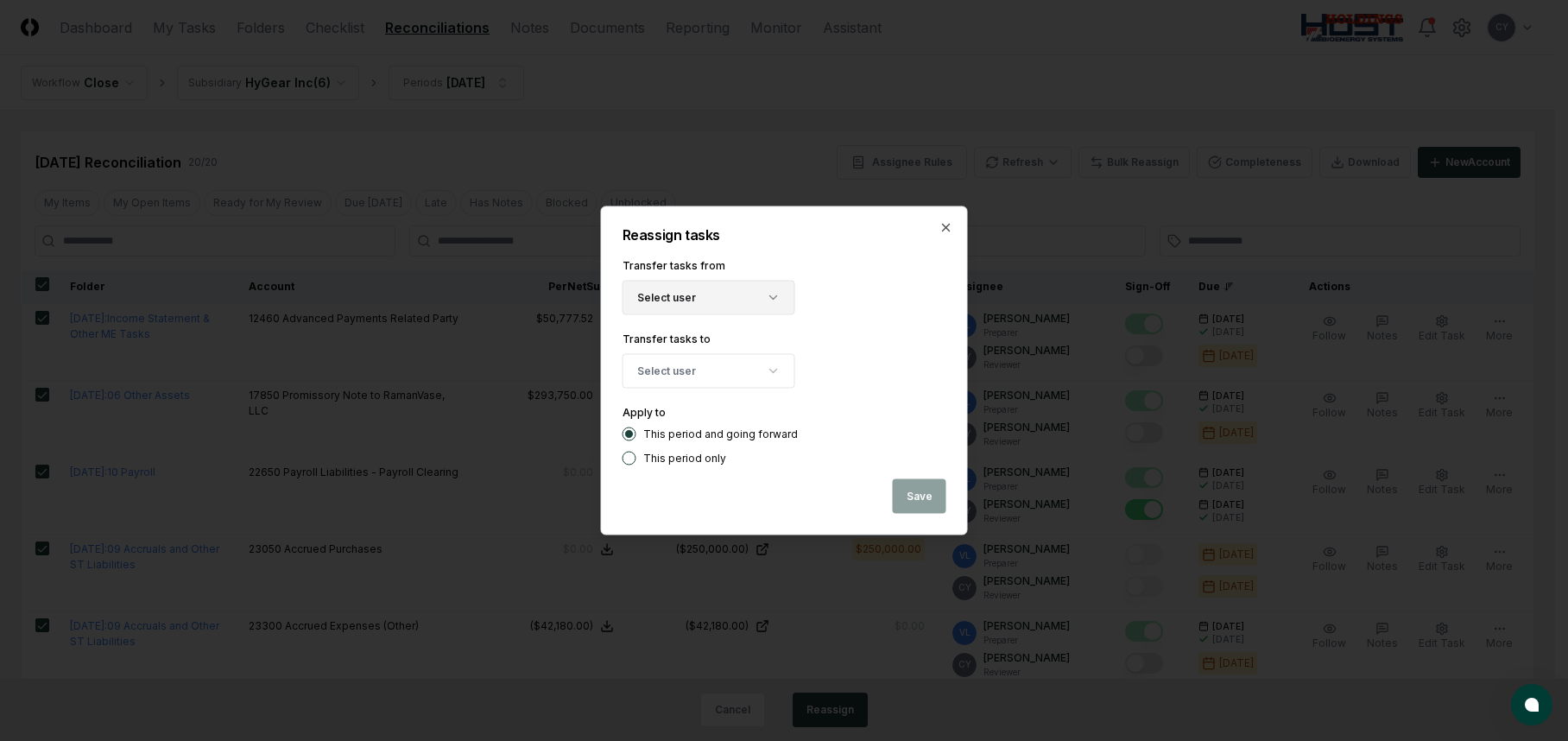
click at [718, 298] on button "Select user" at bounding box center [708, 297] width 173 height 35
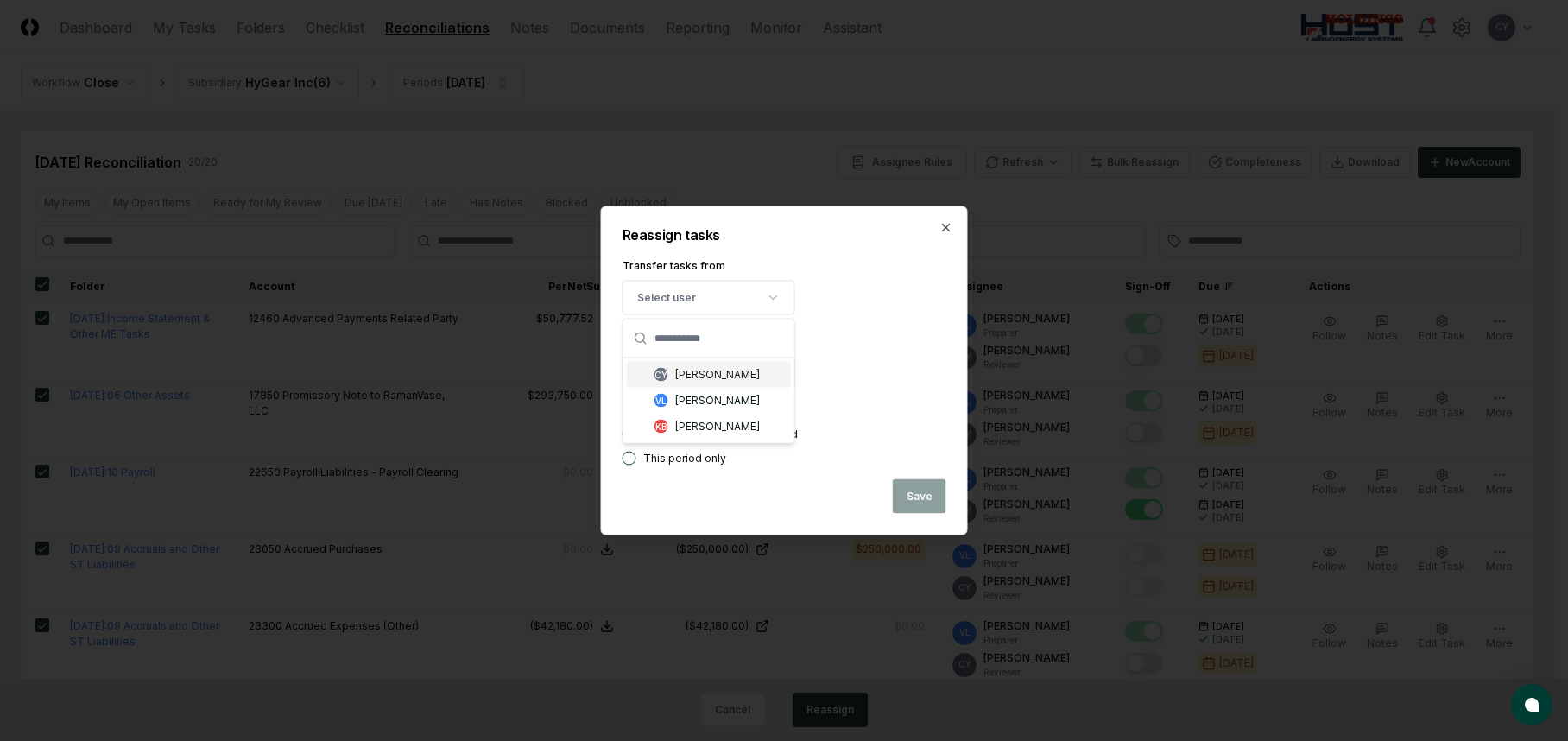
click at [691, 371] on div "[PERSON_NAME]" at bounding box center [717, 374] width 85 height 16
click at [686, 377] on button "Select user" at bounding box center [708, 370] width 173 height 35
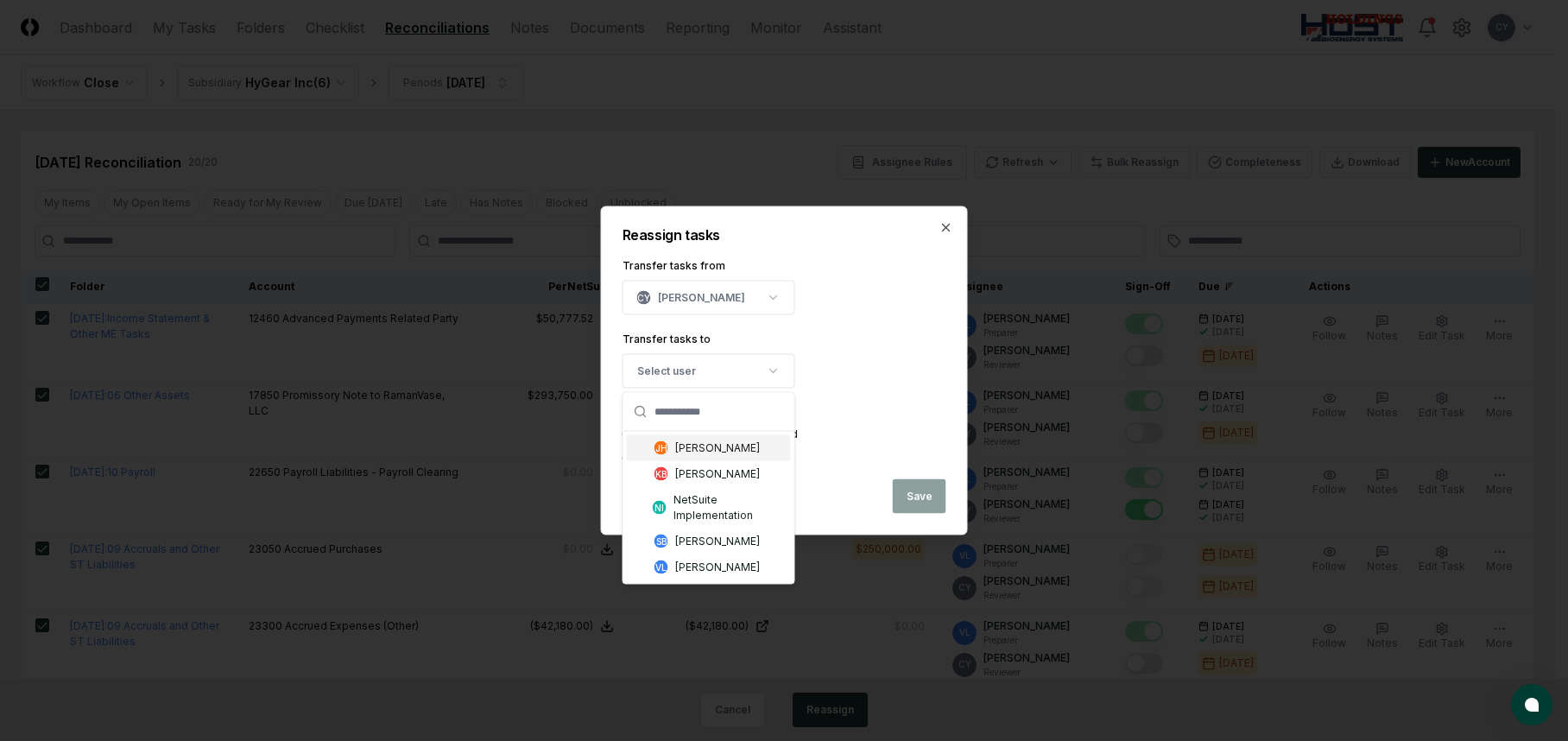
click at [698, 449] on div "[PERSON_NAME]" at bounding box center [717, 449] width 85 height 16
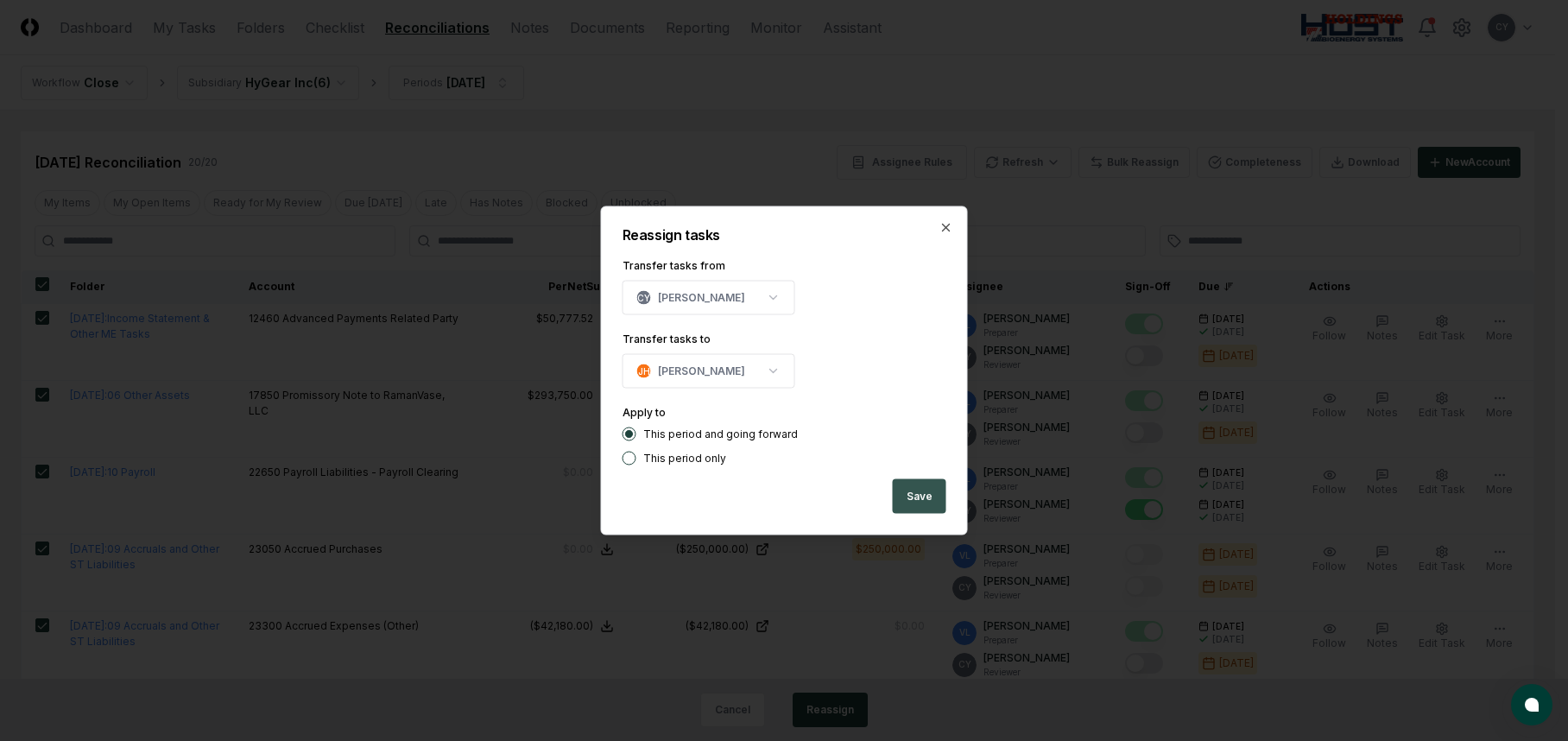
click at [935, 492] on button "Save" at bounding box center [920, 496] width 53 height 35
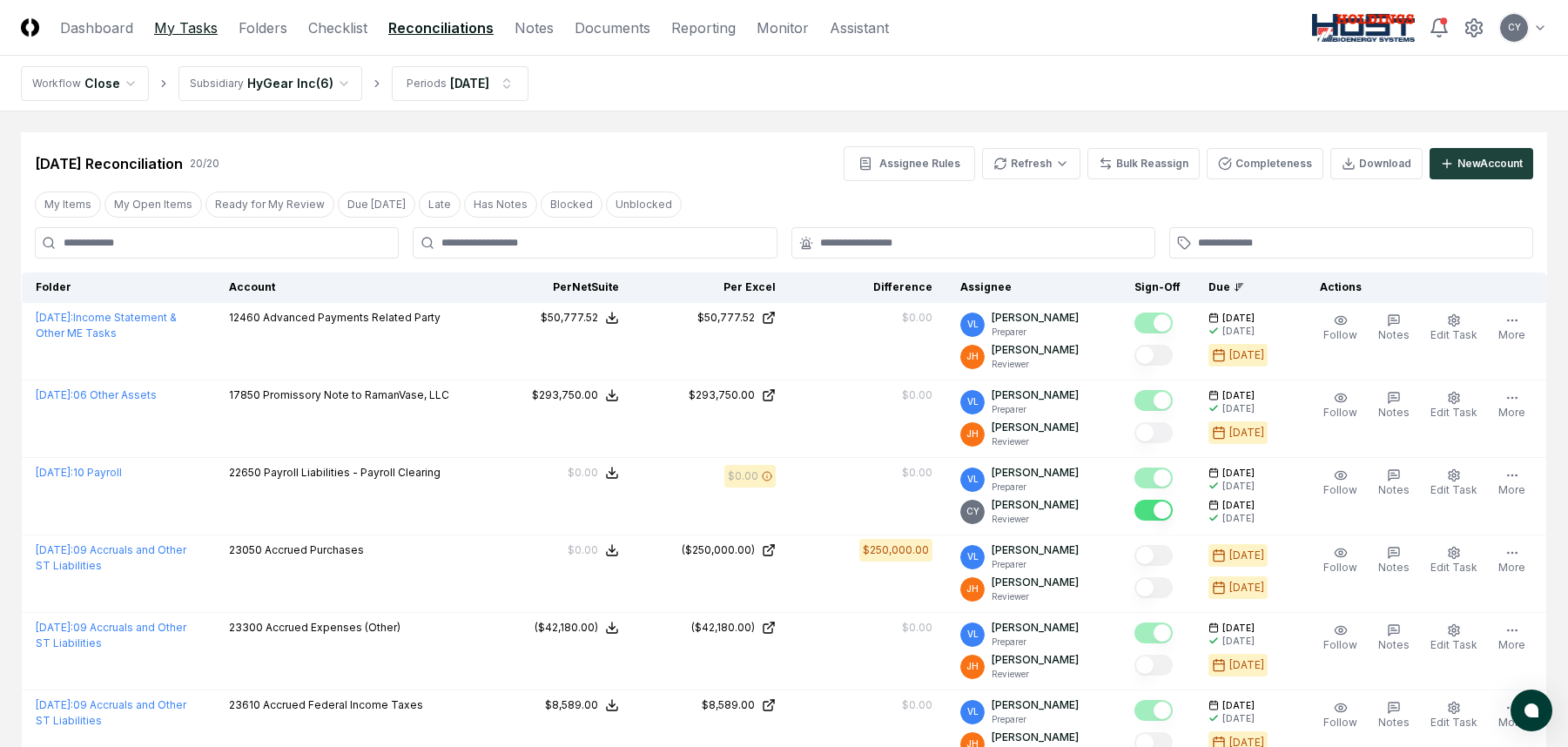
click at [186, 24] on link "My Tasks" at bounding box center [186, 27] width 64 height 21
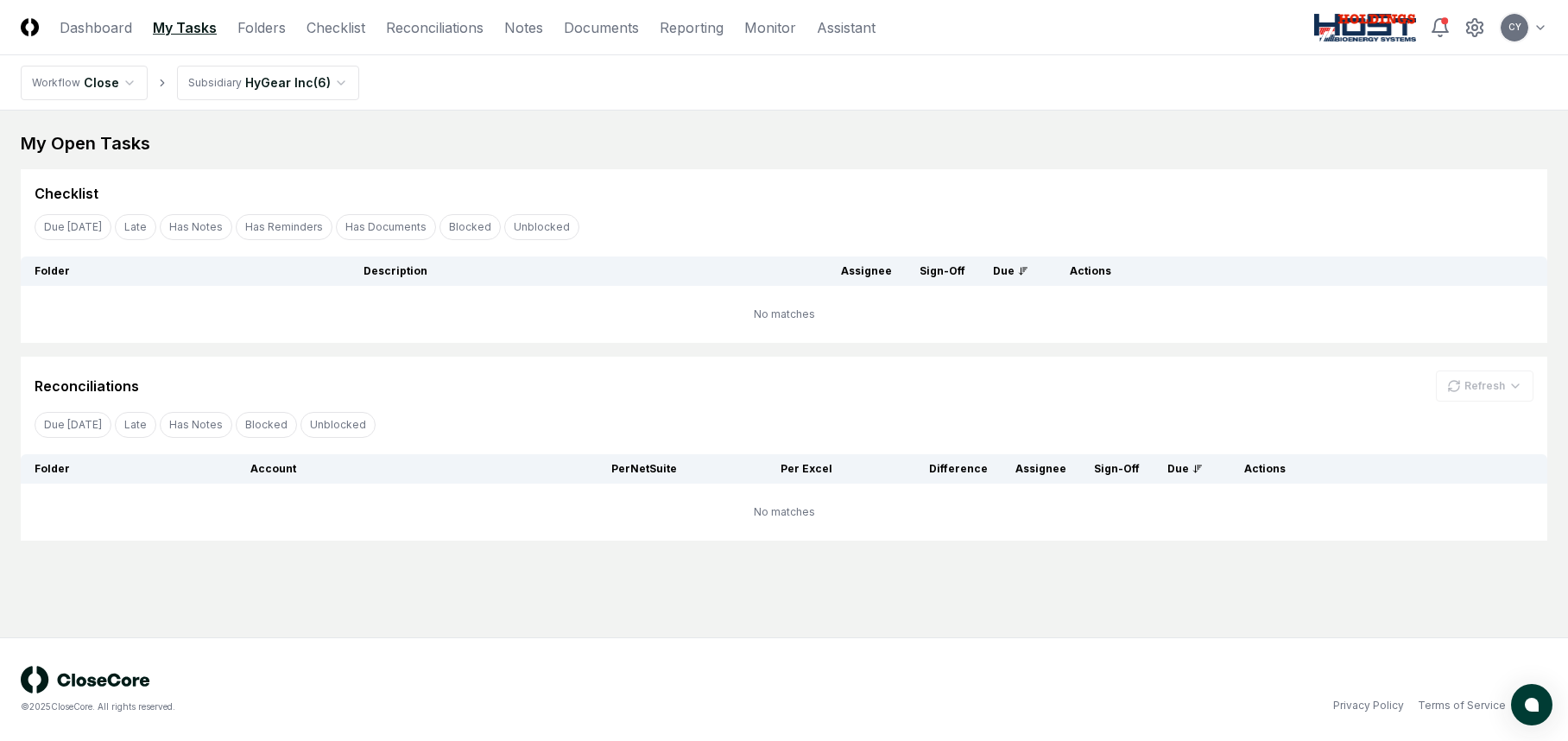
click at [342, 88] on html "CloseCore Dashboard My Tasks Folders Checklist Reconciliations Notes Documents …" at bounding box center [784, 370] width 1568 height 741
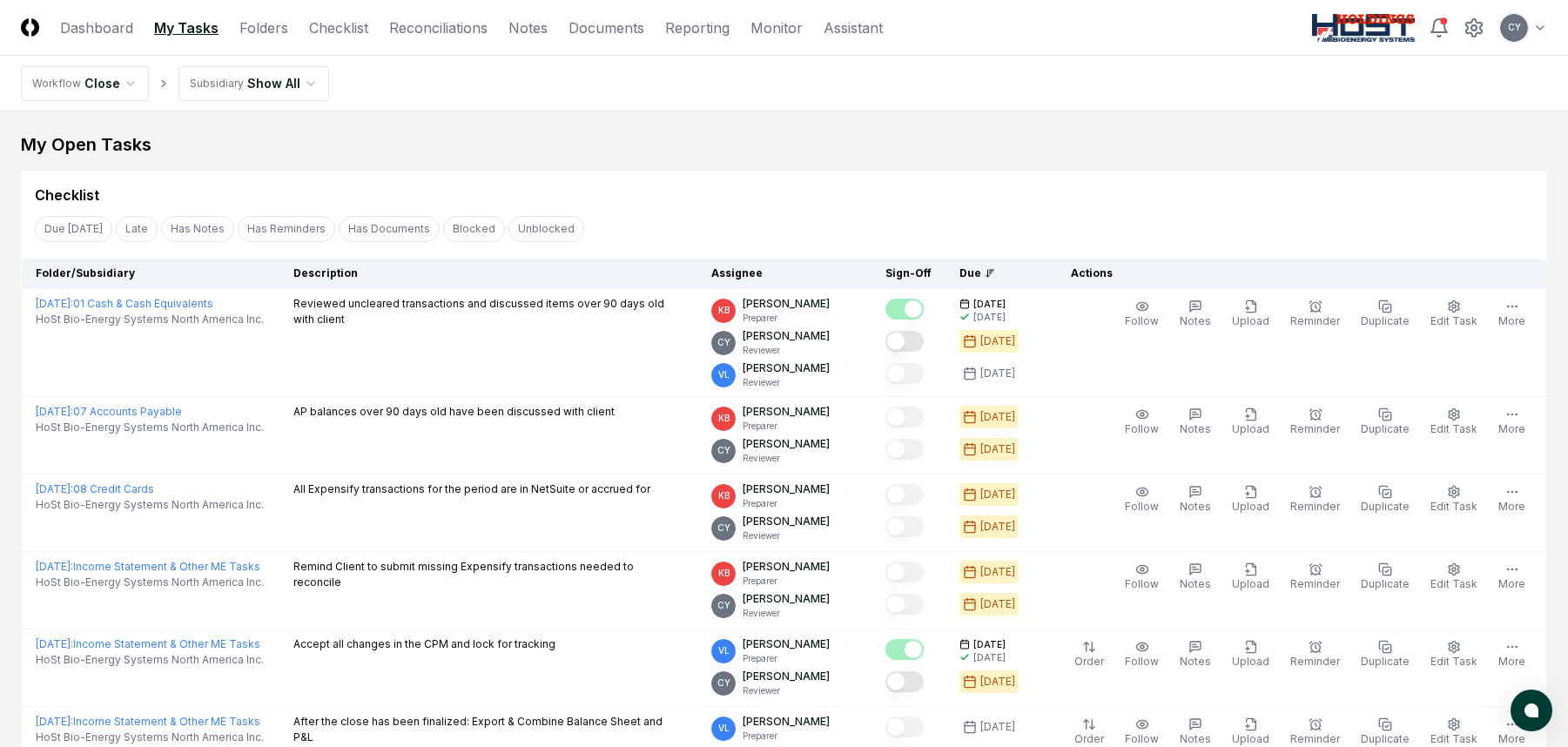
click at [884, 229] on div "Due [DATE] Late Has Notes Has Reminders Has Documents Blocked Unblocked Clear F…" at bounding box center [784, 228] width 1526 height 32
click at [105, 24] on link "Dashboard" at bounding box center [96, 27] width 73 height 21
